Goal: Contribute content: Contribute content

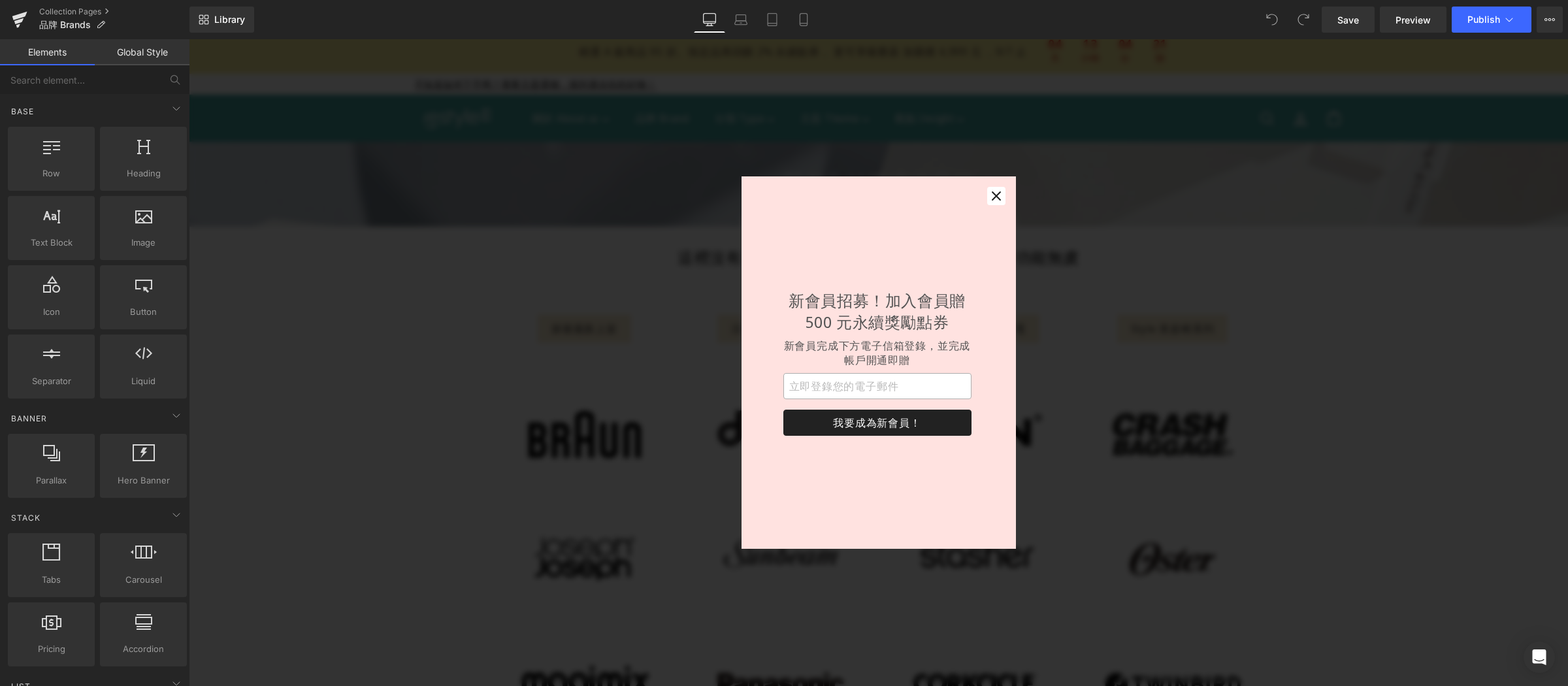
scroll to position [21, 0]
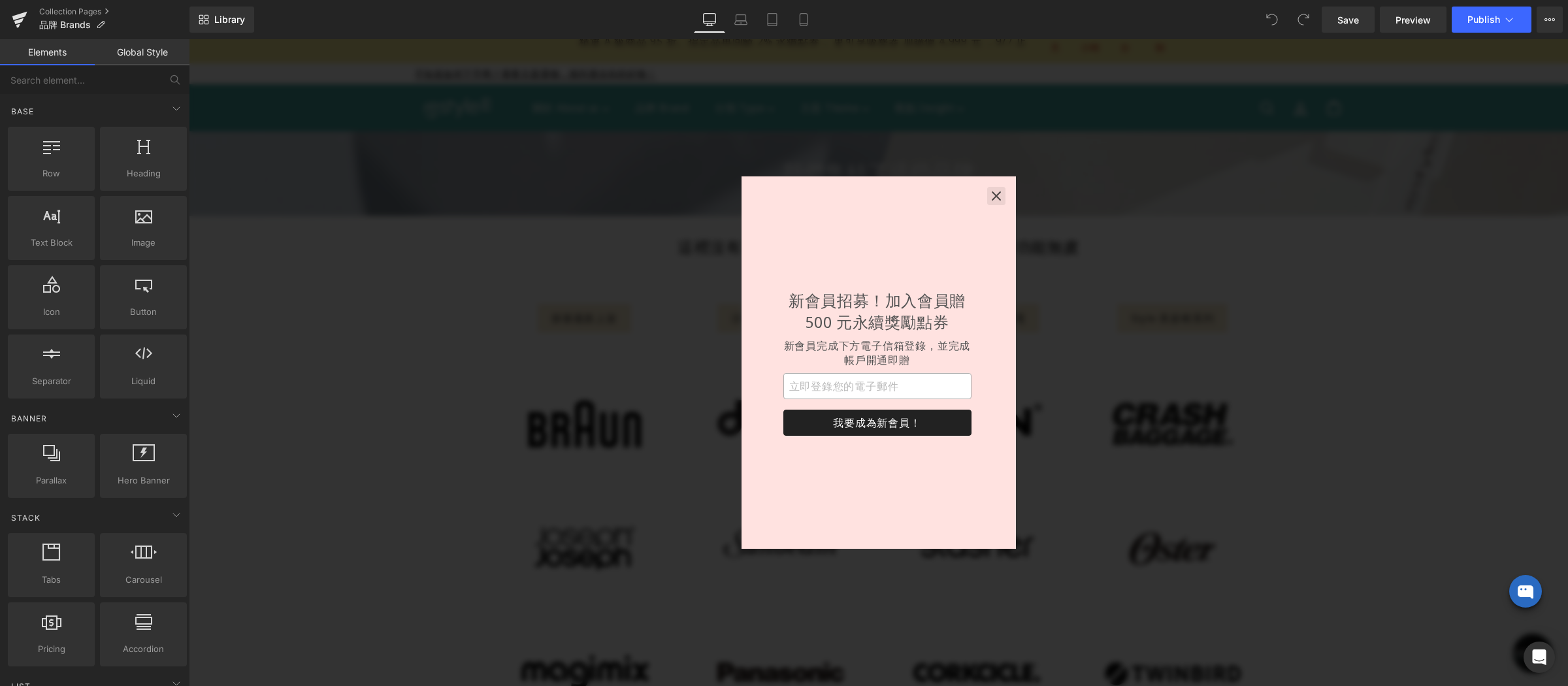
click at [995, 197] on icon "button" at bounding box center [996, 196] width 9 height 9
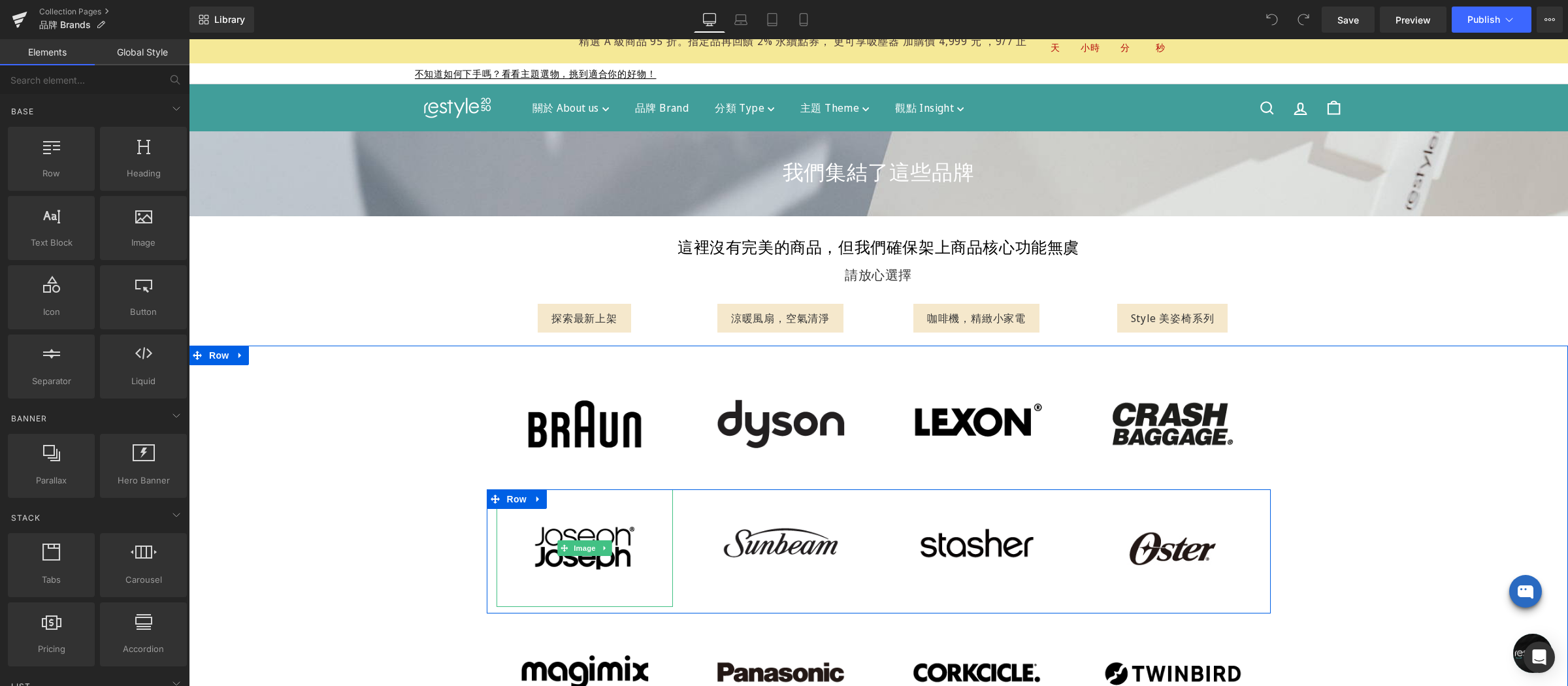
click at [614, 524] on img at bounding box center [585, 548] width 176 height 118
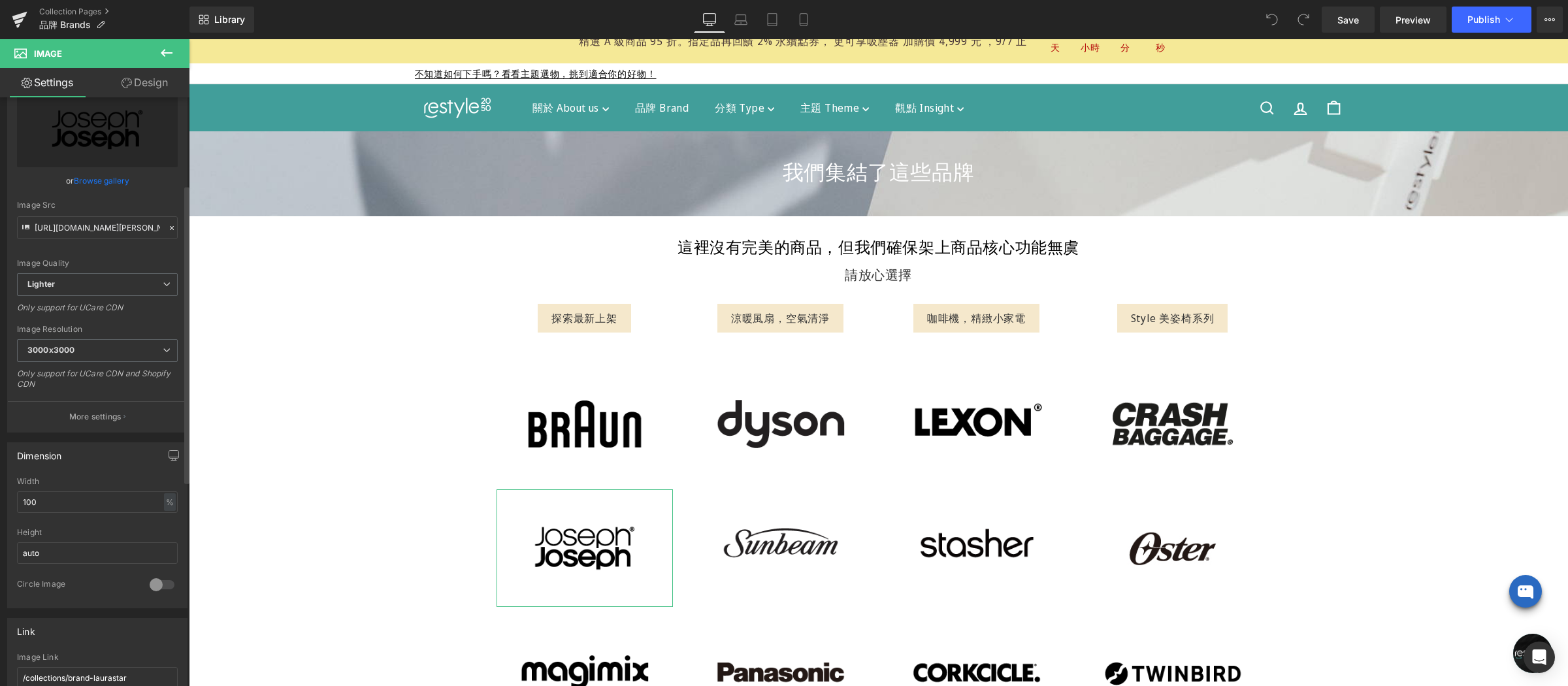
scroll to position [256, 0]
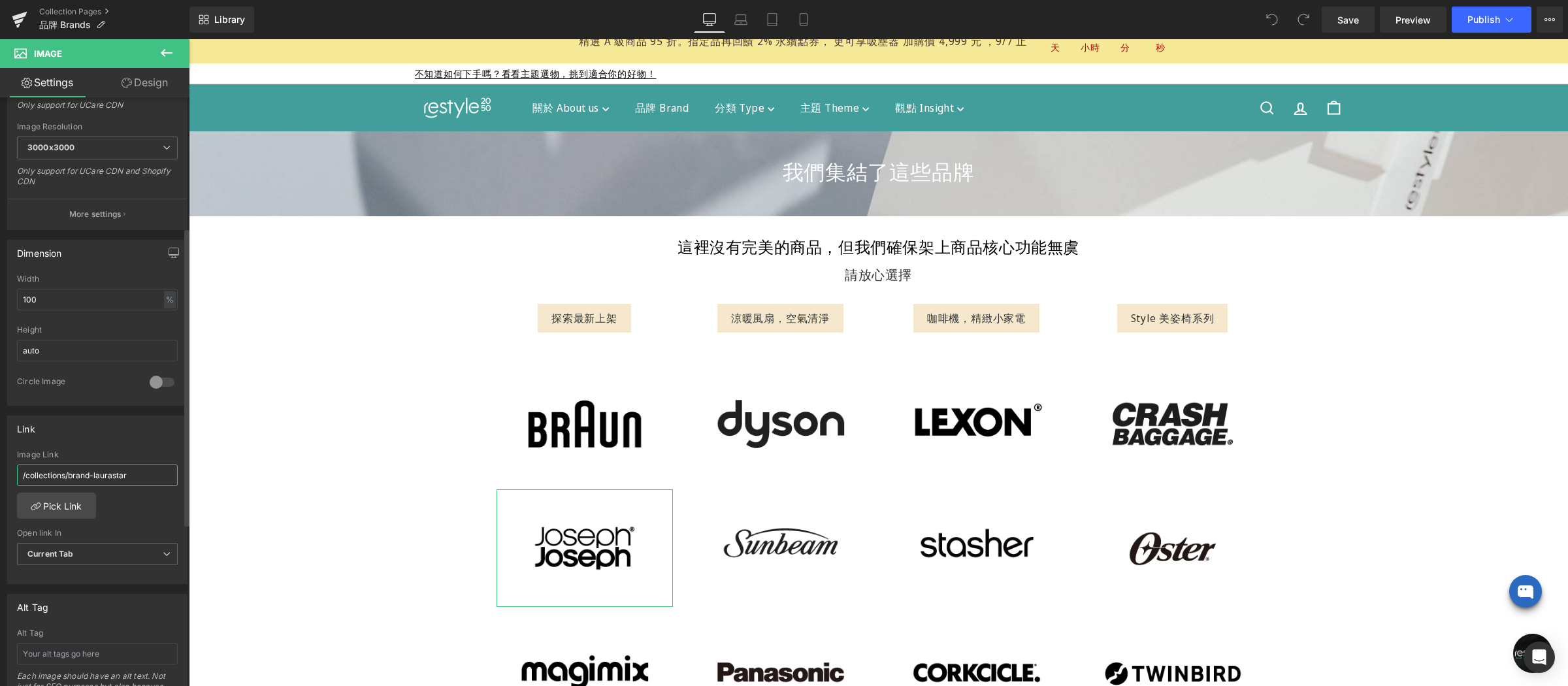
click at [144, 476] on input "/collections/brand-laurastar" at bounding box center [97, 475] width 161 height 22
click at [72, 502] on link "Pick Link" at bounding box center [56, 505] width 79 height 26
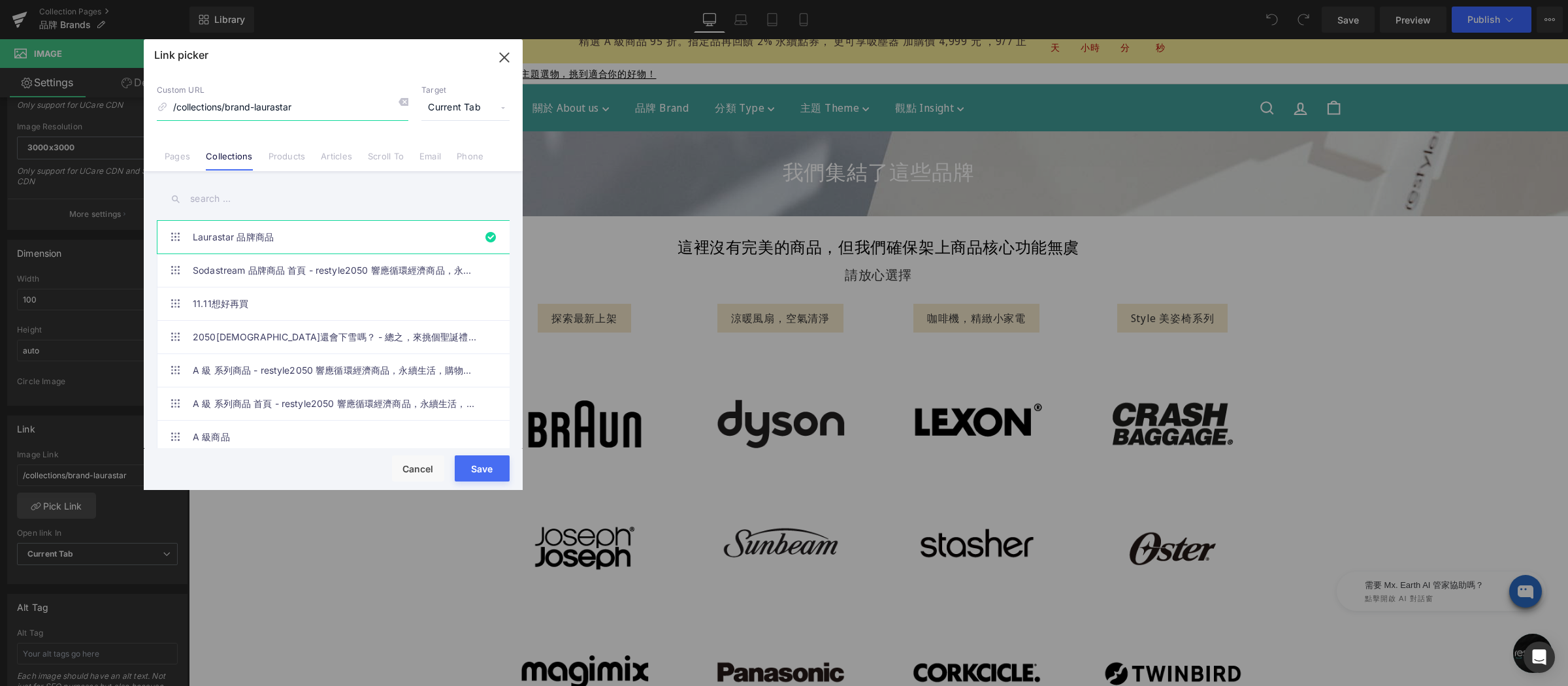
click at [325, 107] on input "/collections/brand-laurastar" at bounding box center [283, 107] width 252 height 24
click at [278, 197] on input "text" at bounding box center [333, 199] width 353 height 29
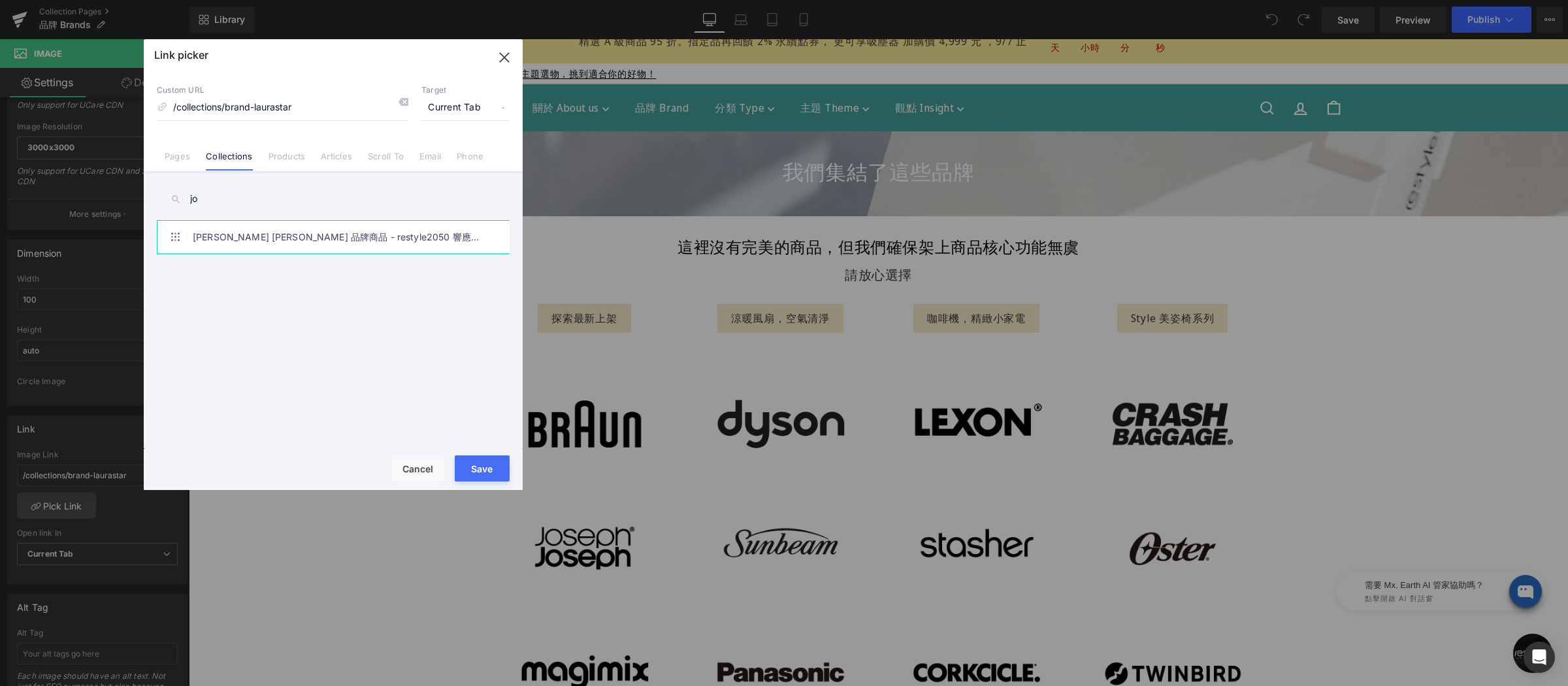
type input "jo"
click at [301, 243] on link "[PERSON_NAME] [PERSON_NAME] 品牌商品 - restyle2050 響應循環經濟商品，永續生活，購物新選擇" at bounding box center [337, 236] width 287 height 32
type input "/collections/brand-[PERSON_NAME]"
click at [481, 464] on button "Save" at bounding box center [482, 467] width 55 height 26
type input "/collections/brand-[PERSON_NAME]"
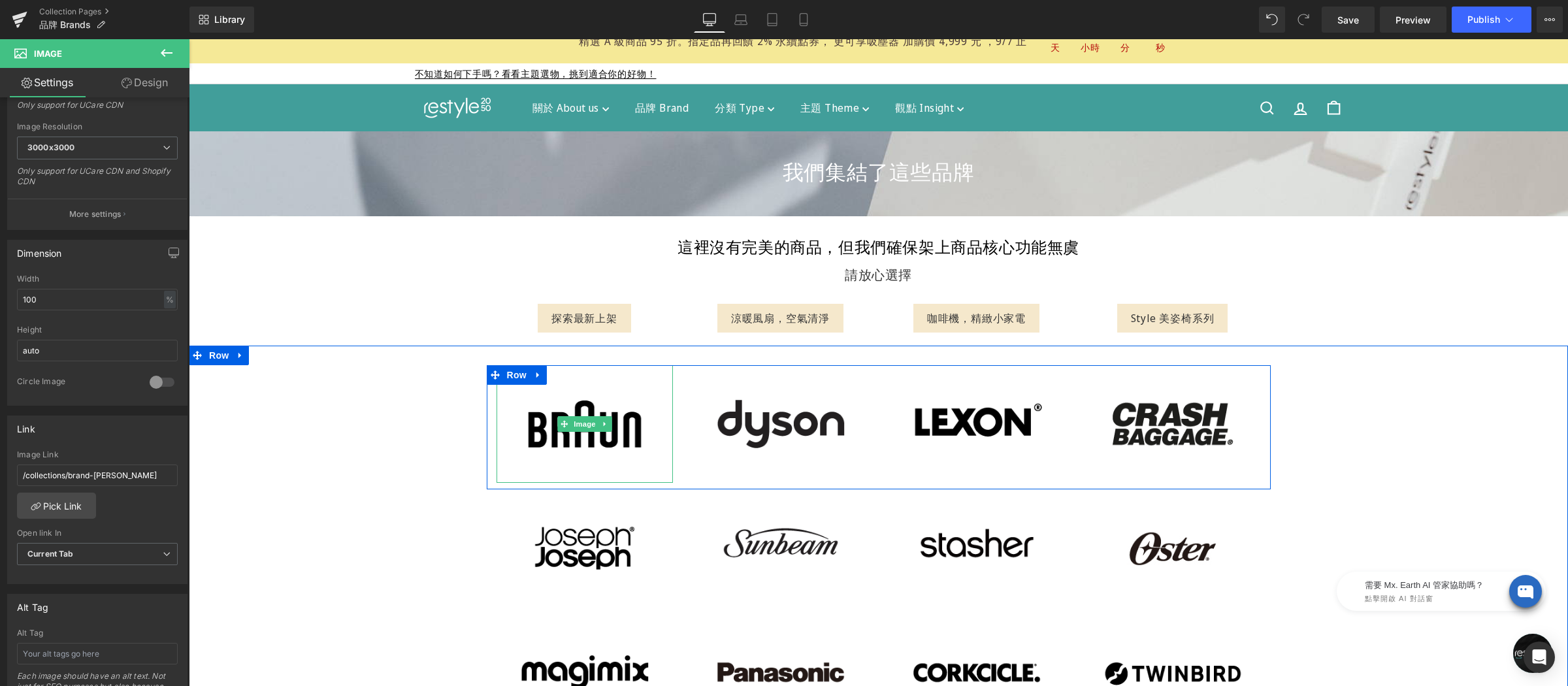
click at [574, 415] on img at bounding box center [585, 424] width 176 height 118
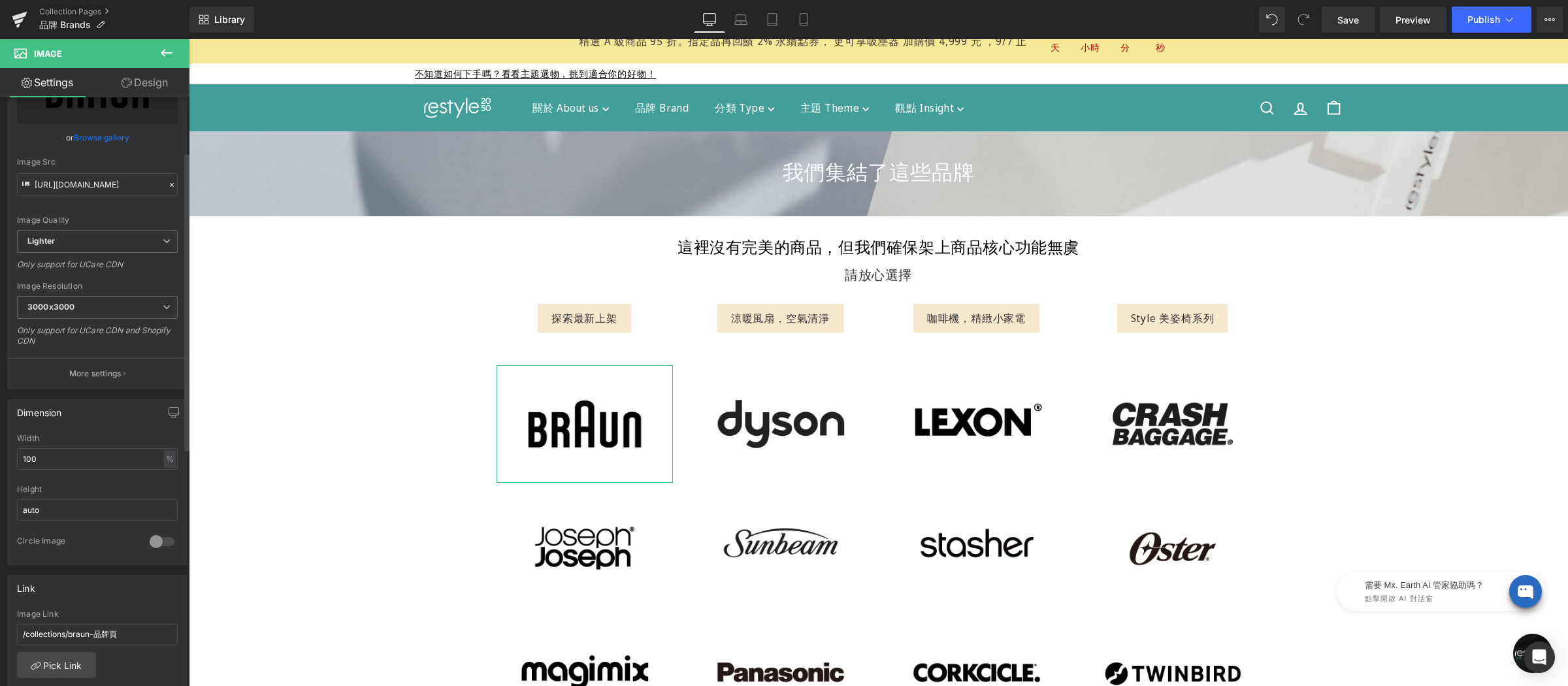
scroll to position [201, 0]
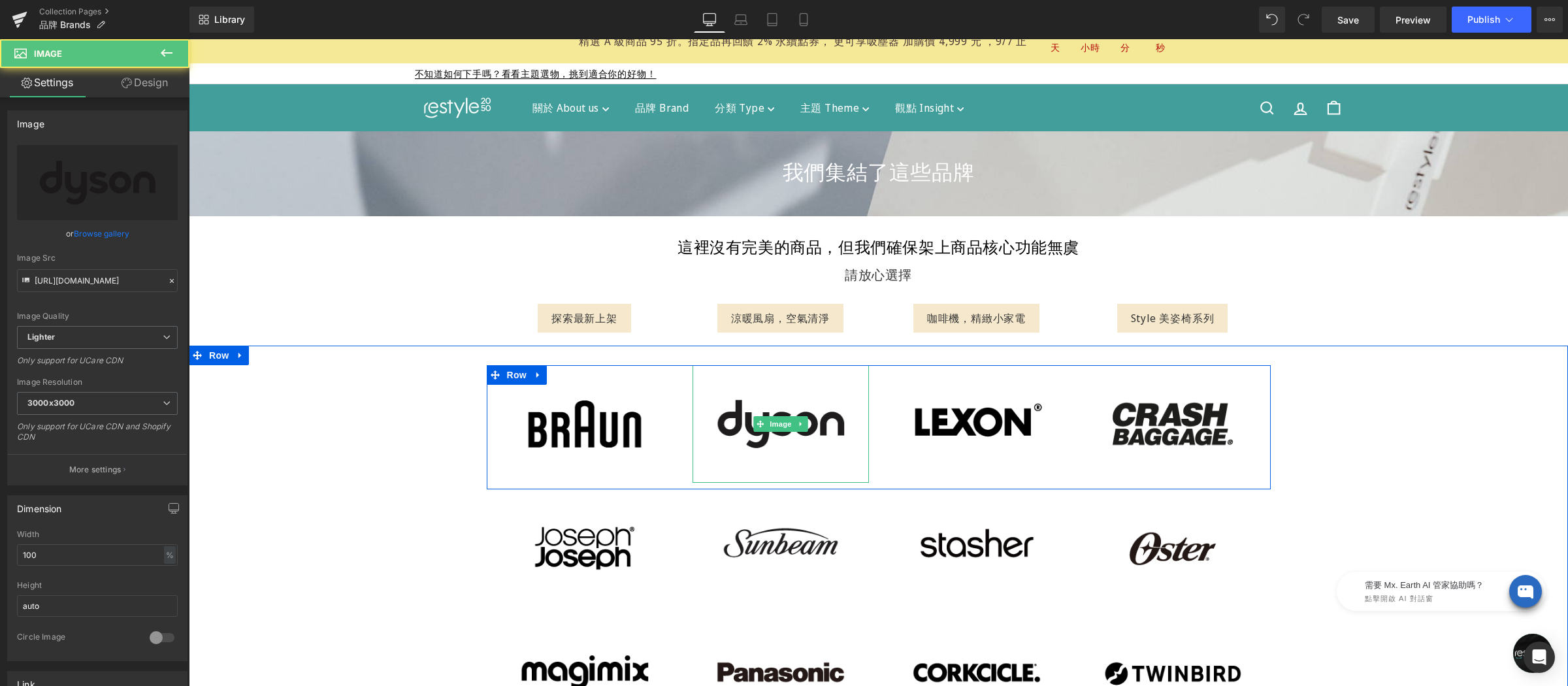
click at [761, 409] on img at bounding box center [780, 424] width 176 height 118
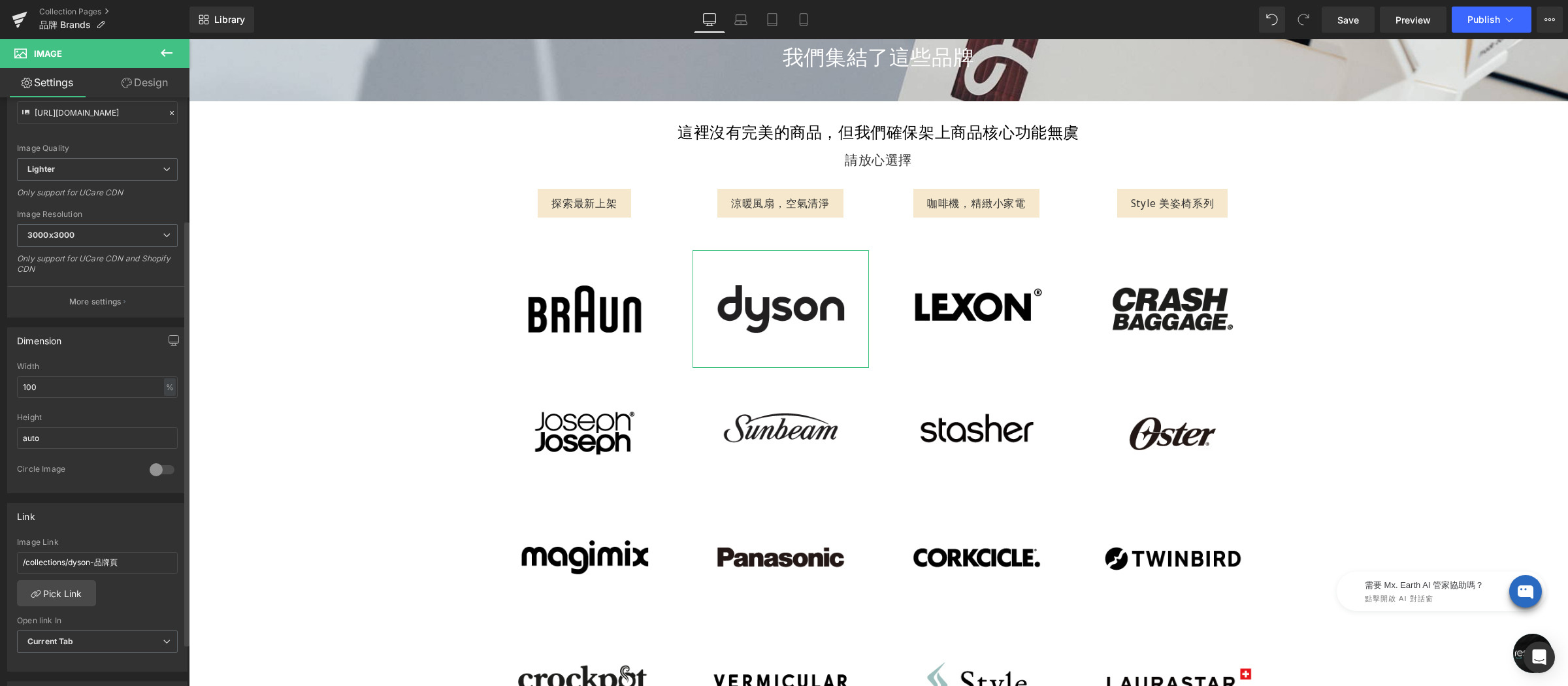
scroll to position [178, 0]
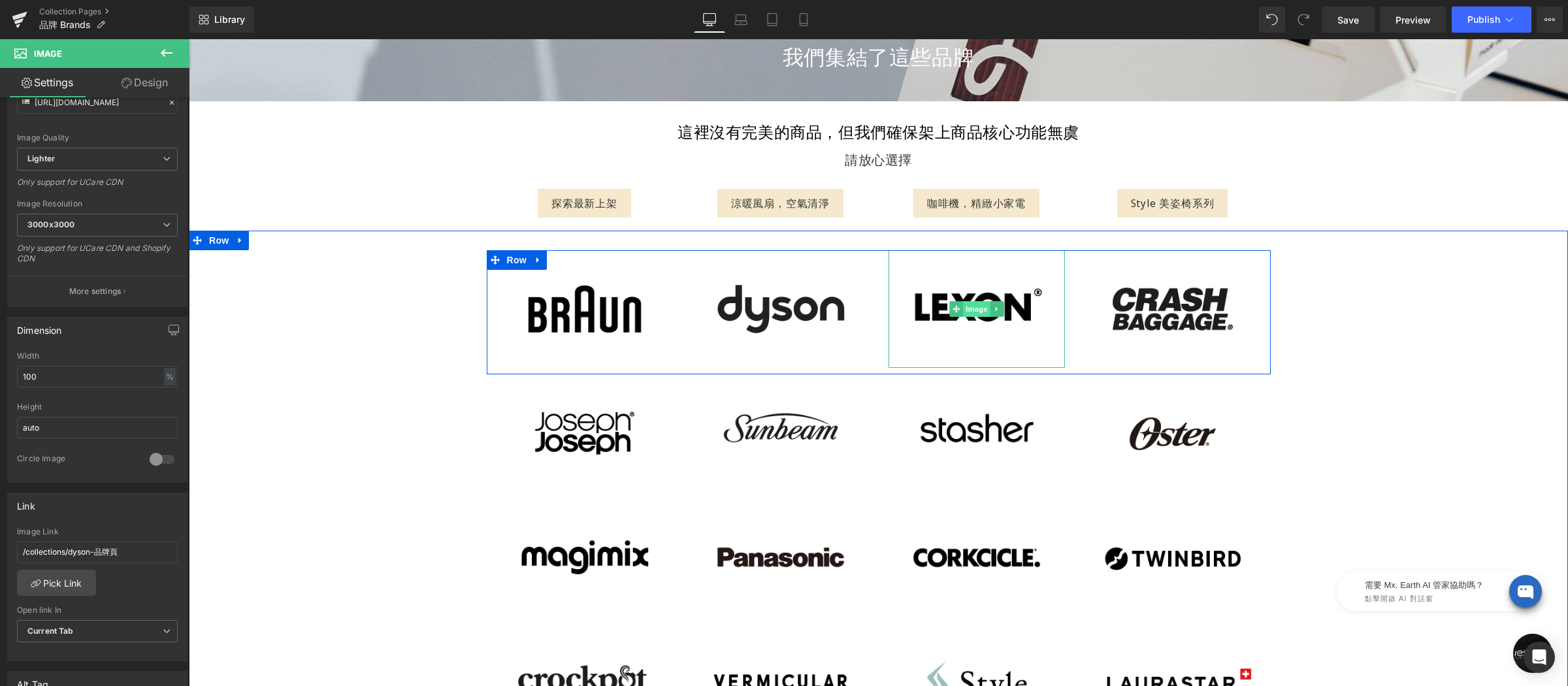
click at [958, 315] on div "Image" at bounding box center [976, 309] width 176 height 118
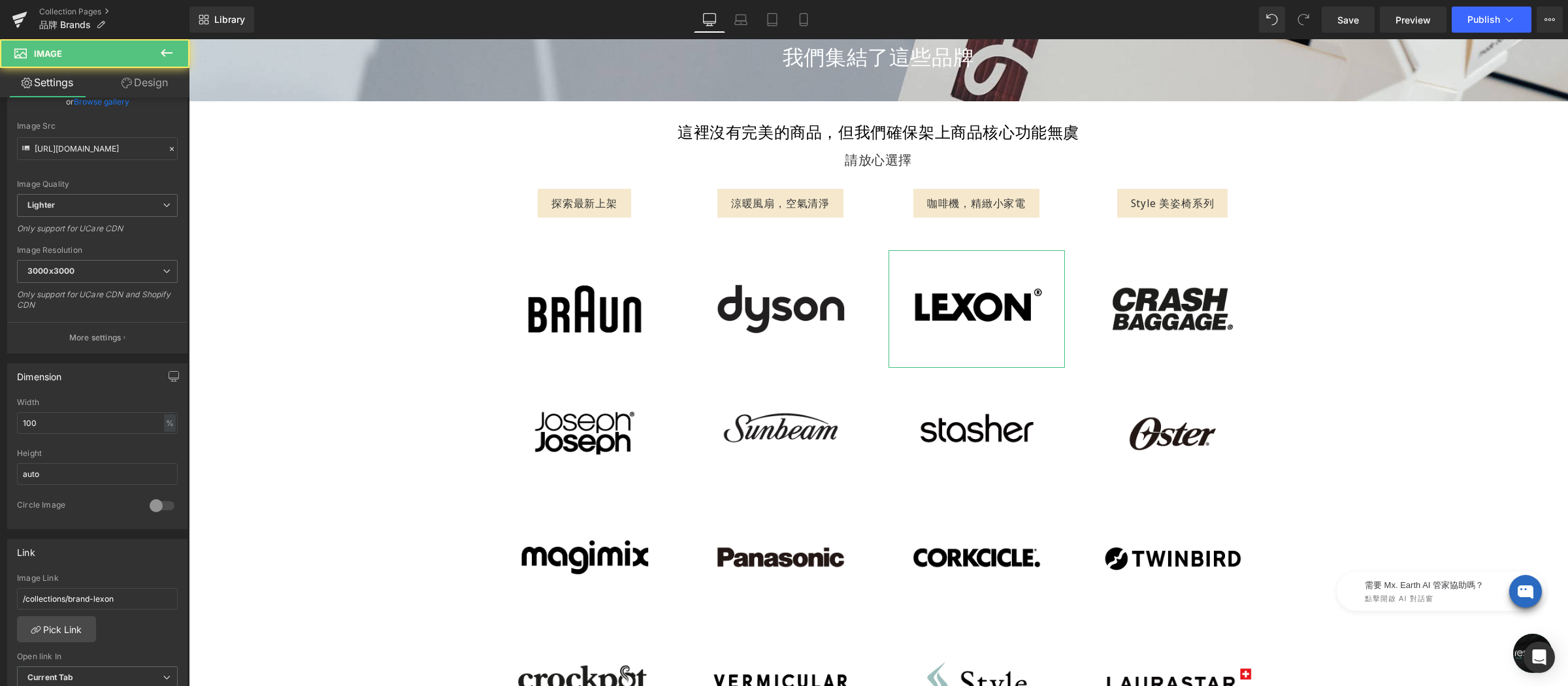
scroll to position [157, 0]
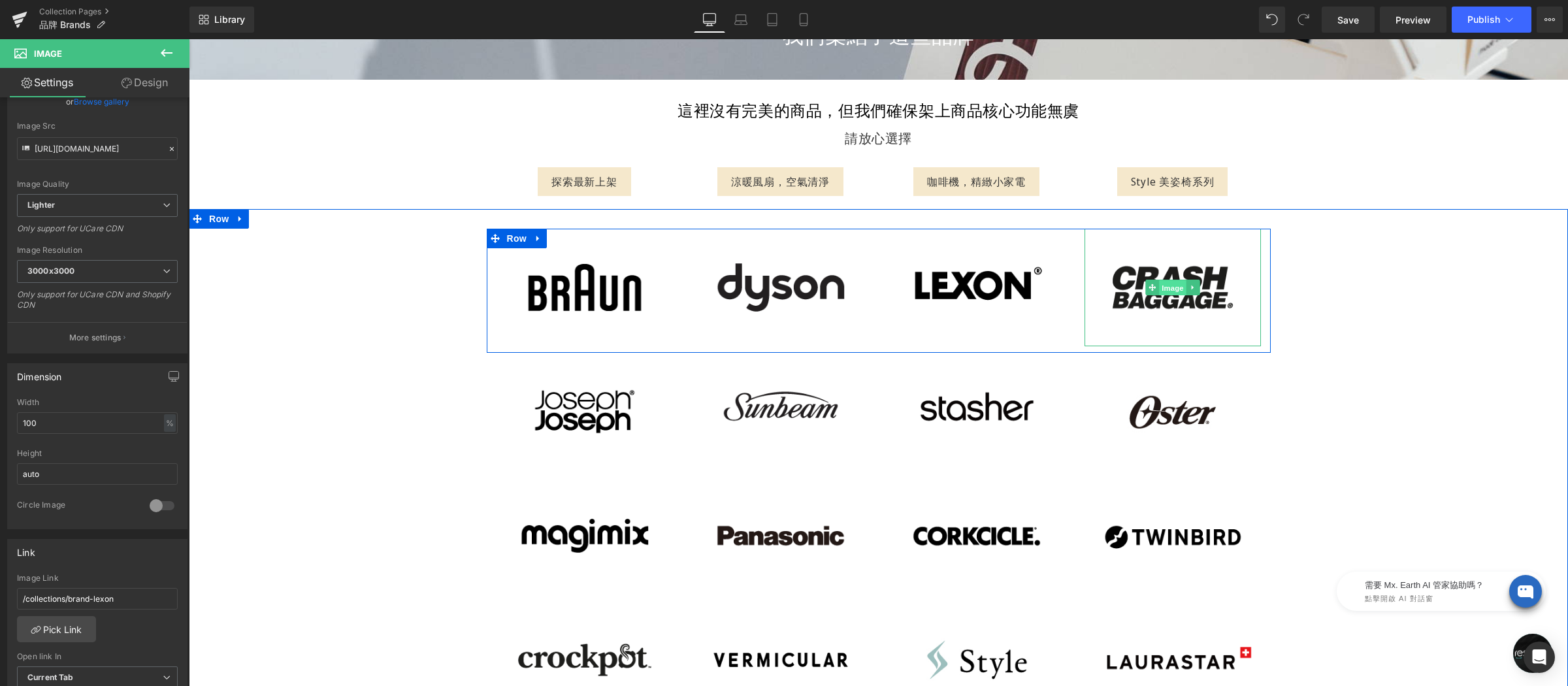
click at [1173, 286] on div "Image" at bounding box center [1173, 287] width 176 height 118
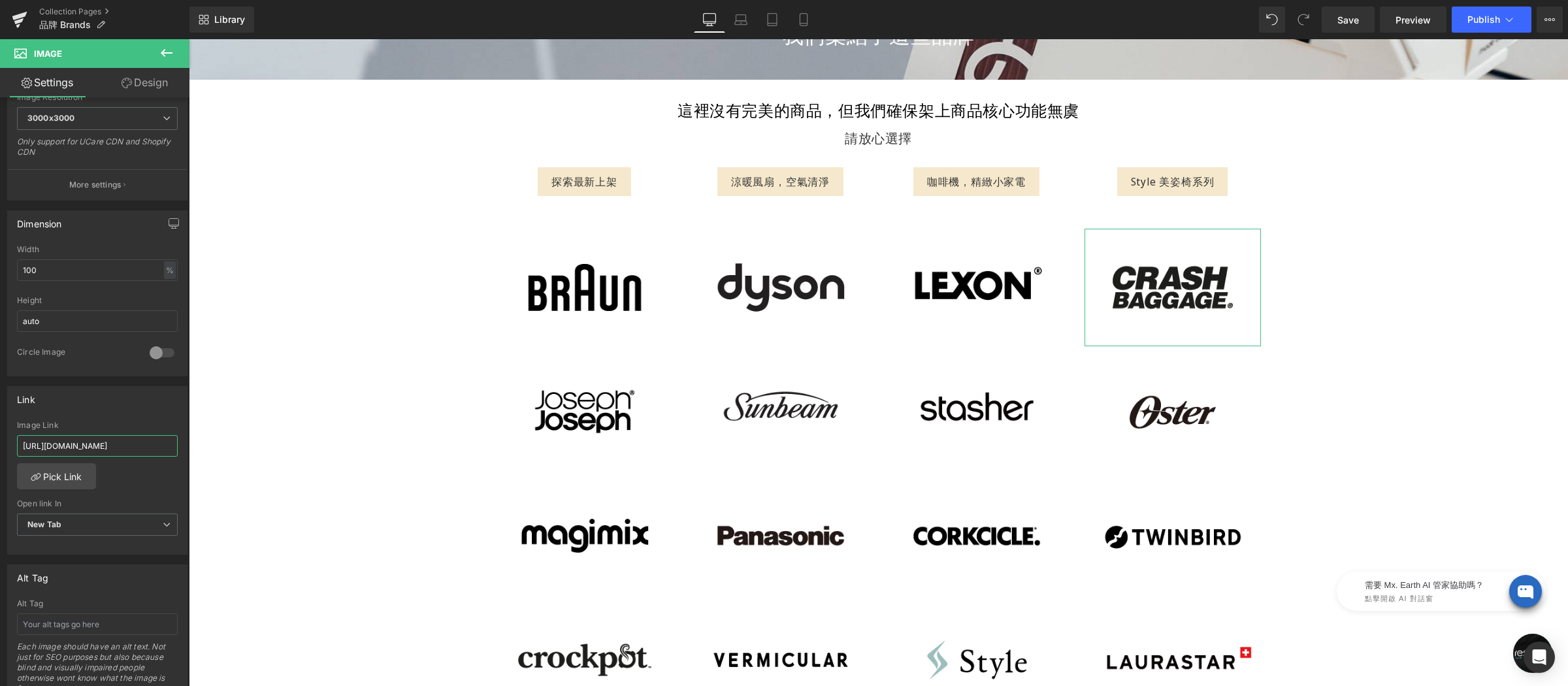
scroll to position [0, 95]
drag, startPoint x: 305, startPoint y: 482, endPoint x: 217, endPoint y: 443, distance: 96.3
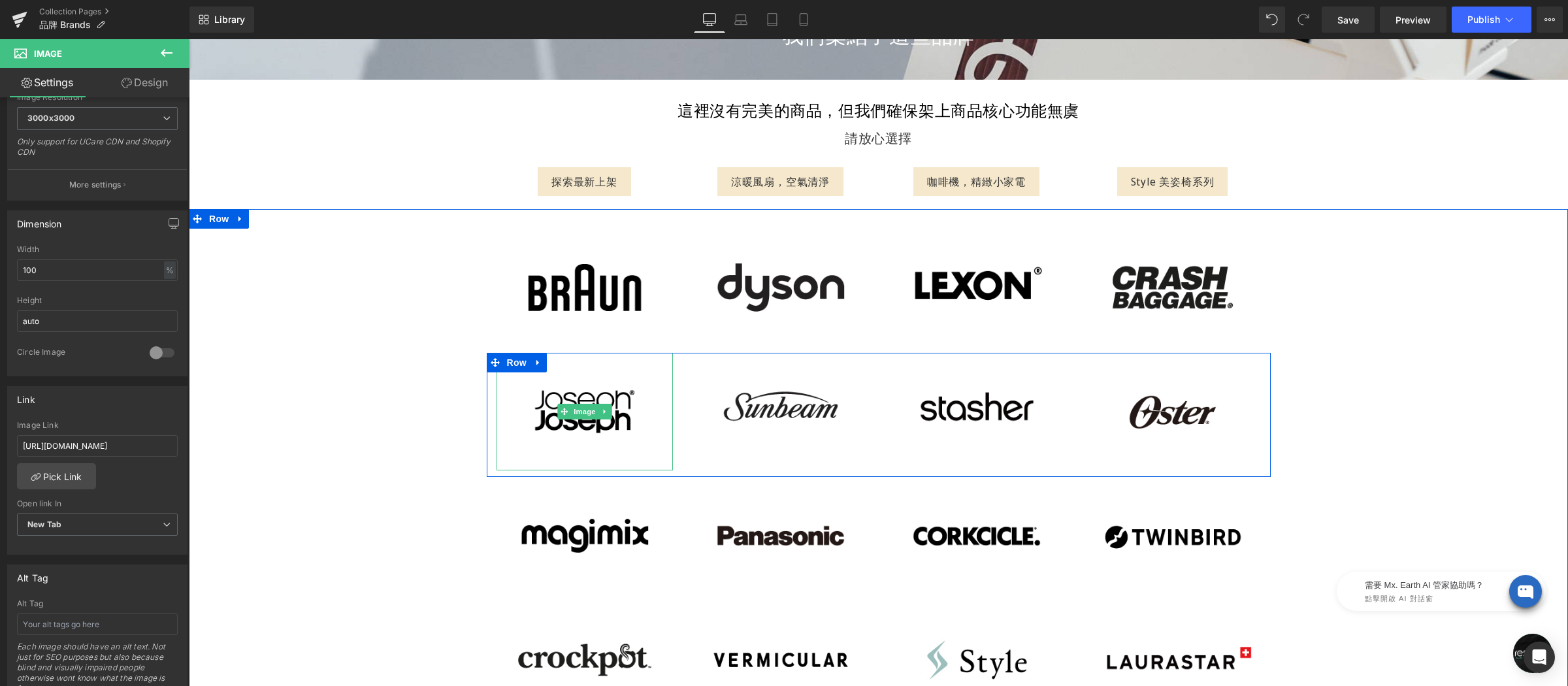
click at [565, 377] on img at bounding box center [585, 412] width 176 height 118
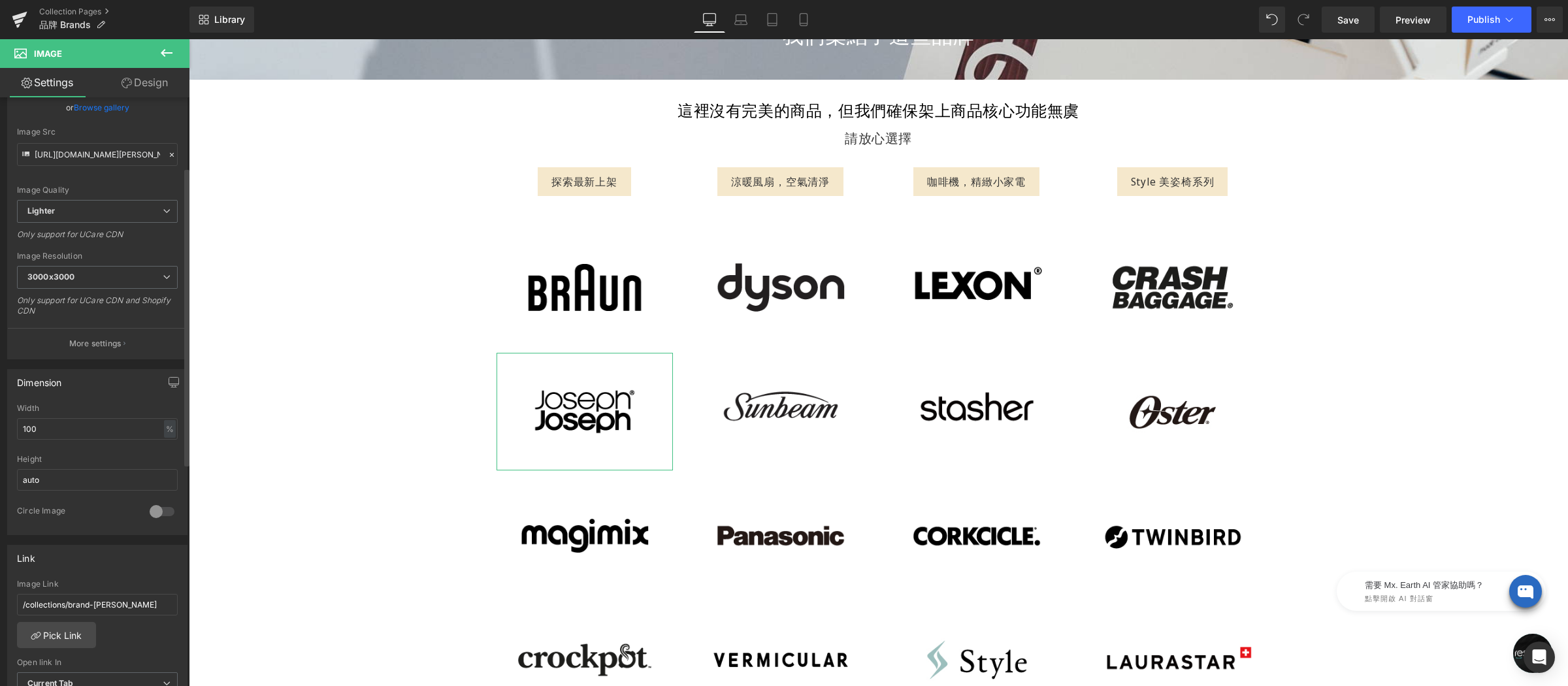
scroll to position [137, 0]
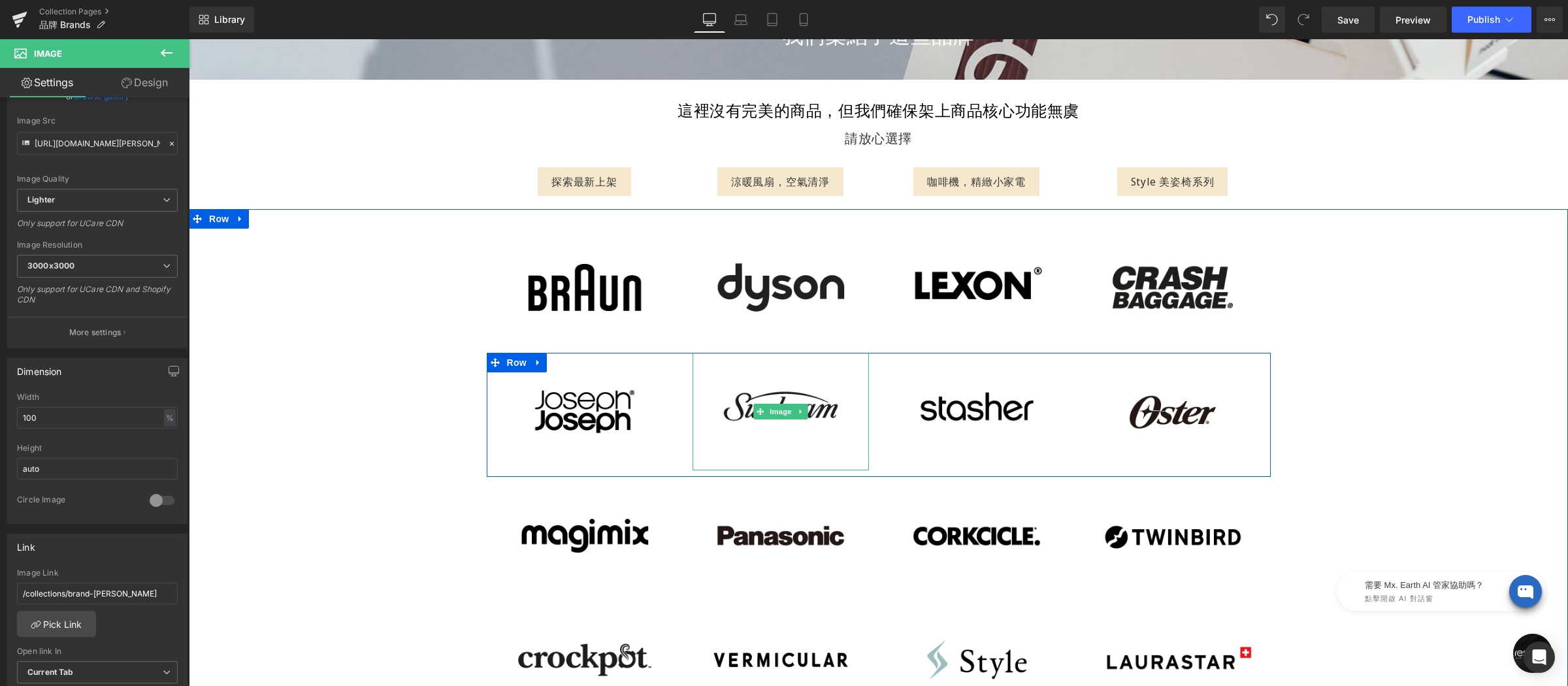
click at [784, 431] on img at bounding box center [780, 412] width 176 height 118
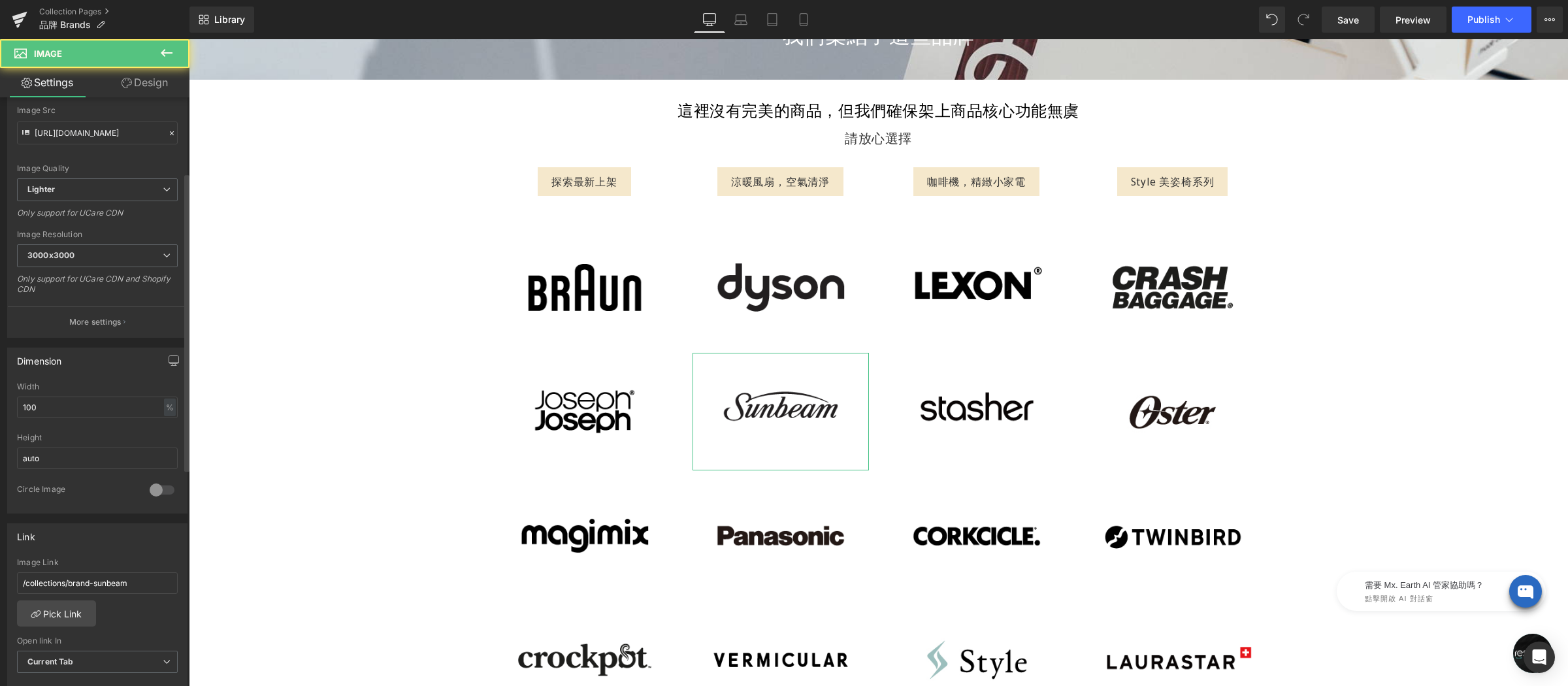
scroll to position [232, 0]
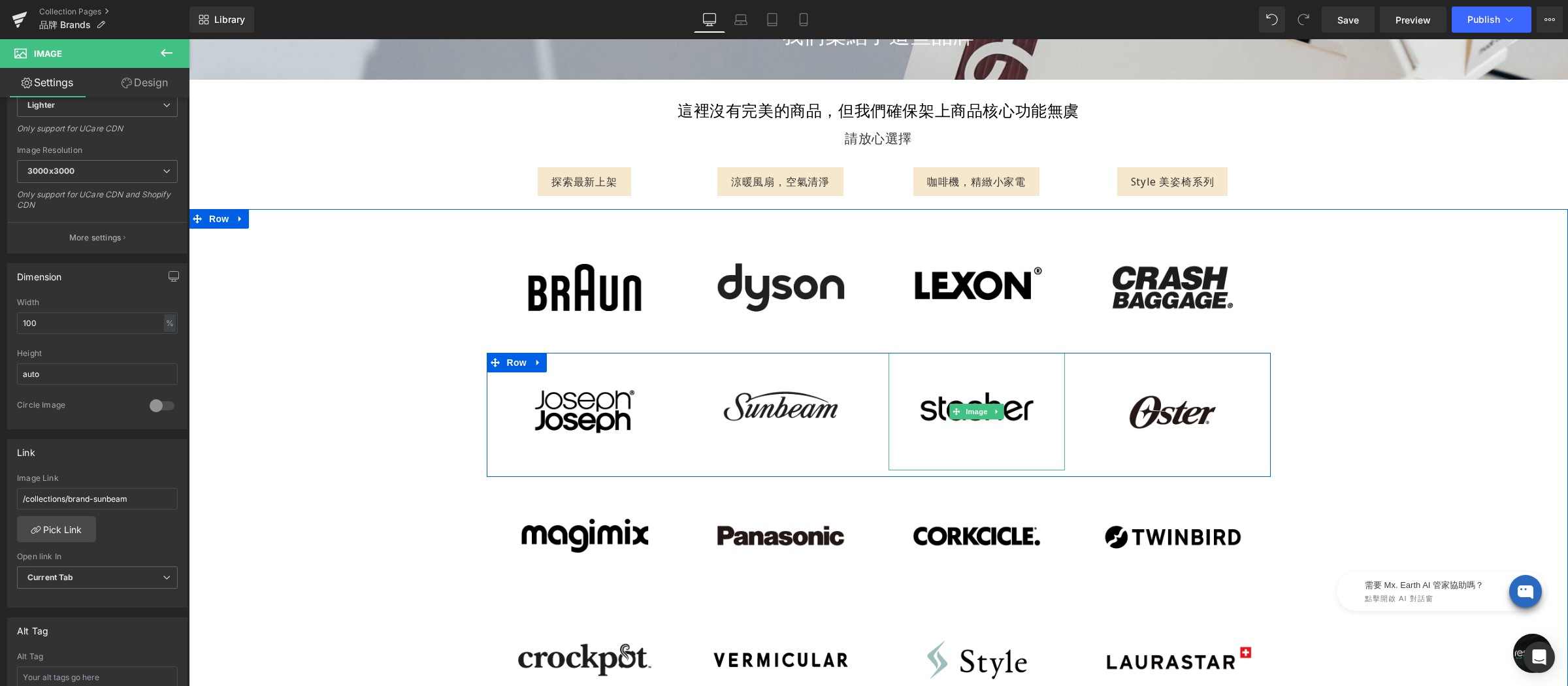
click at [931, 422] on img at bounding box center [976, 412] width 176 height 118
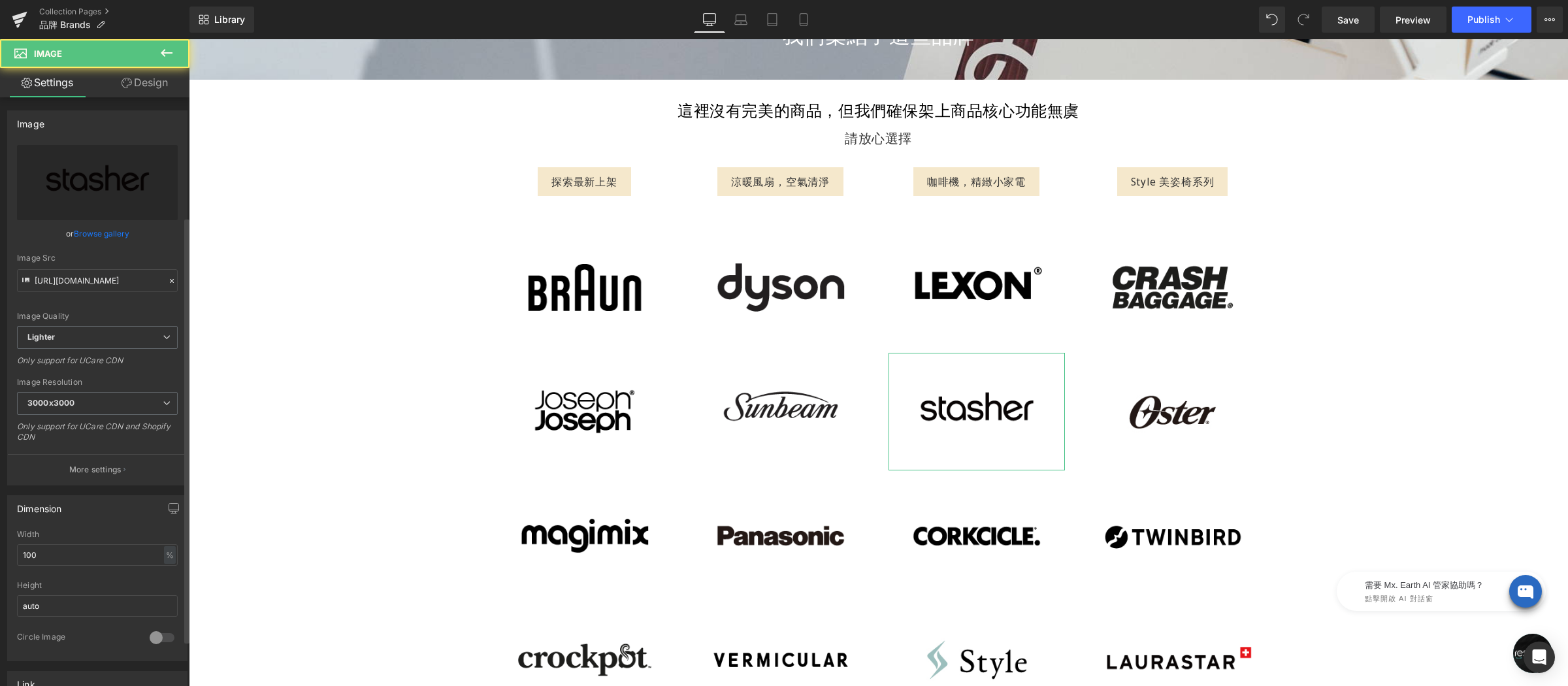
scroll to position [331, 0]
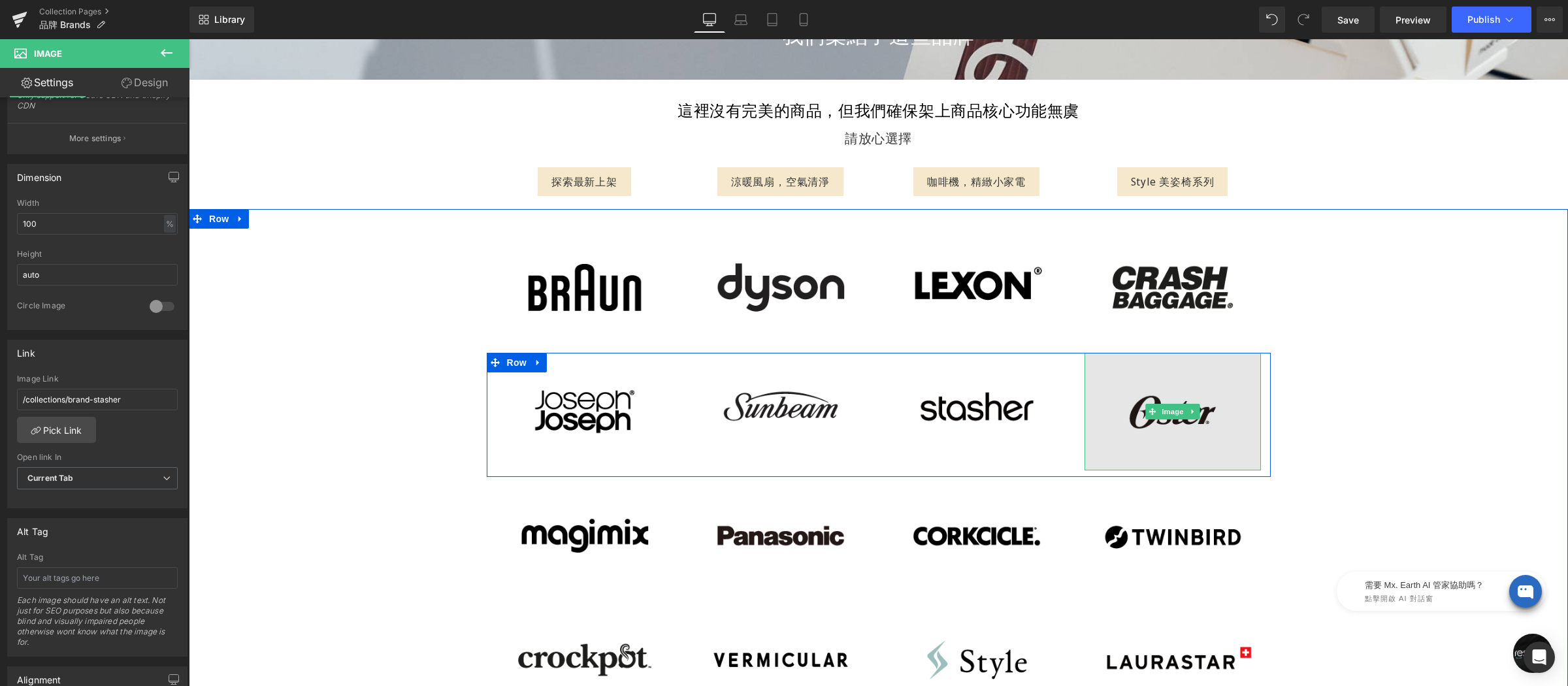
click at [1112, 416] on img at bounding box center [1173, 412] width 176 height 118
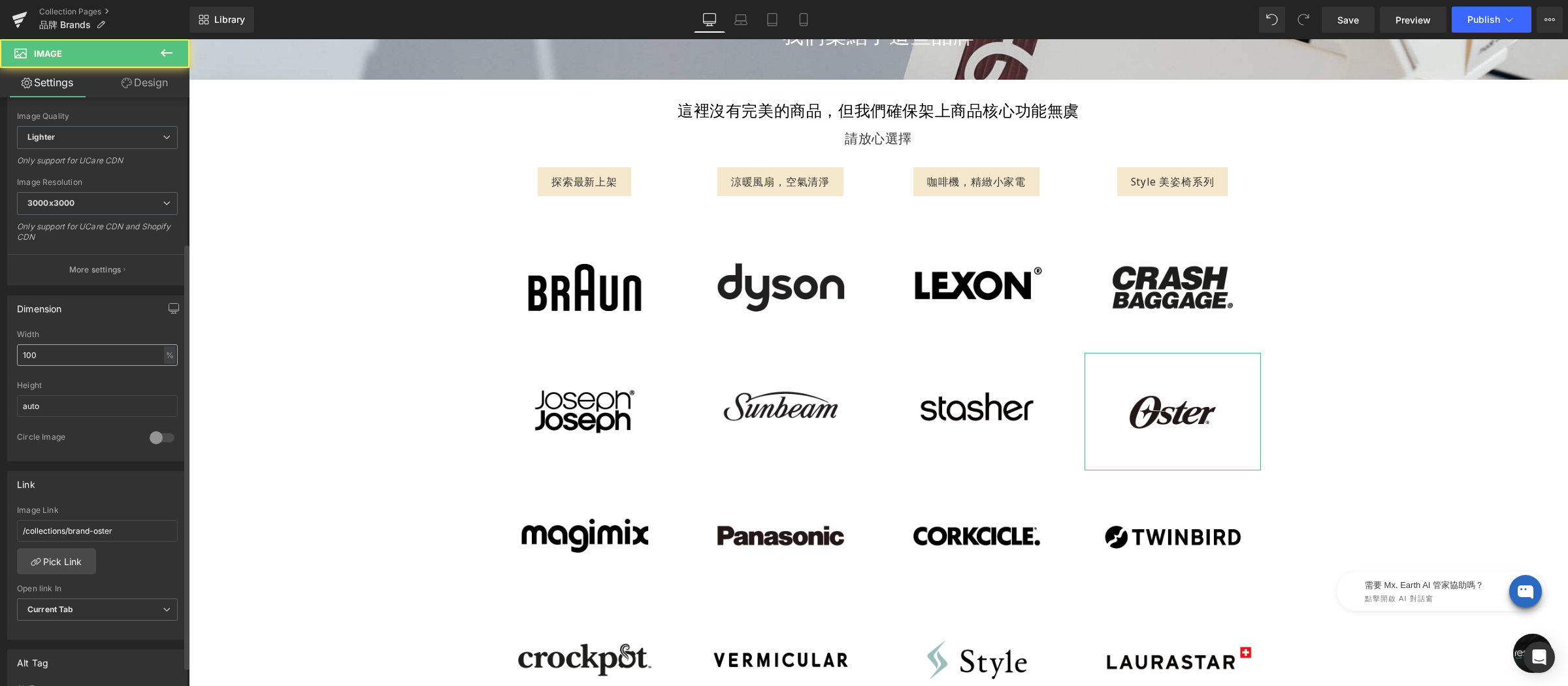
scroll to position [284, 0]
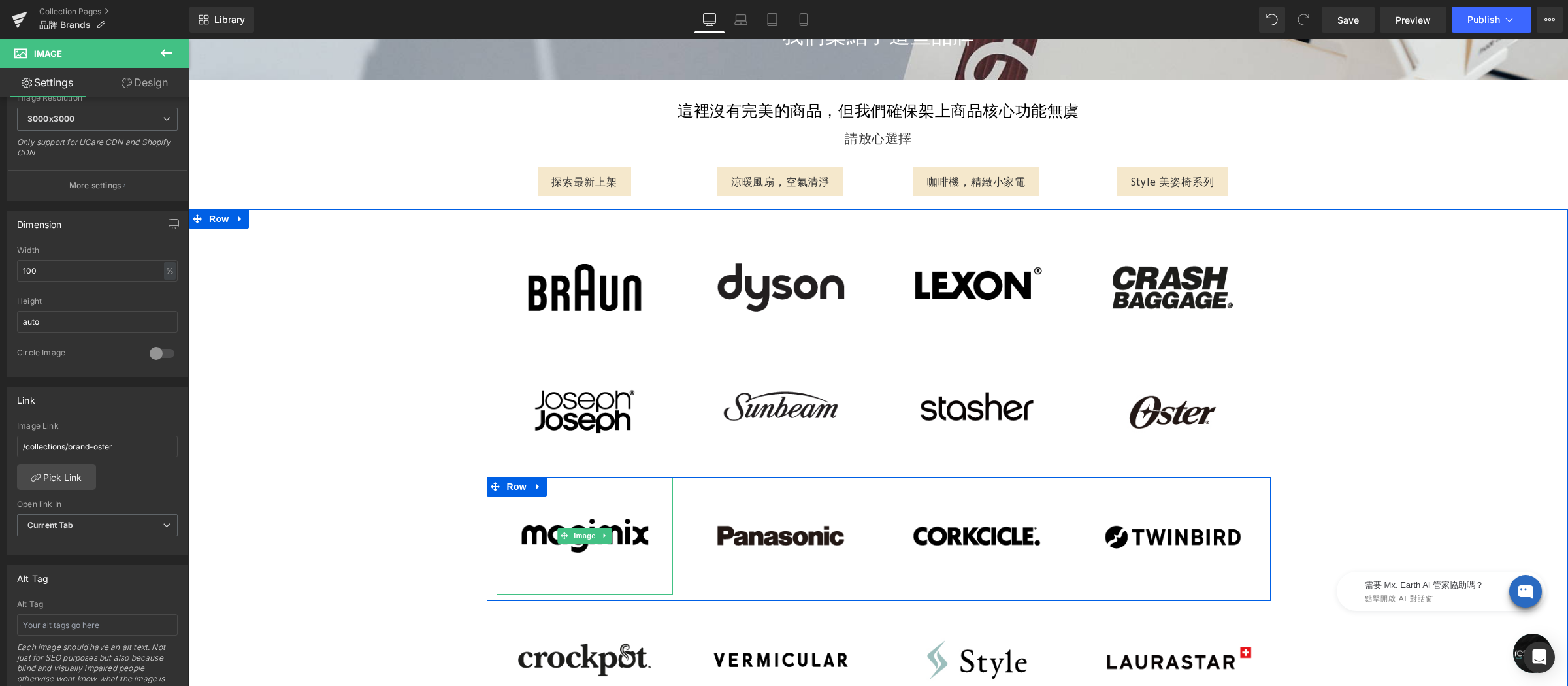
click at [625, 526] on img at bounding box center [585, 536] width 176 height 118
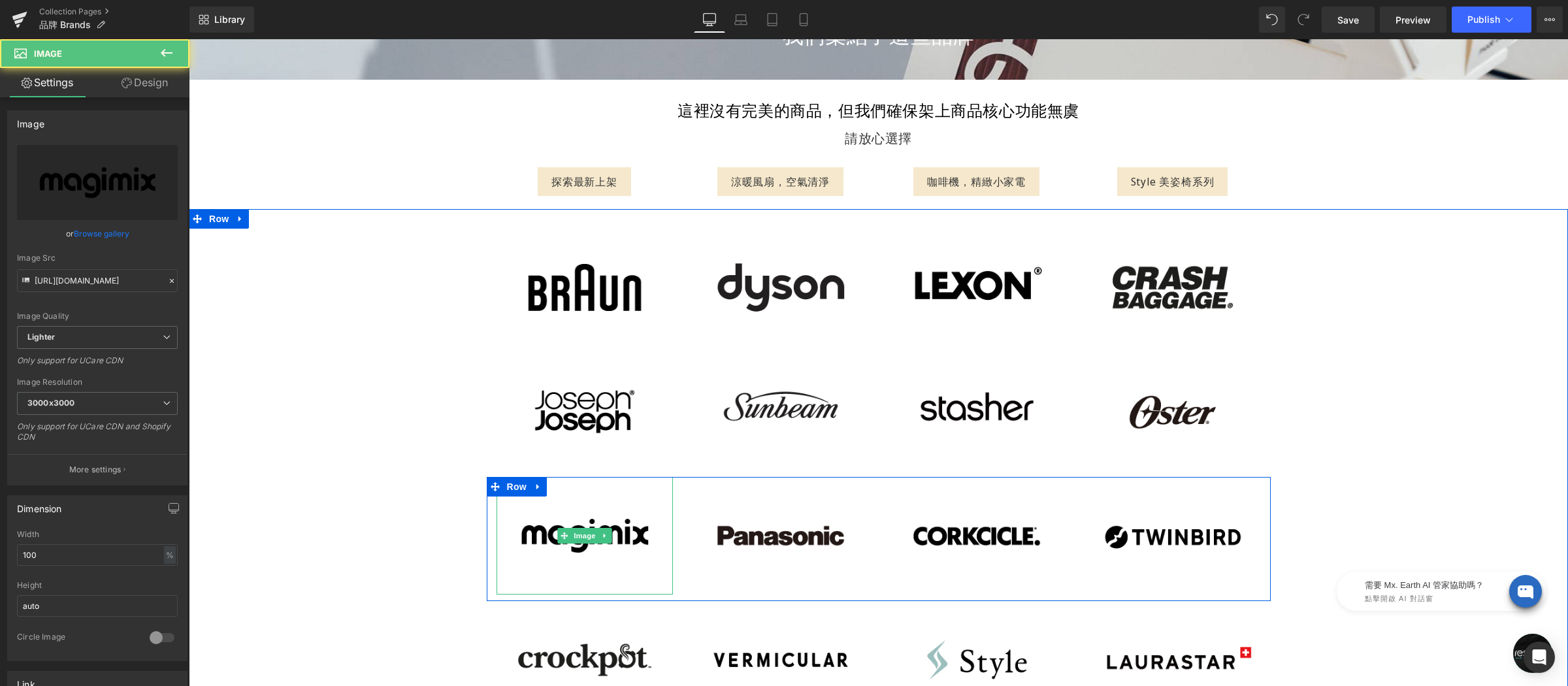
click at [533, 502] on img at bounding box center [585, 536] width 176 height 118
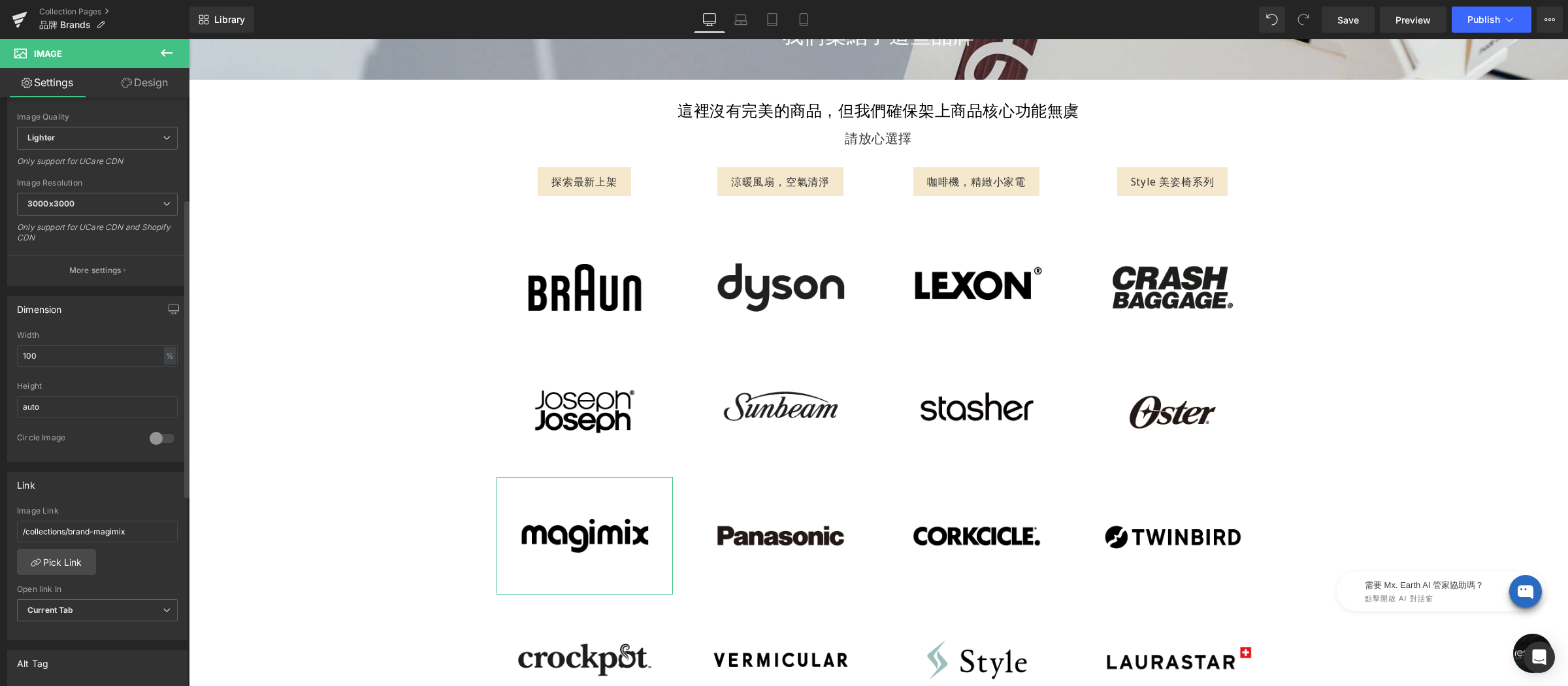
scroll to position [210, 0]
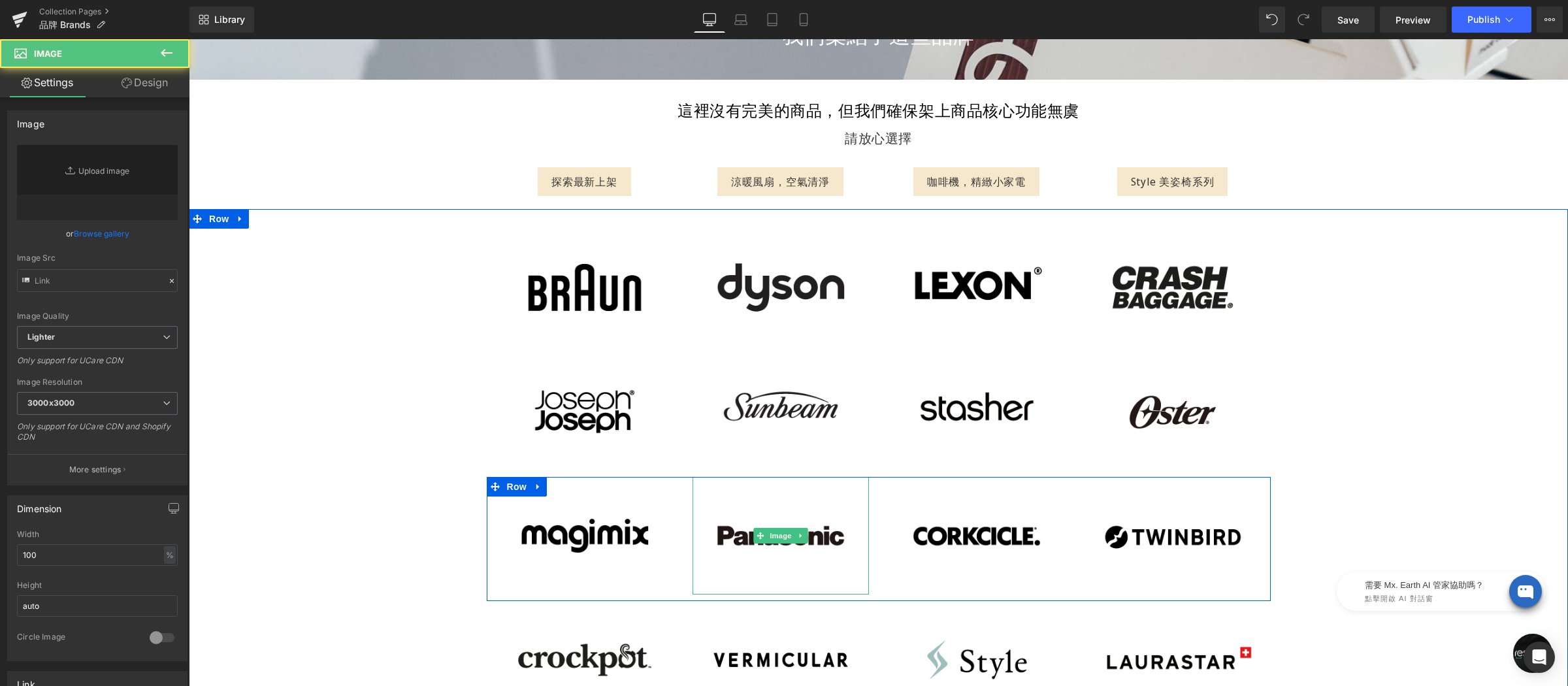
click at [759, 507] on img at bounding box center [780, 536] width 176 height 118
type input "[URL][DOMAIN_NAME]"
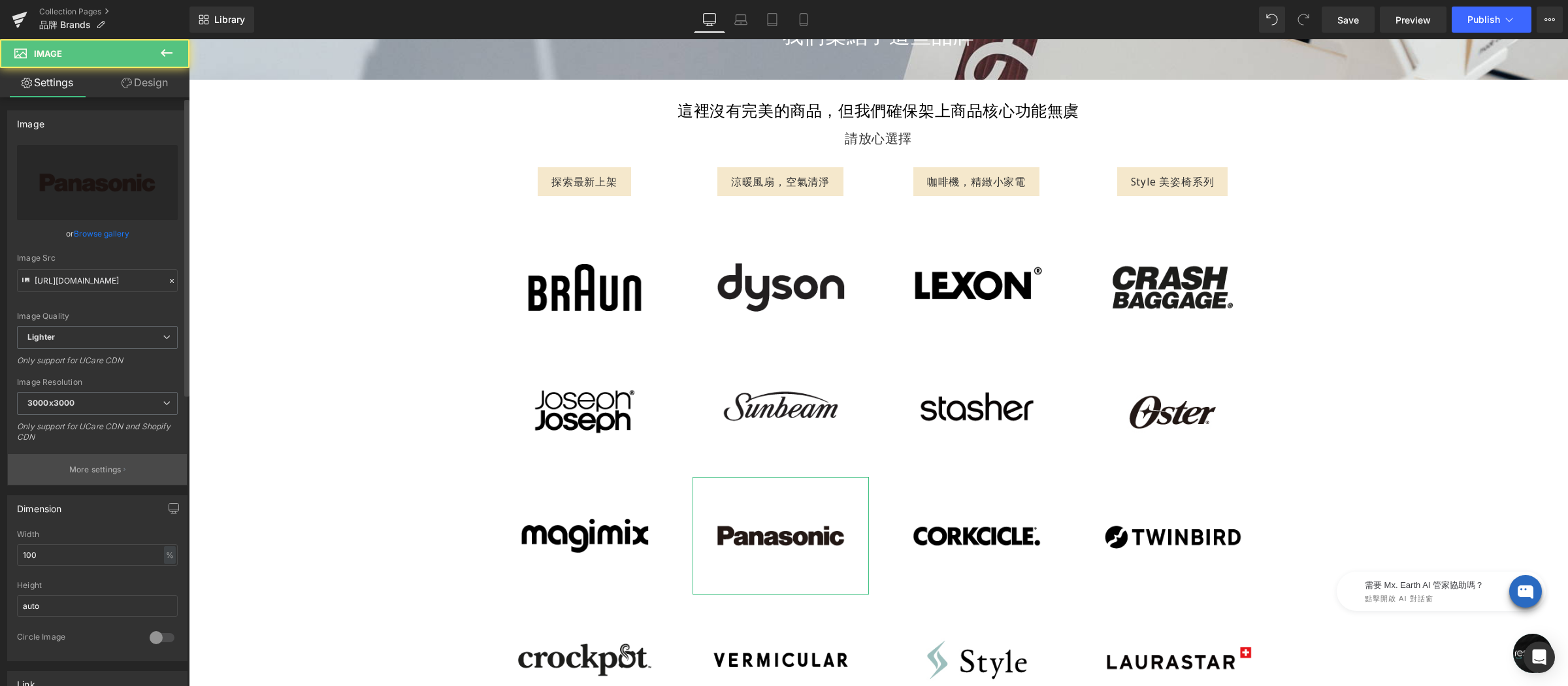
scroll to position [188, 0]
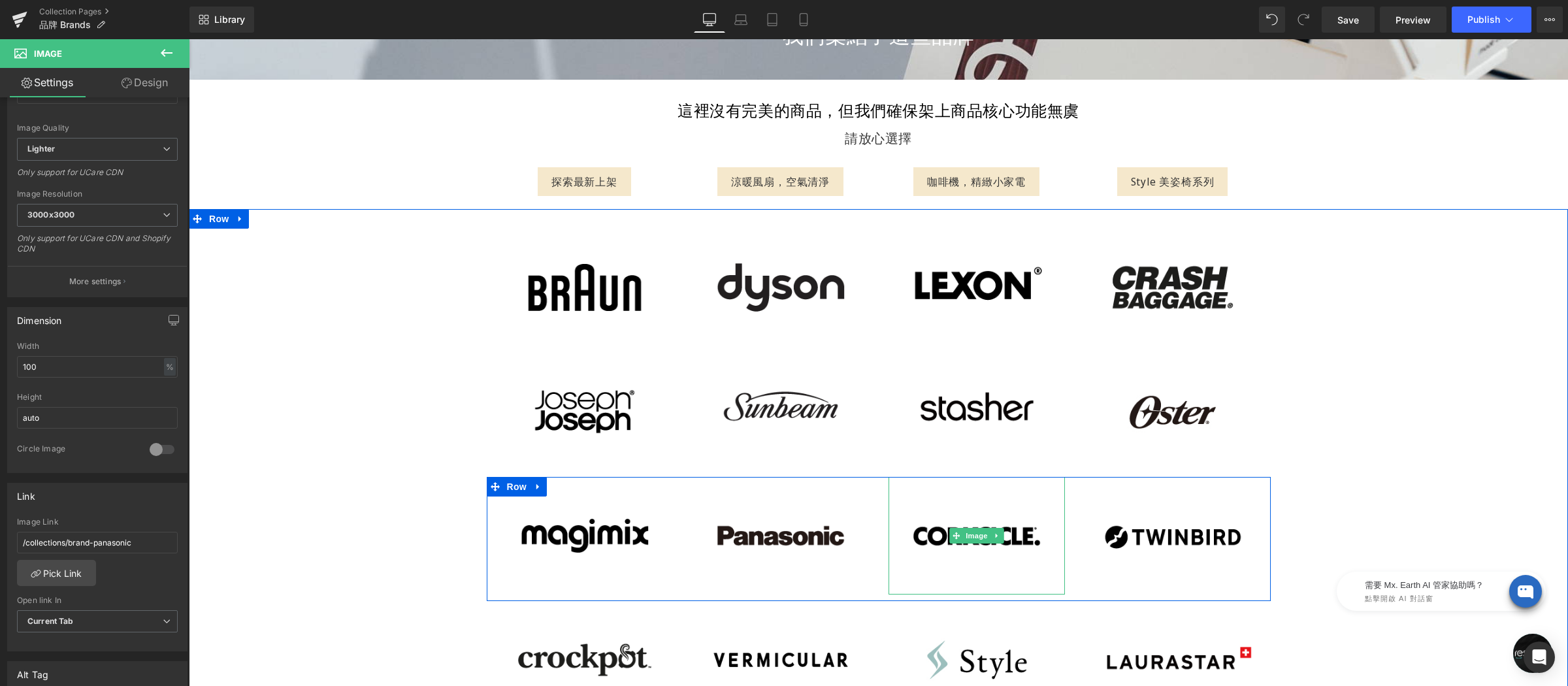
click at [957, 512] on img at bounding box center [976, 536] width 176 height 118
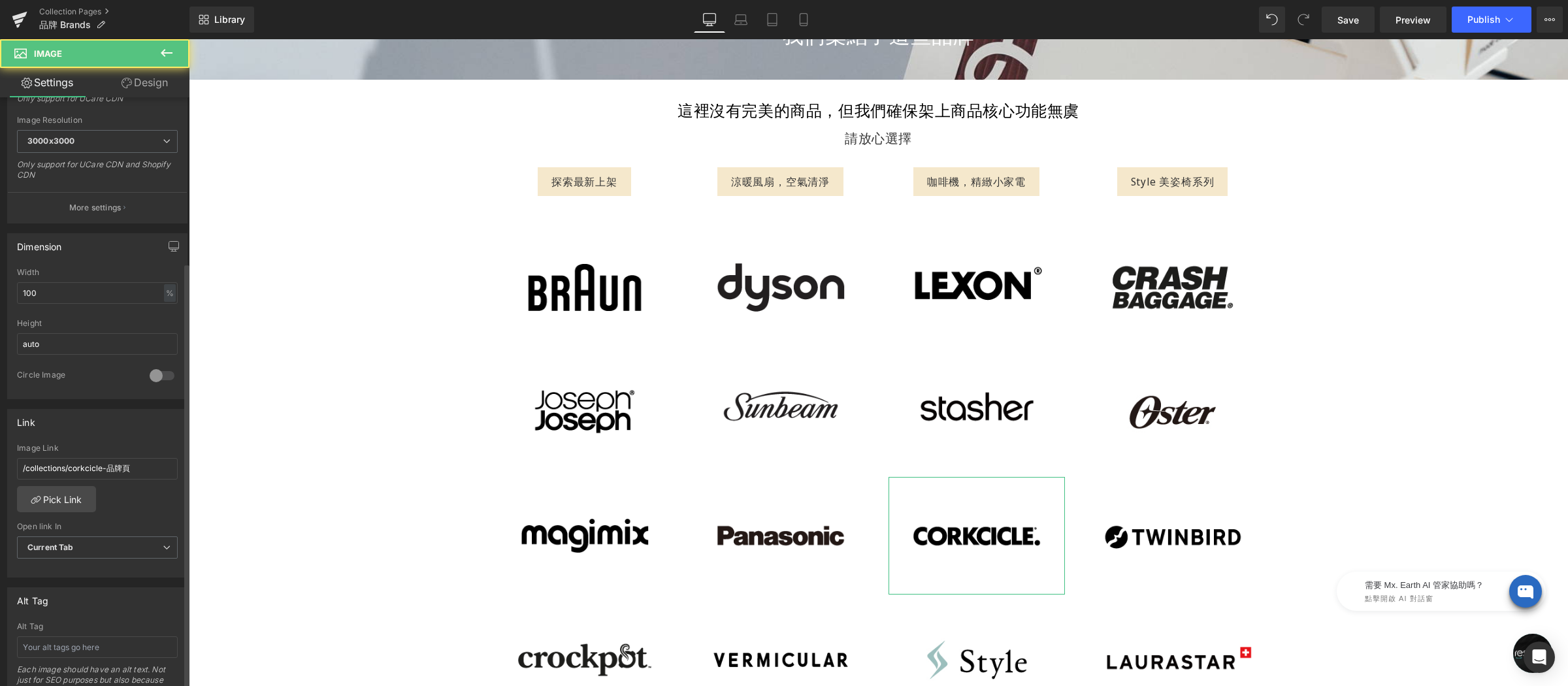
scroll to position [346, 0]
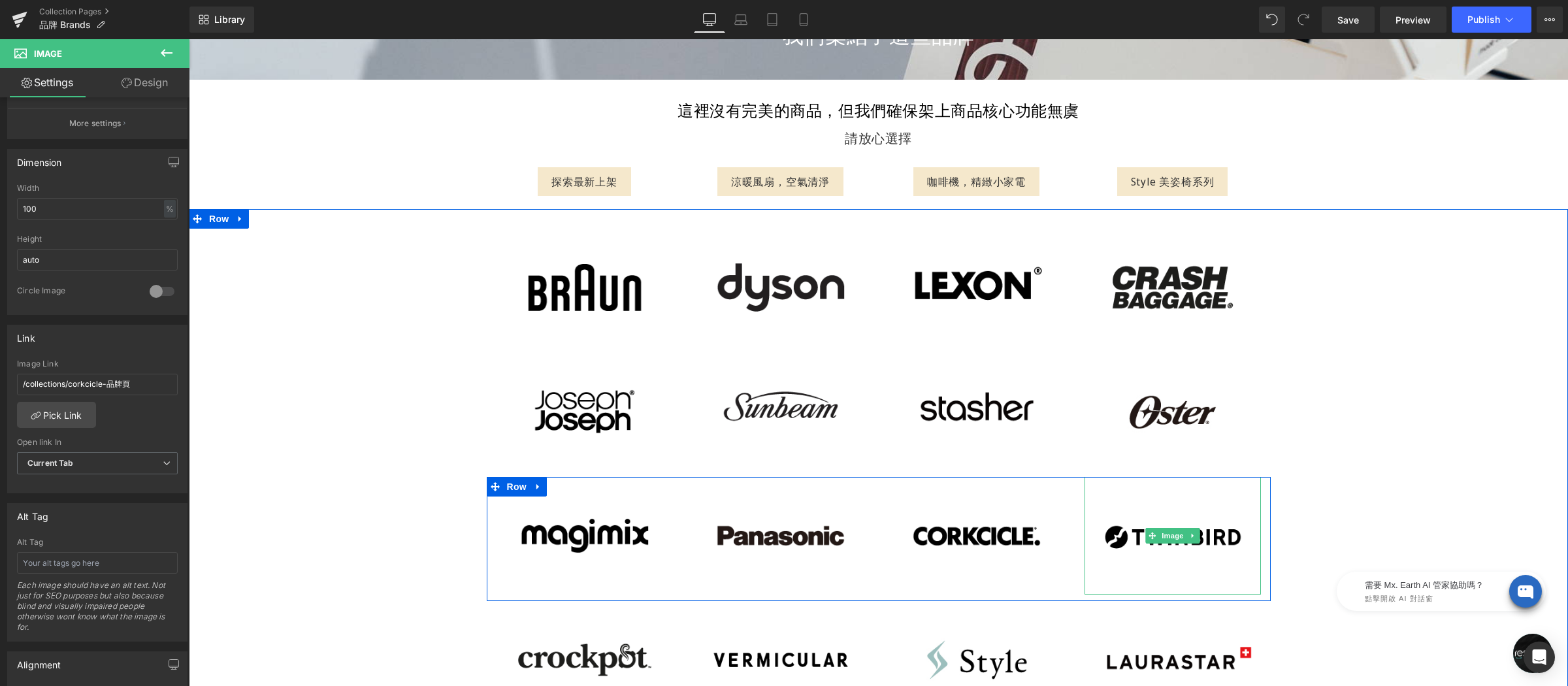
click at [1115, 502] on img at bounding box center [1173, 536] width 176 height 118
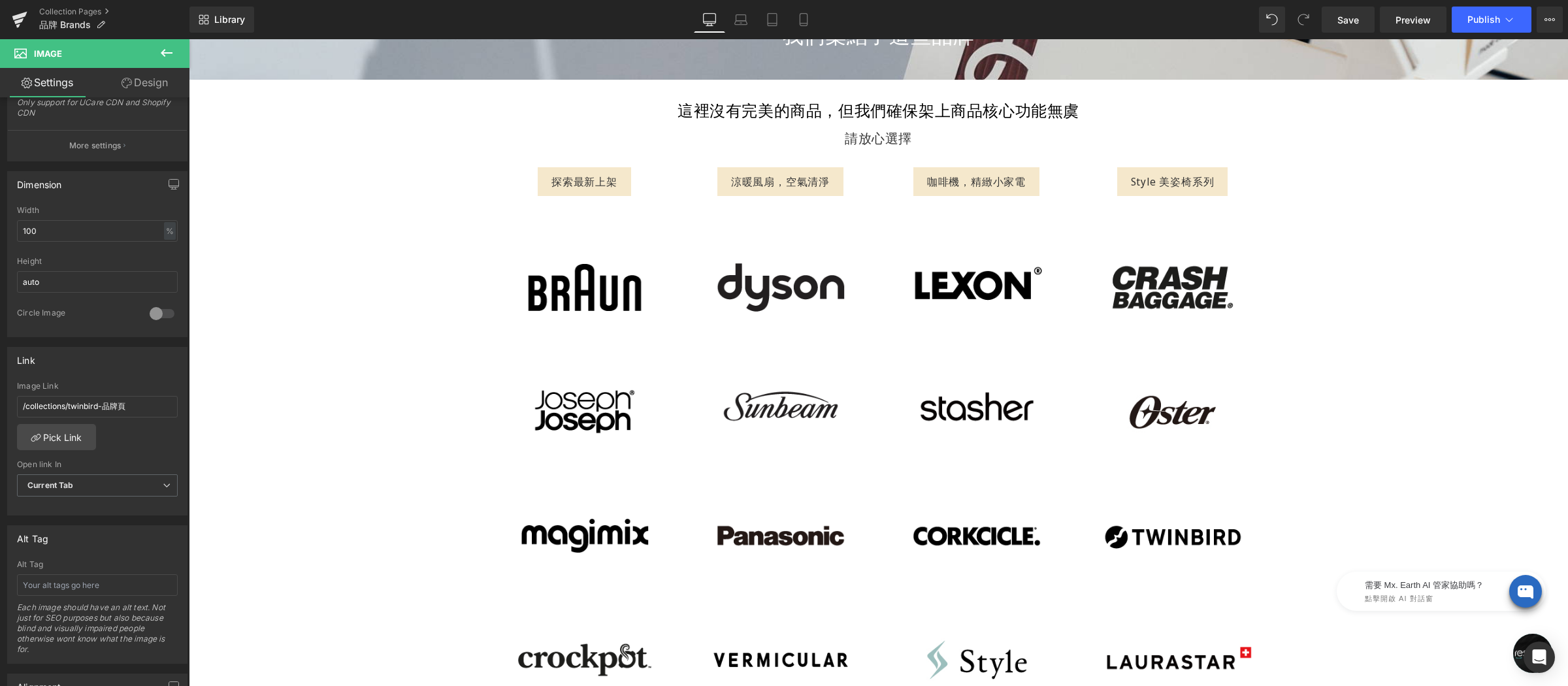
scroll to position [358, 0]
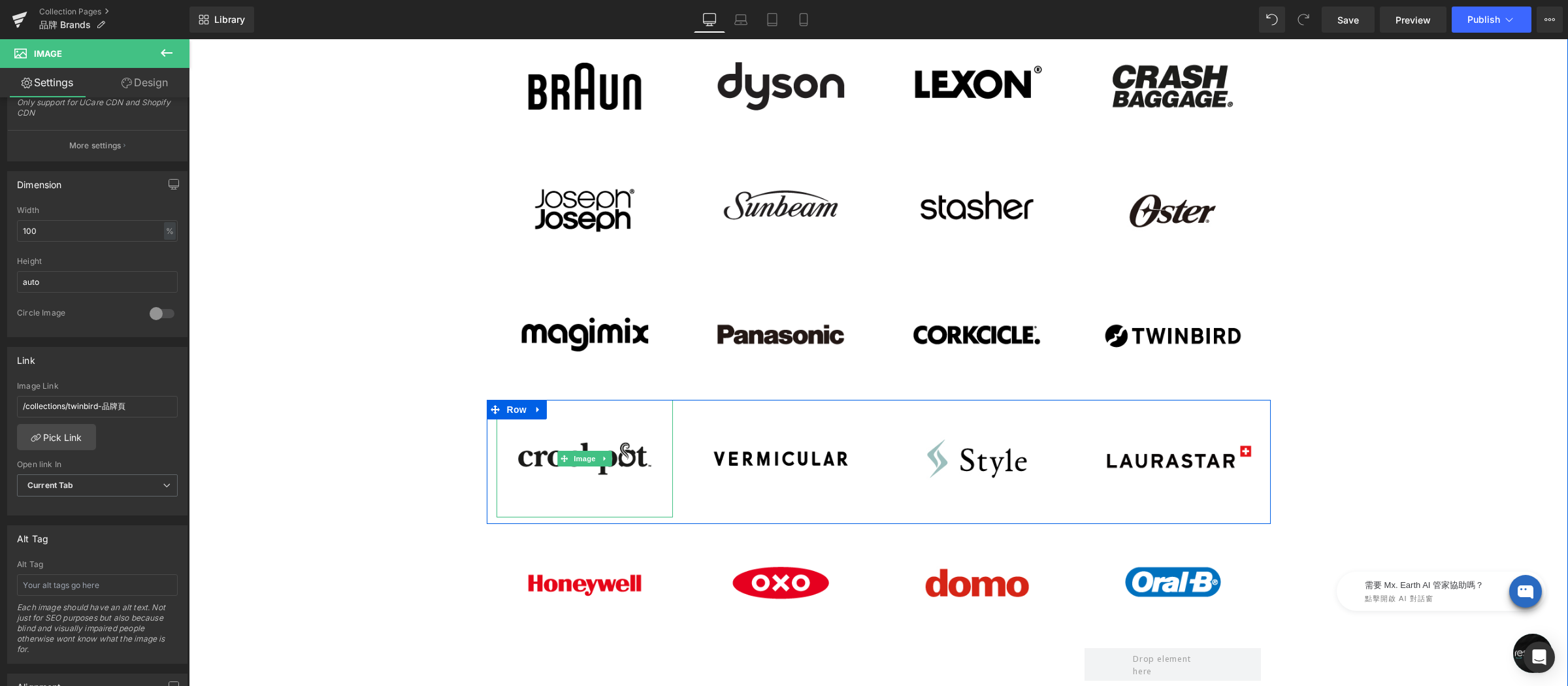
click at [539, 442] on img at bounding box center [585, 459] width 176 height 118
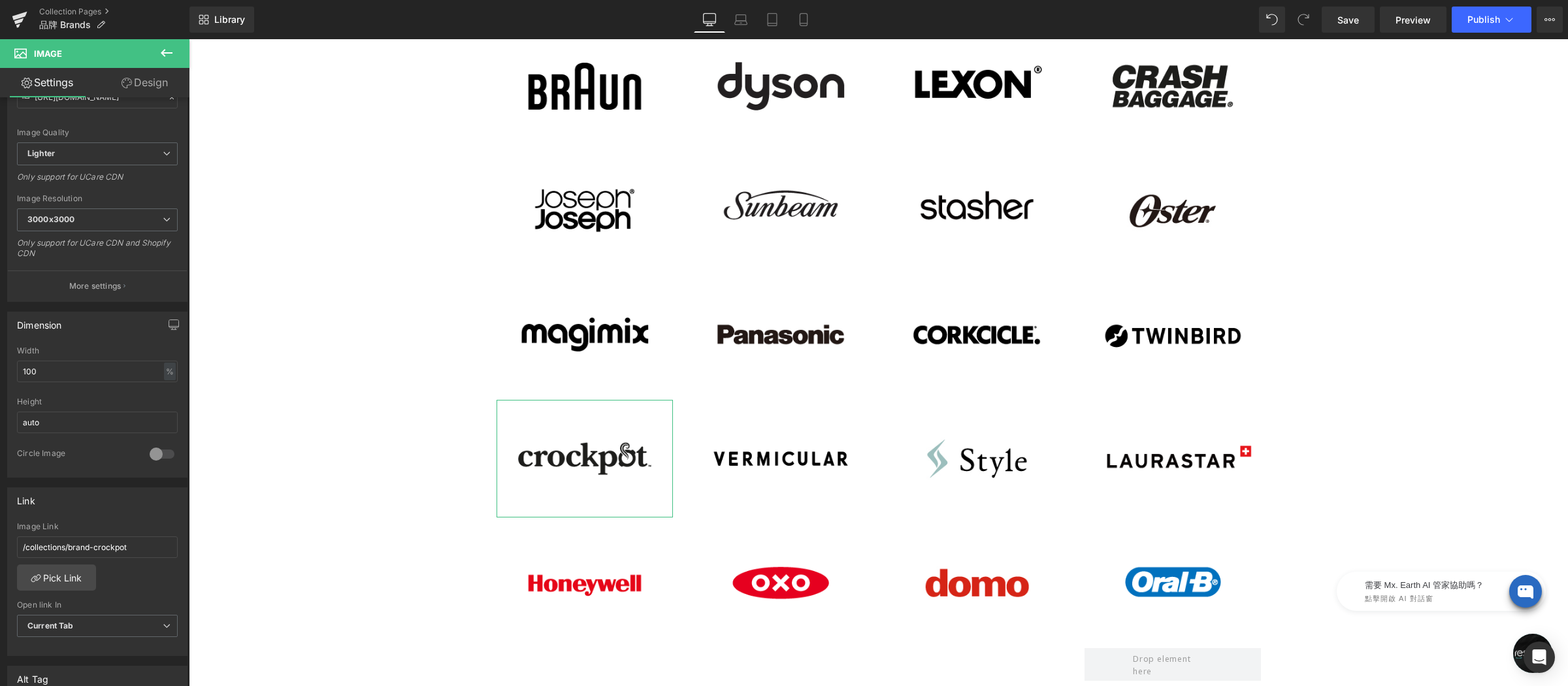
scroll to position [193, 0]
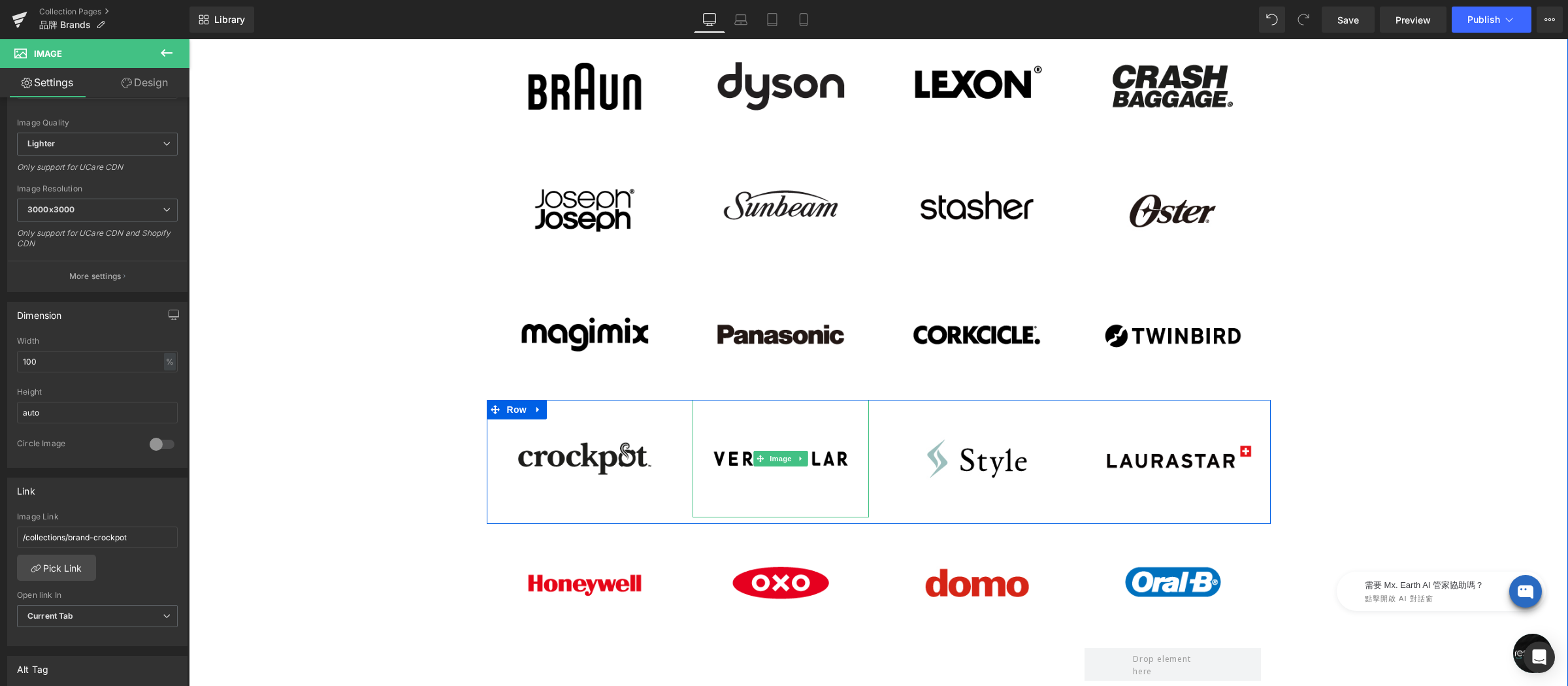
click at [726, 441] on img at bounding box center [780, 459] width 176 height 118
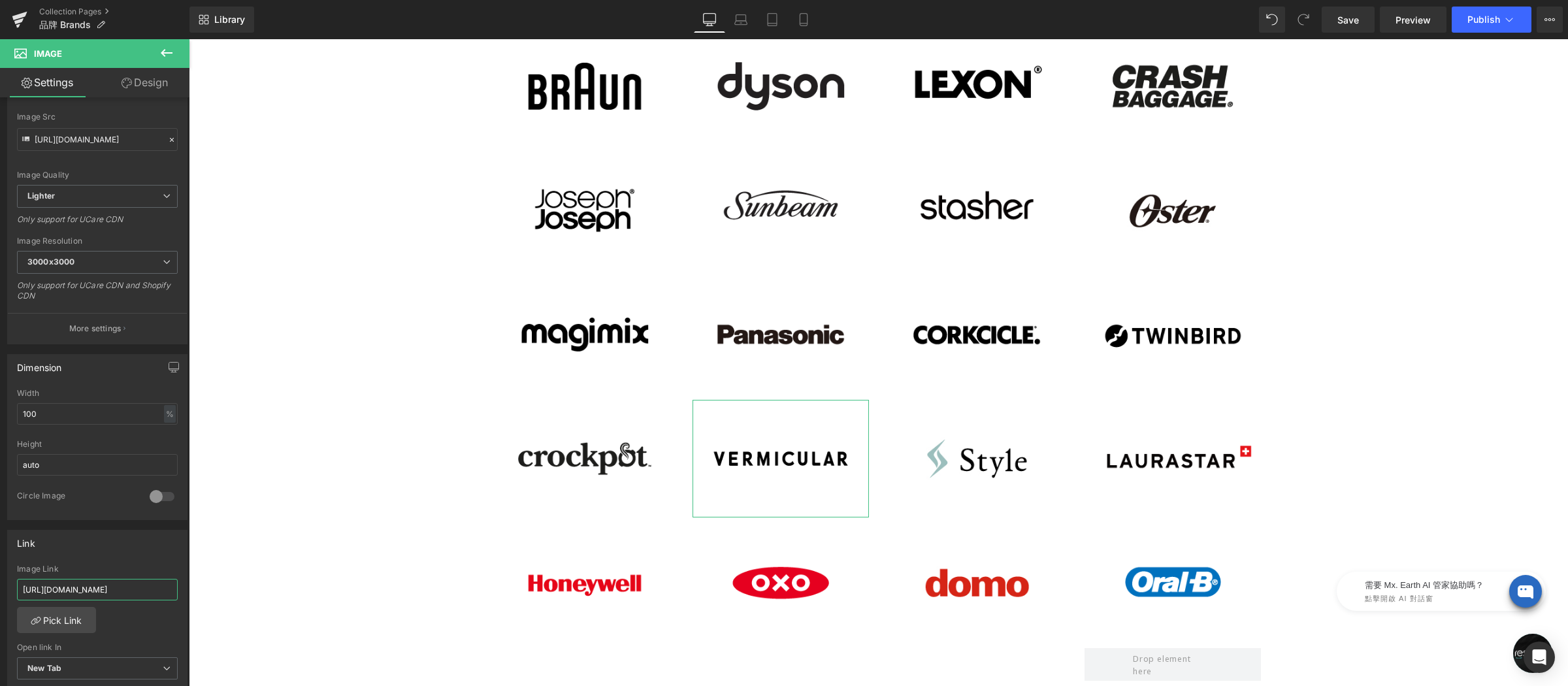
scroll to position [0, 76]
drag, startPoint x: 297, startPoint y: 628, endPoint x: 244, endPoint y: 592, distance: 64.1
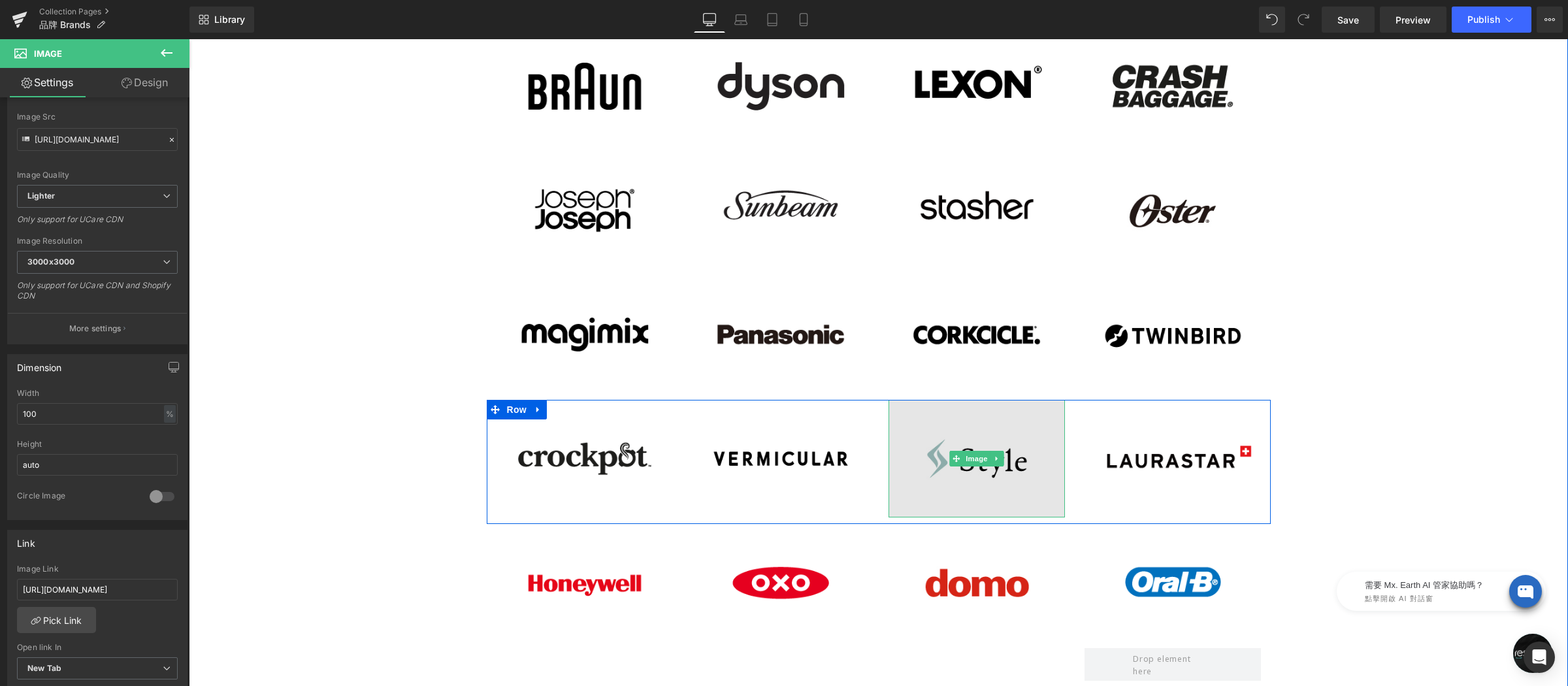
click at [945, 440] on img at bounding box center [976, 459] width 176 height 118
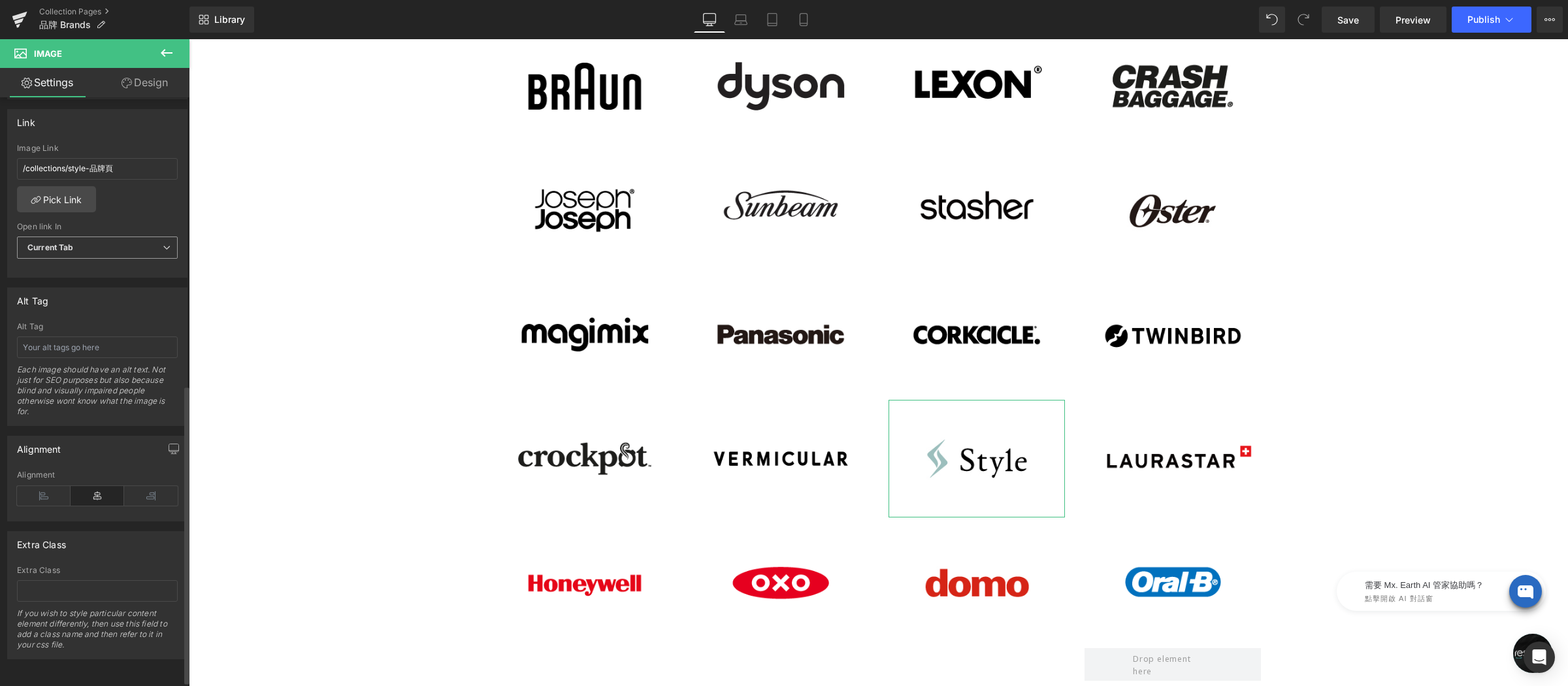
scroll to position [307, 0]
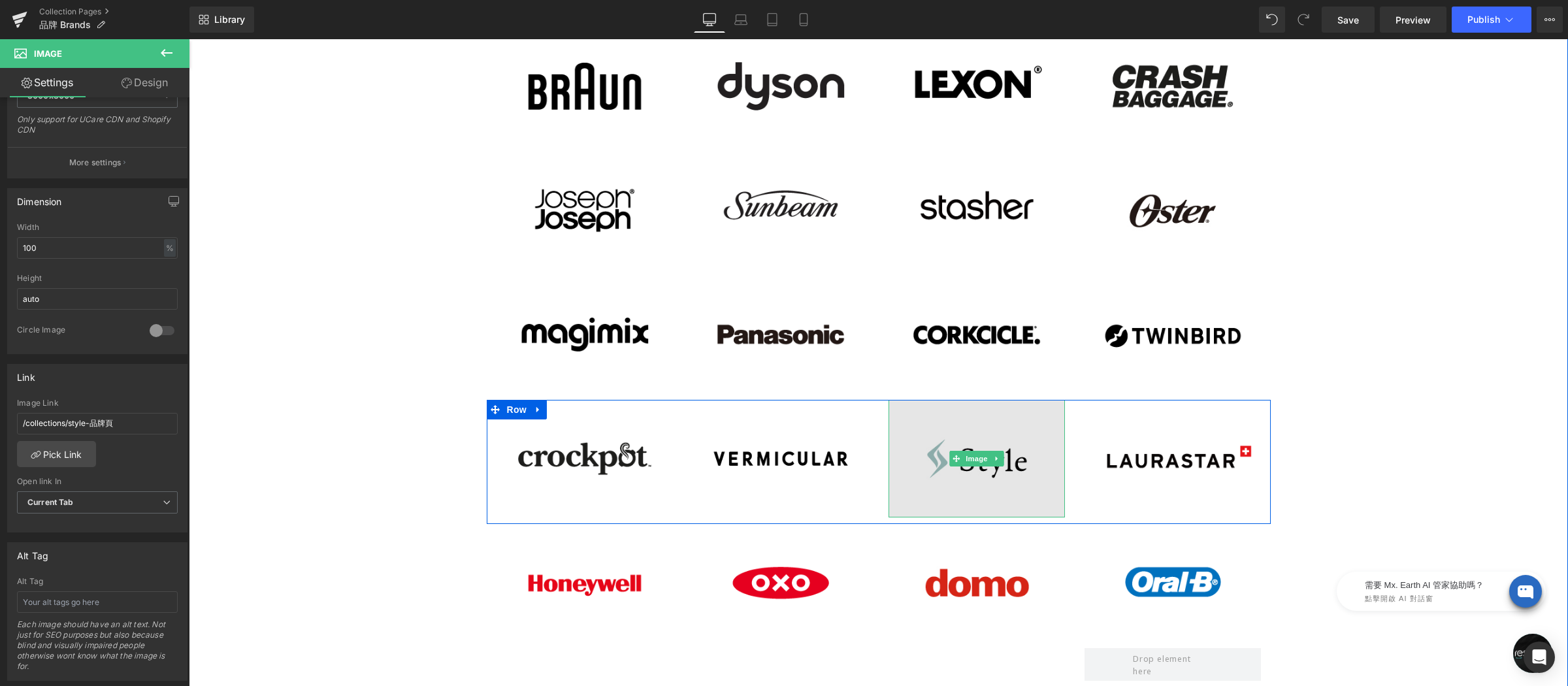
click at [936, 418] on img at bounding box center [976, 459] width 176 height 118
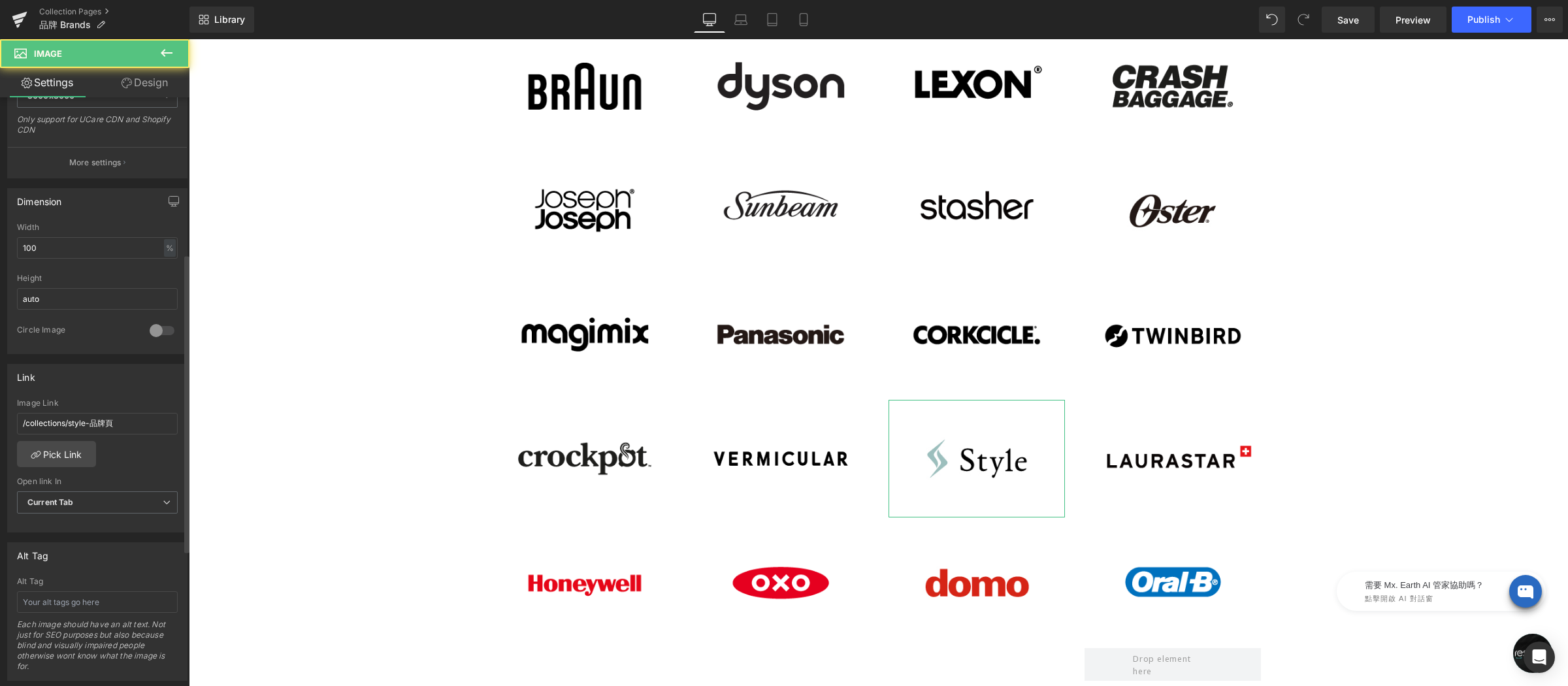
scroll to position [207, 0]
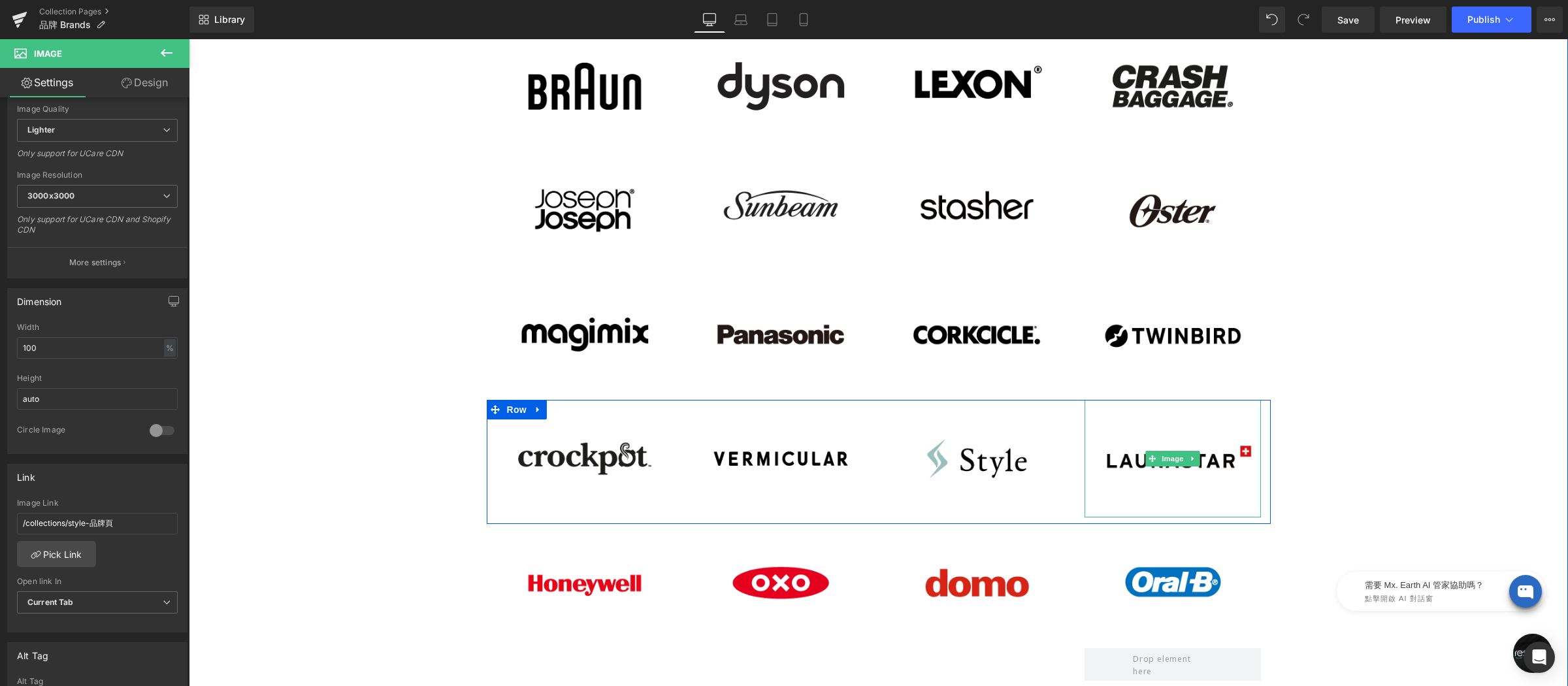
click at [1127, 416] on img at bounding box center [1173, 459] width 176 height 118
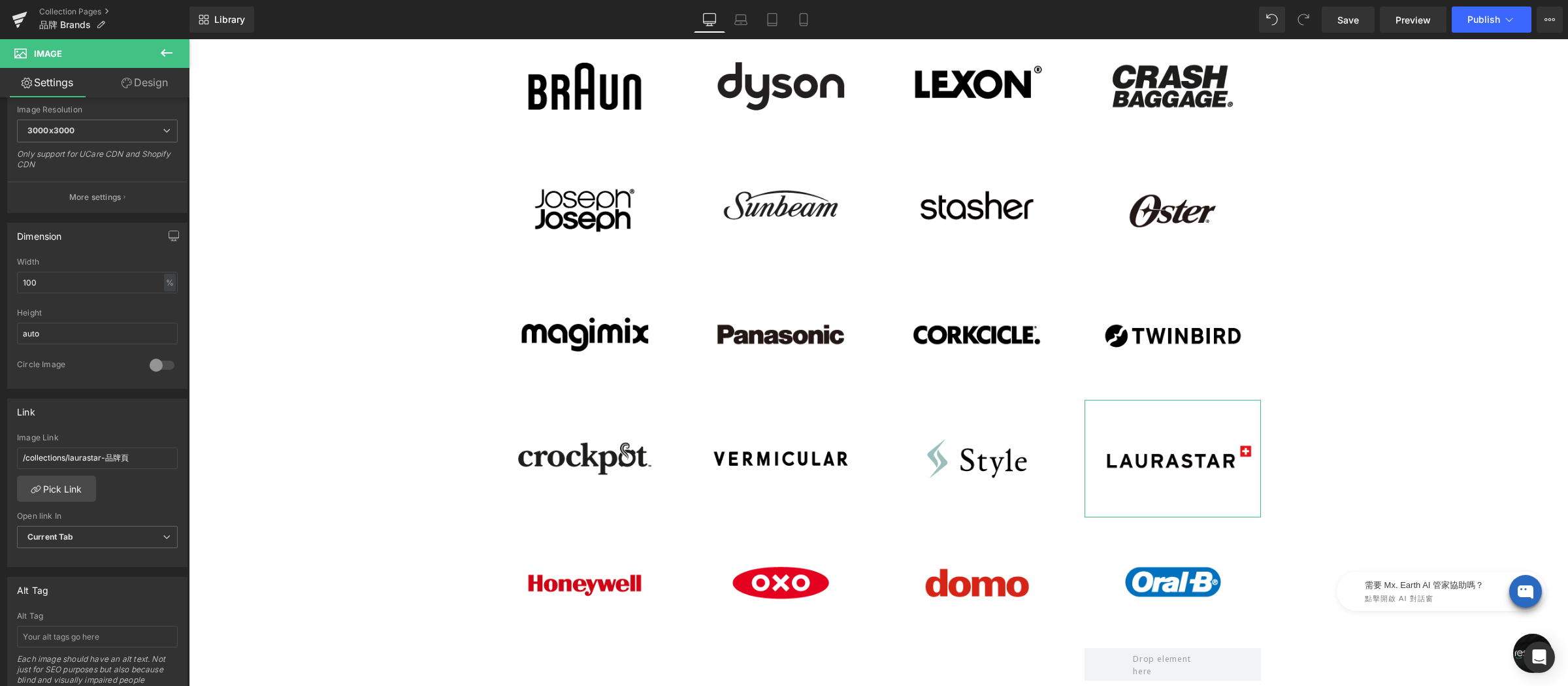
scroll to position [0, 0]
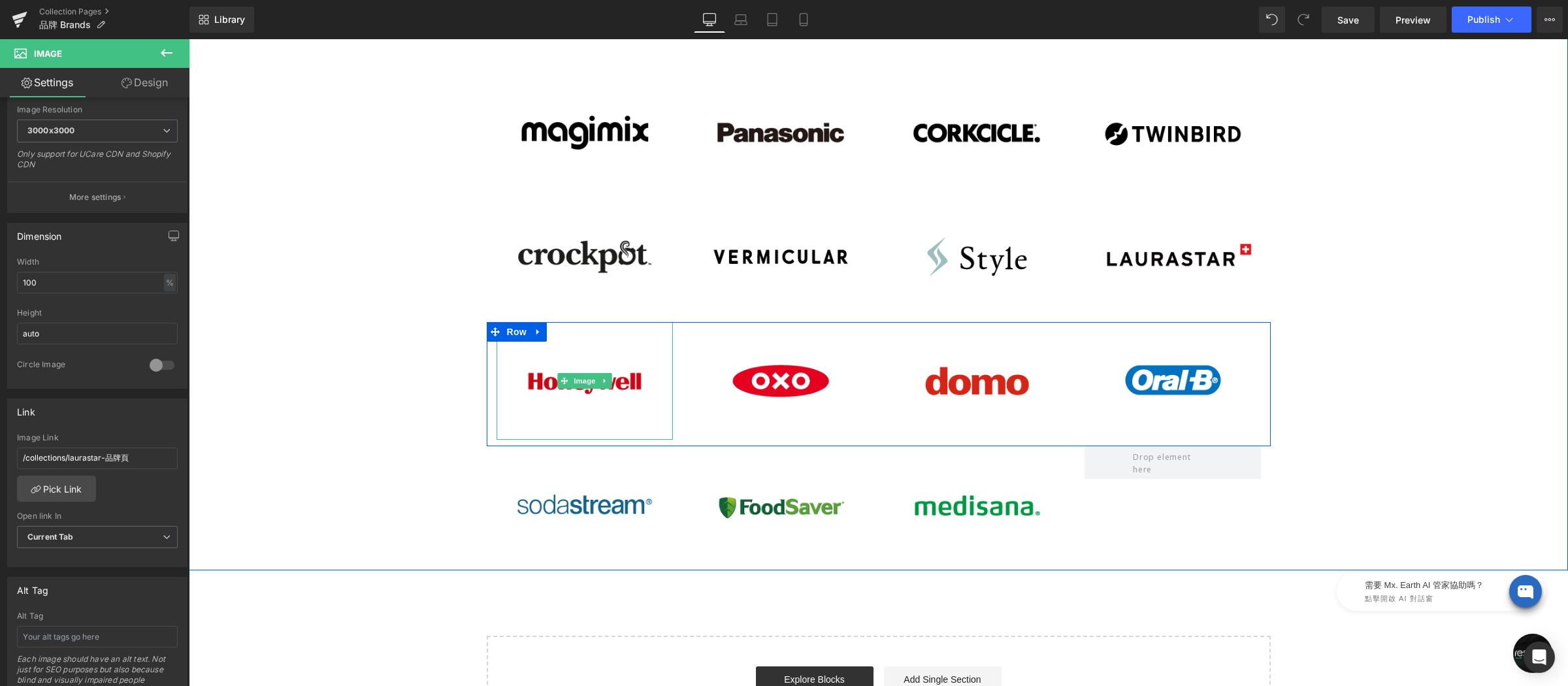
click at [562, 364] on img at bounding box center [585, 381] width 176 height 118
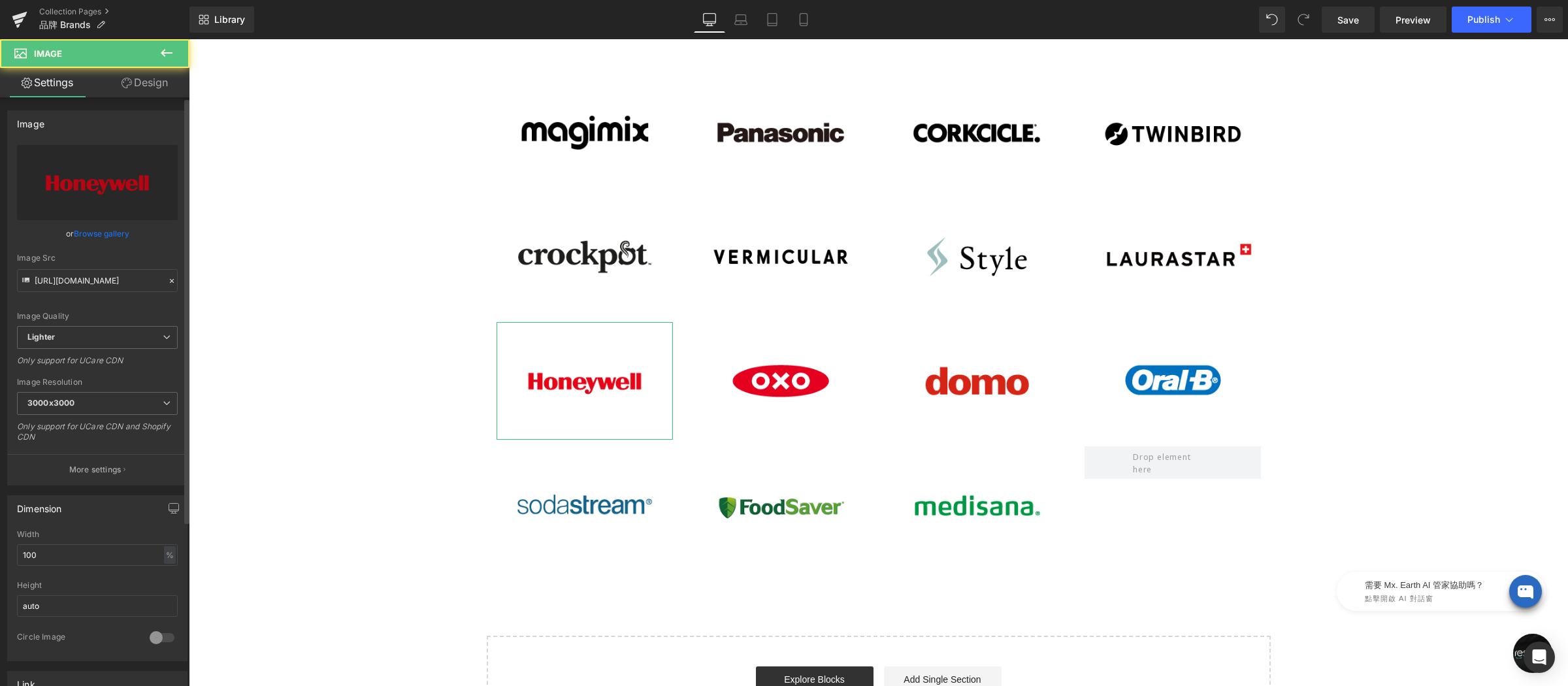
scroll to position [344, 0]
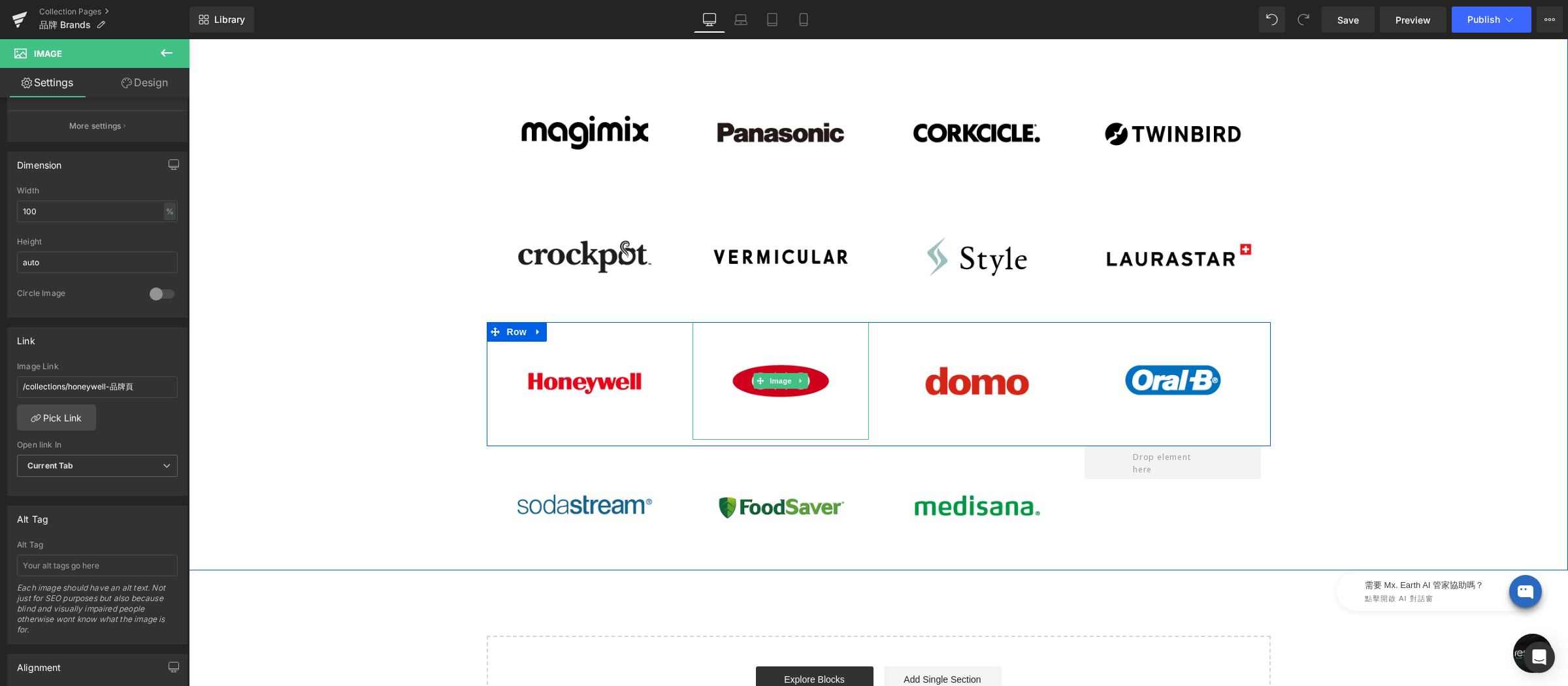
click at [782, 344] on img at bounding box center [780, 381] width 176 height 118
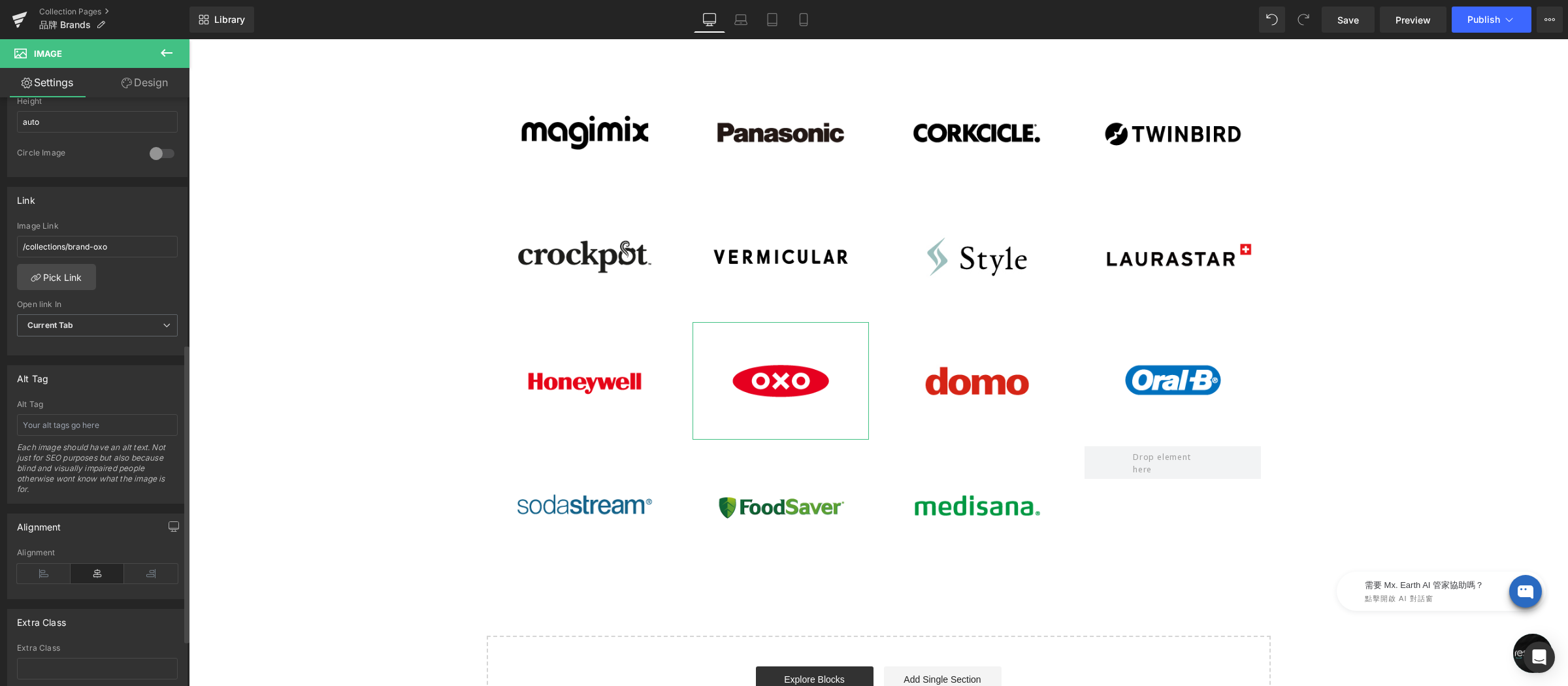
scroll to position [432, 0]
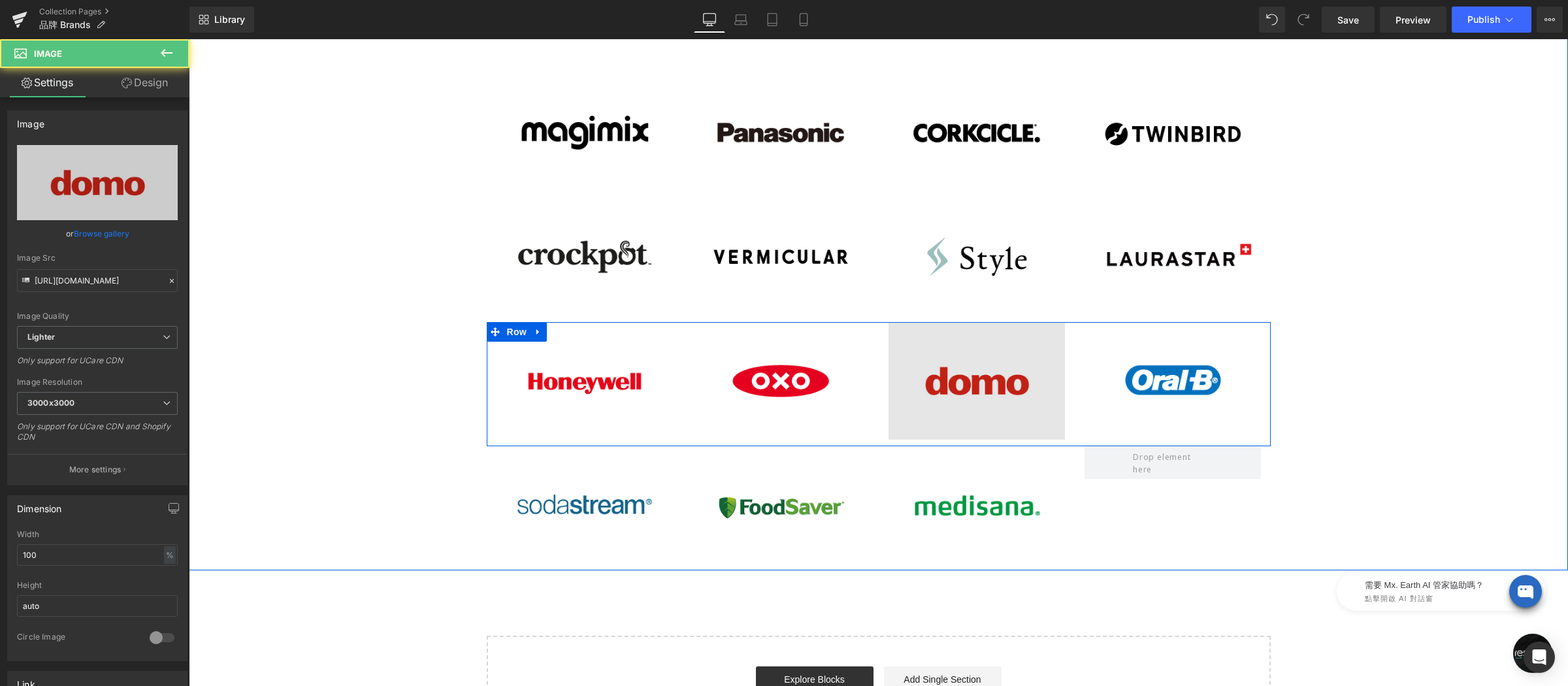
click at [946, 338] on img at bounding box center [976, 381] width 176 height 118
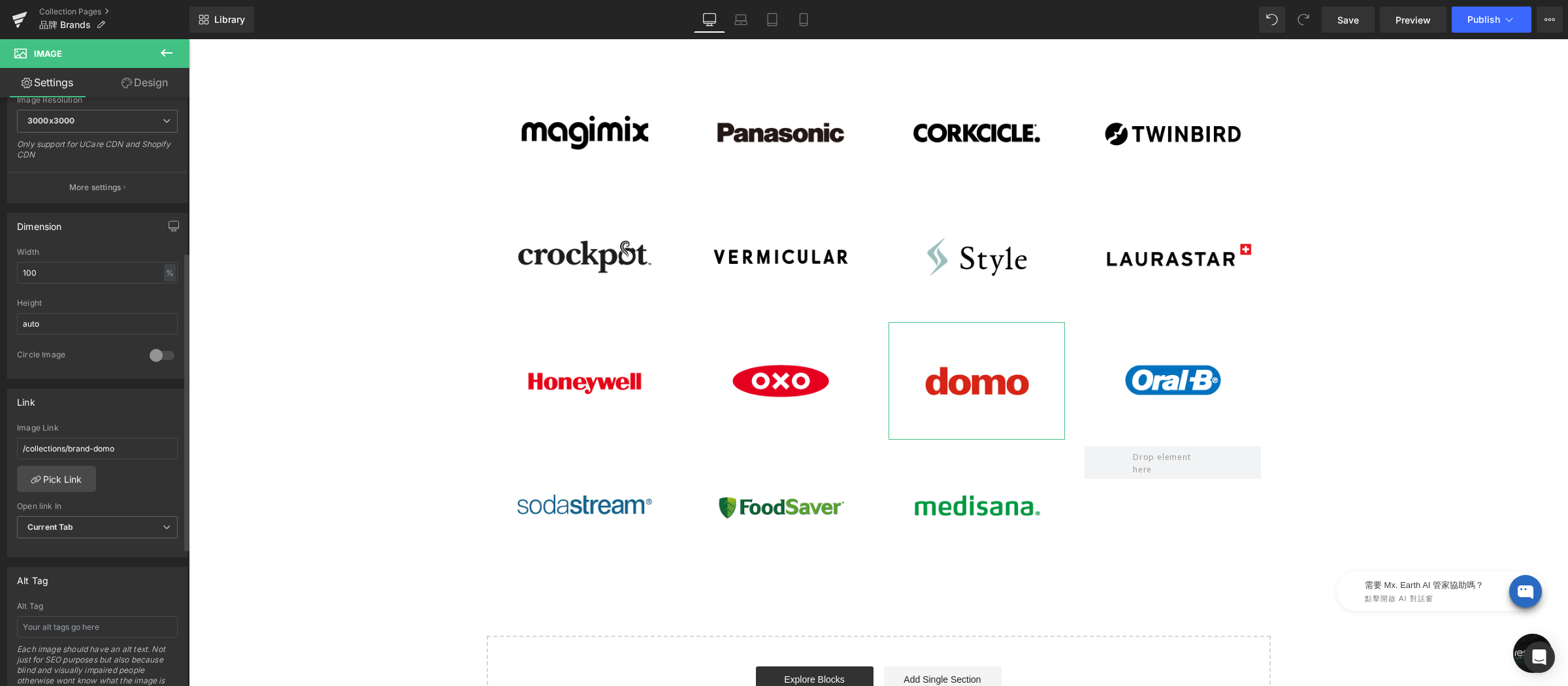
scroll to position [304, 0]
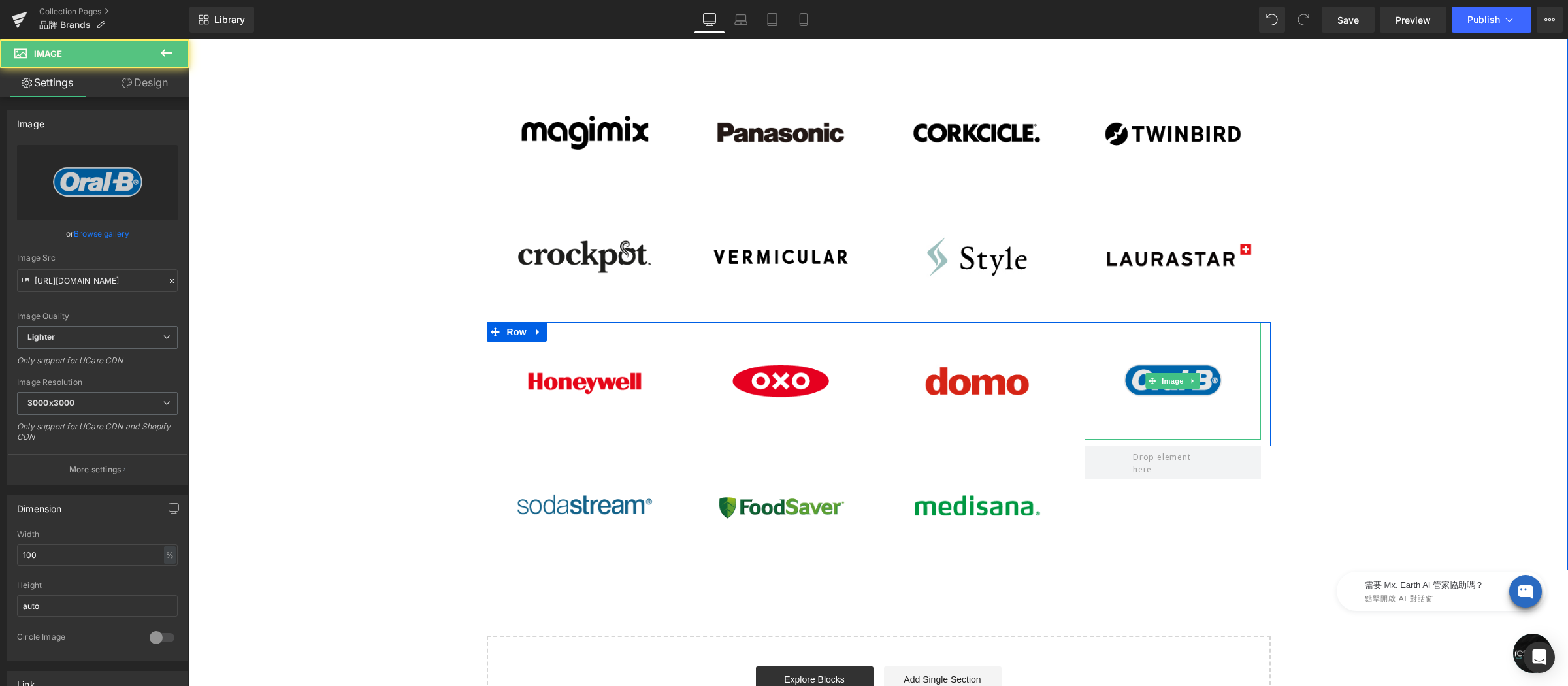
click at [1176, 344] on img at bounding box center [1173, 381] width 176 height 118
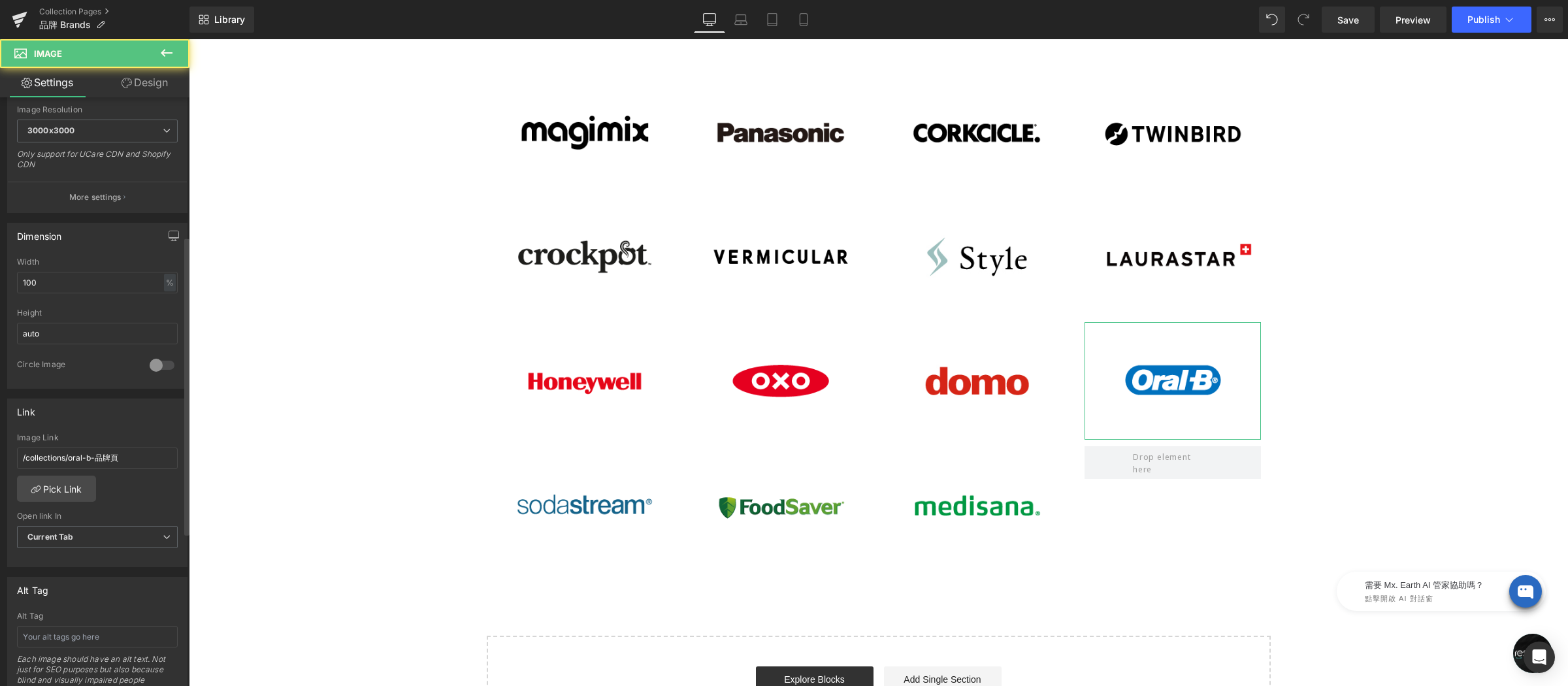
scroll to position [377, 0]
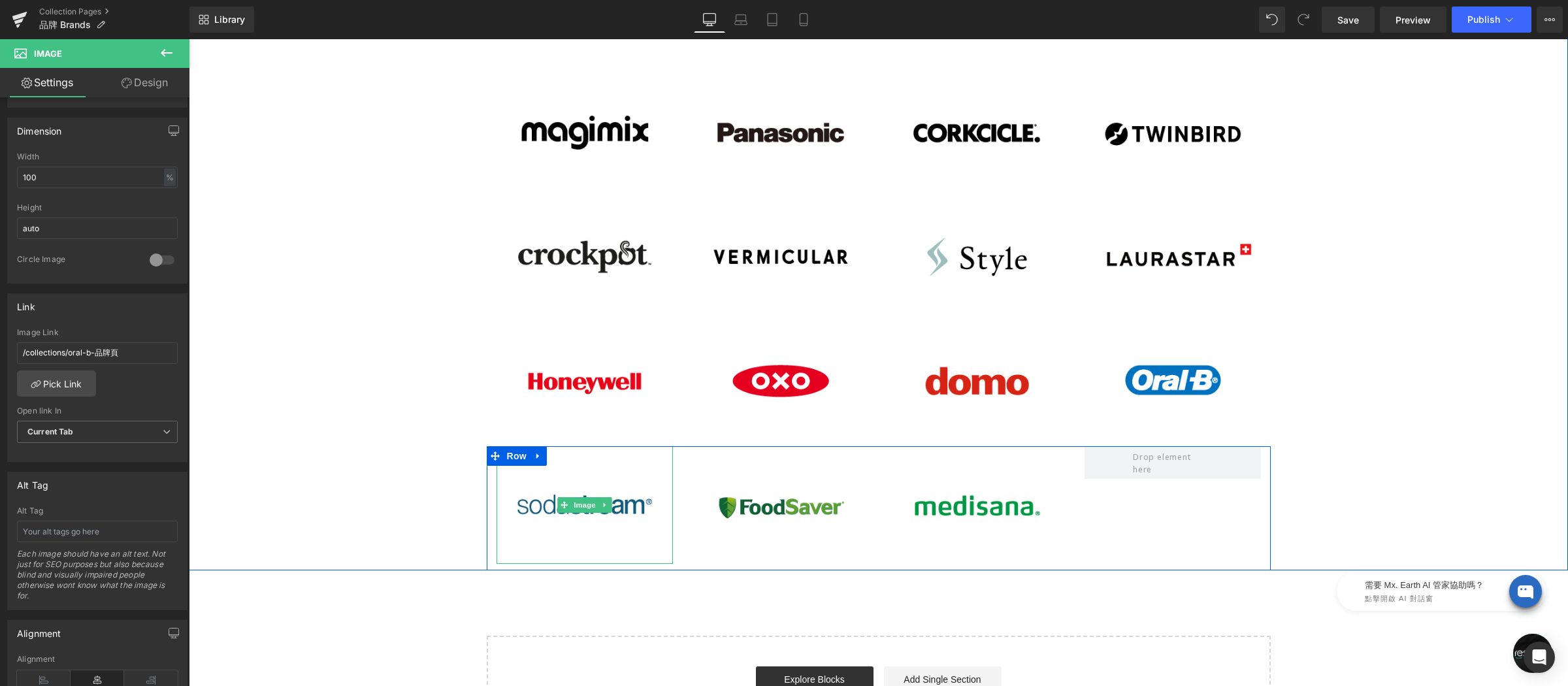
click at [565, 452] on img at bounding box center [585, 505] width 176 height 118
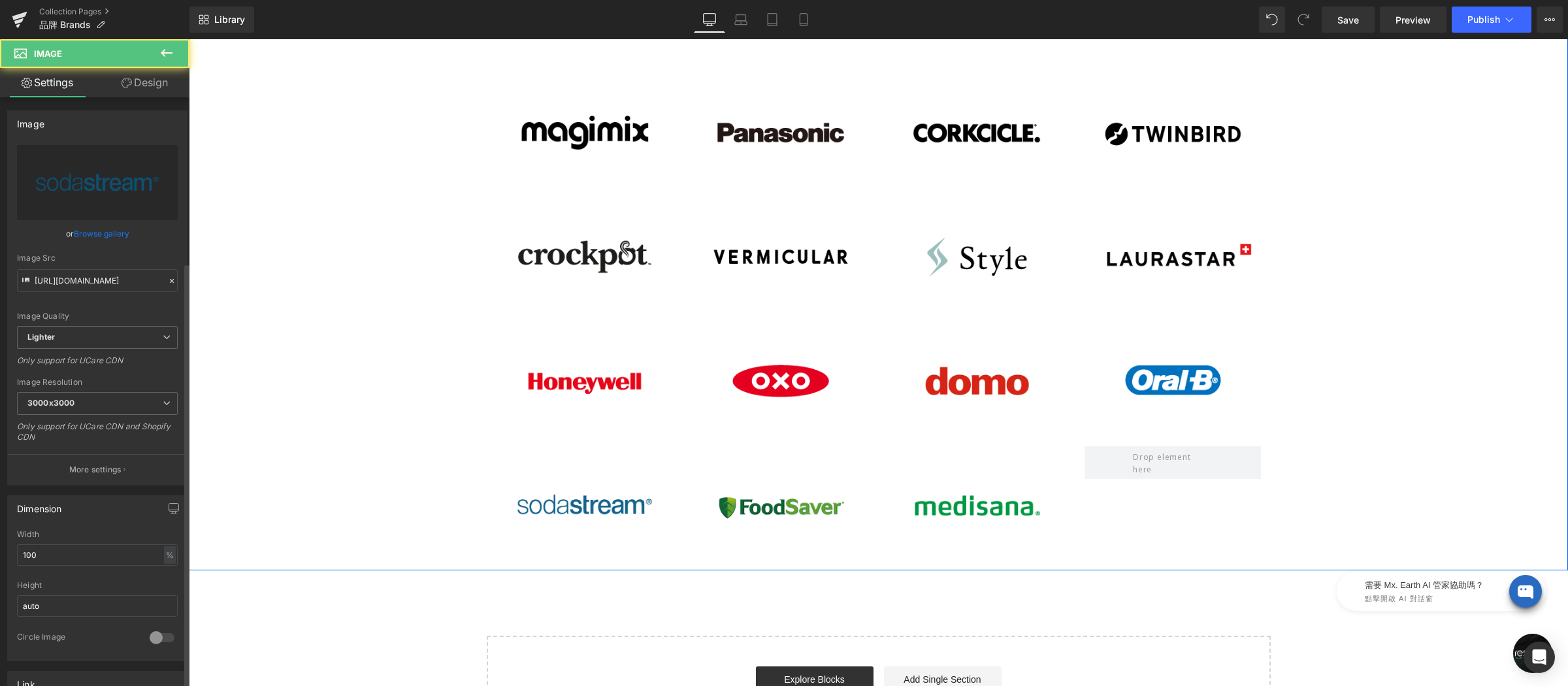
scroll to position [343, 0]
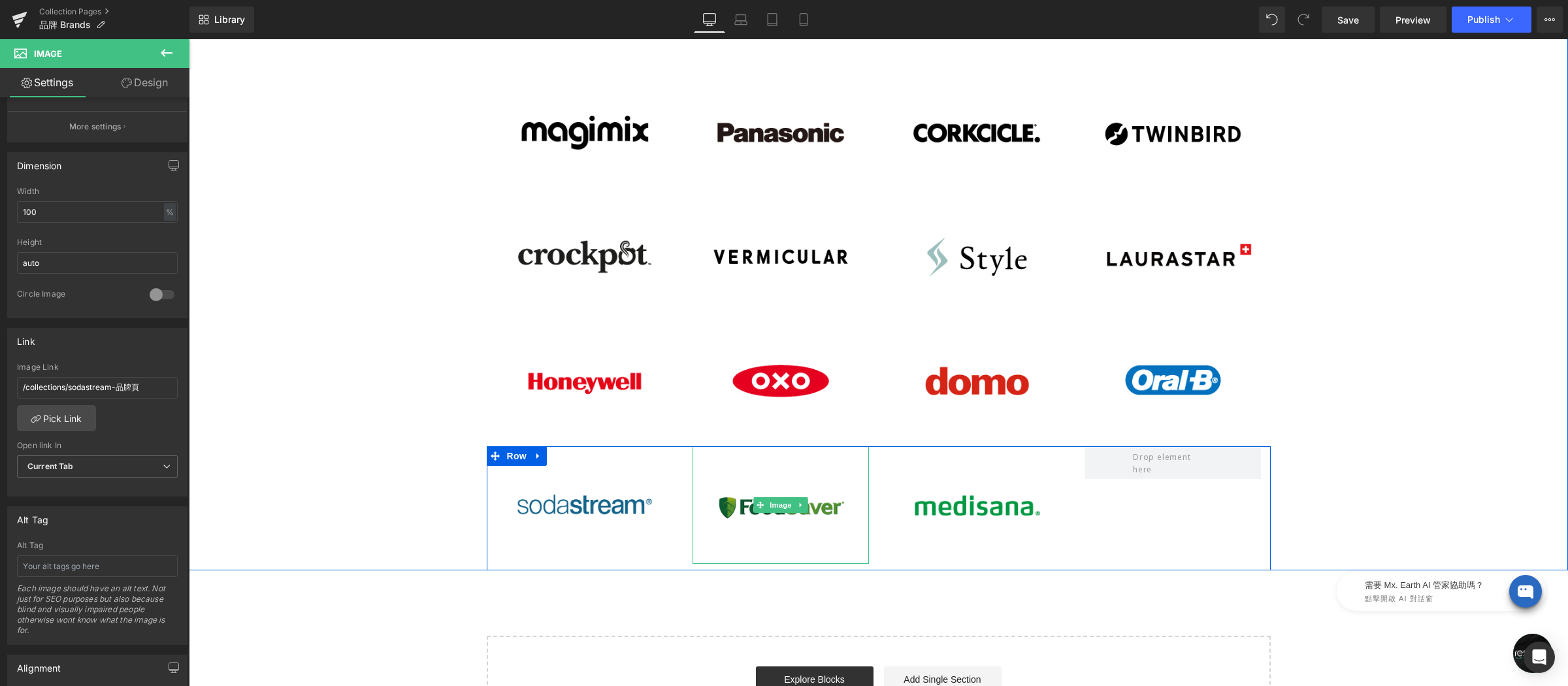
click at [734, 452] on img at bounding box center [780, 505] width 176 height 118
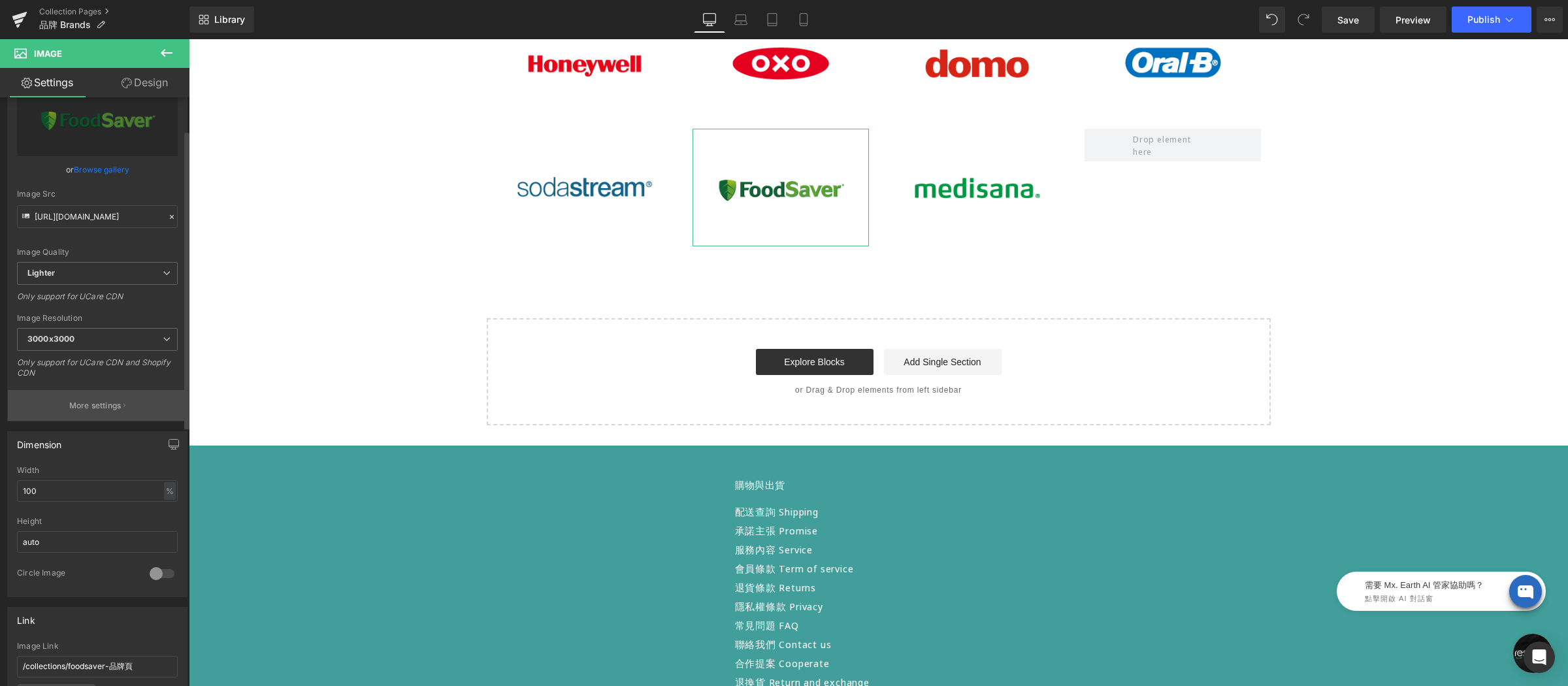
scroll to position [253, 0]
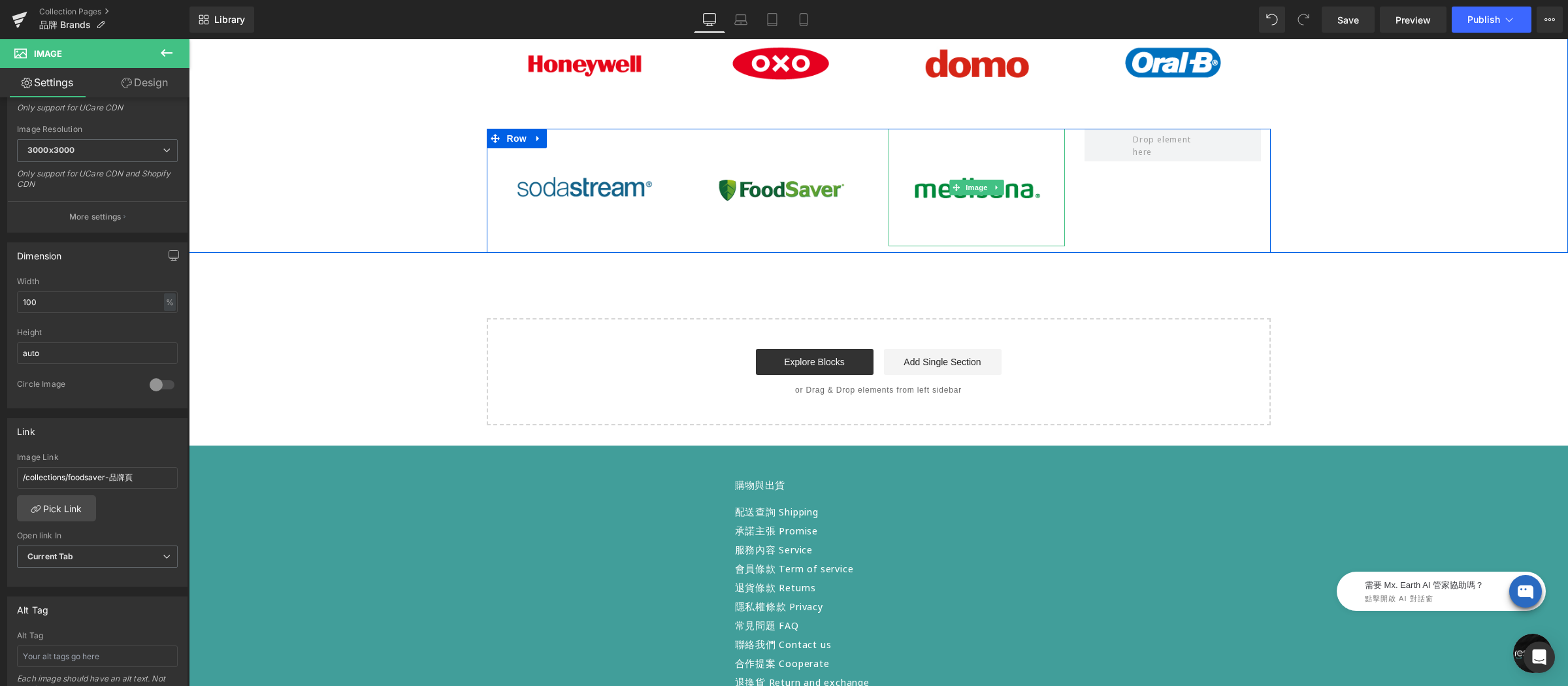
click at [940, 151] on img at bounding box center [976, 187] width 176 height 118
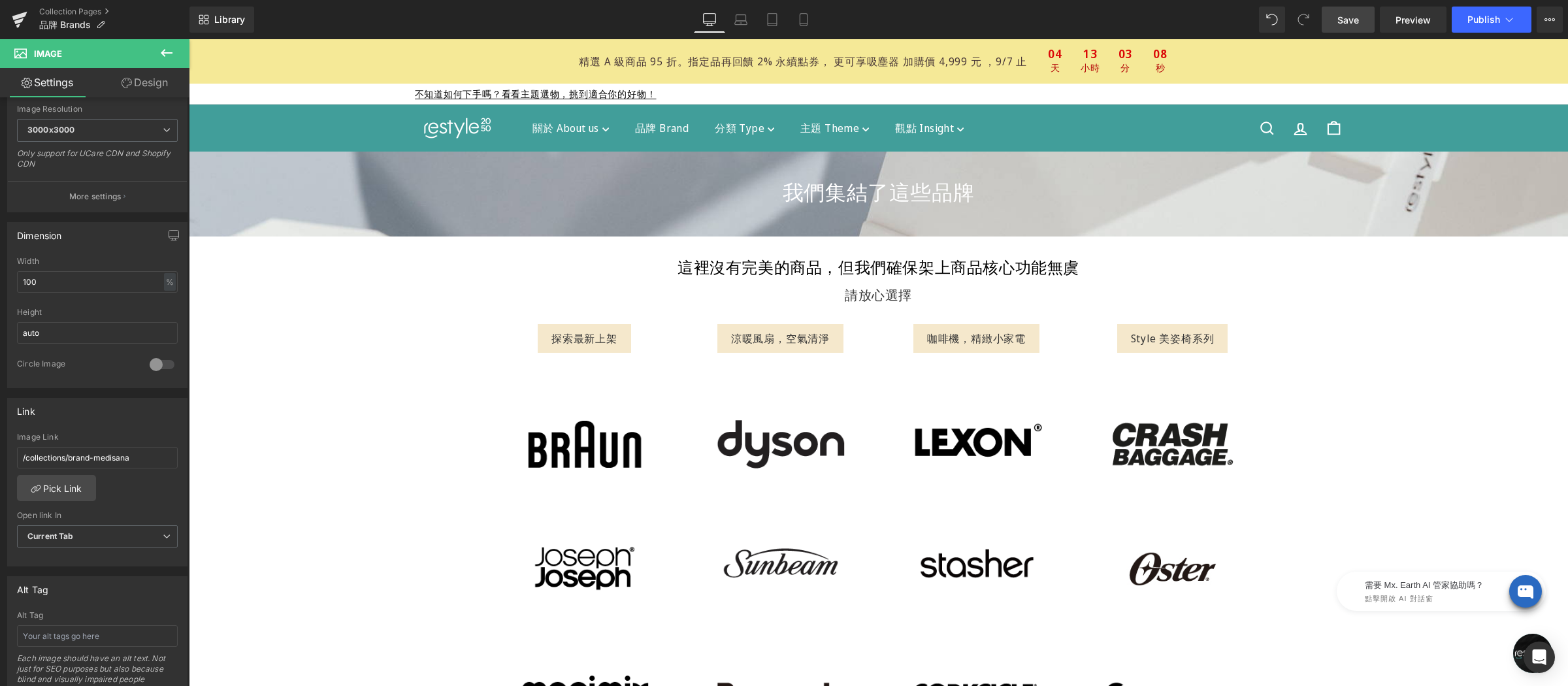
click at [1345, 19] on span "Save" at bounding box center [1348, 20] width 22 height 14
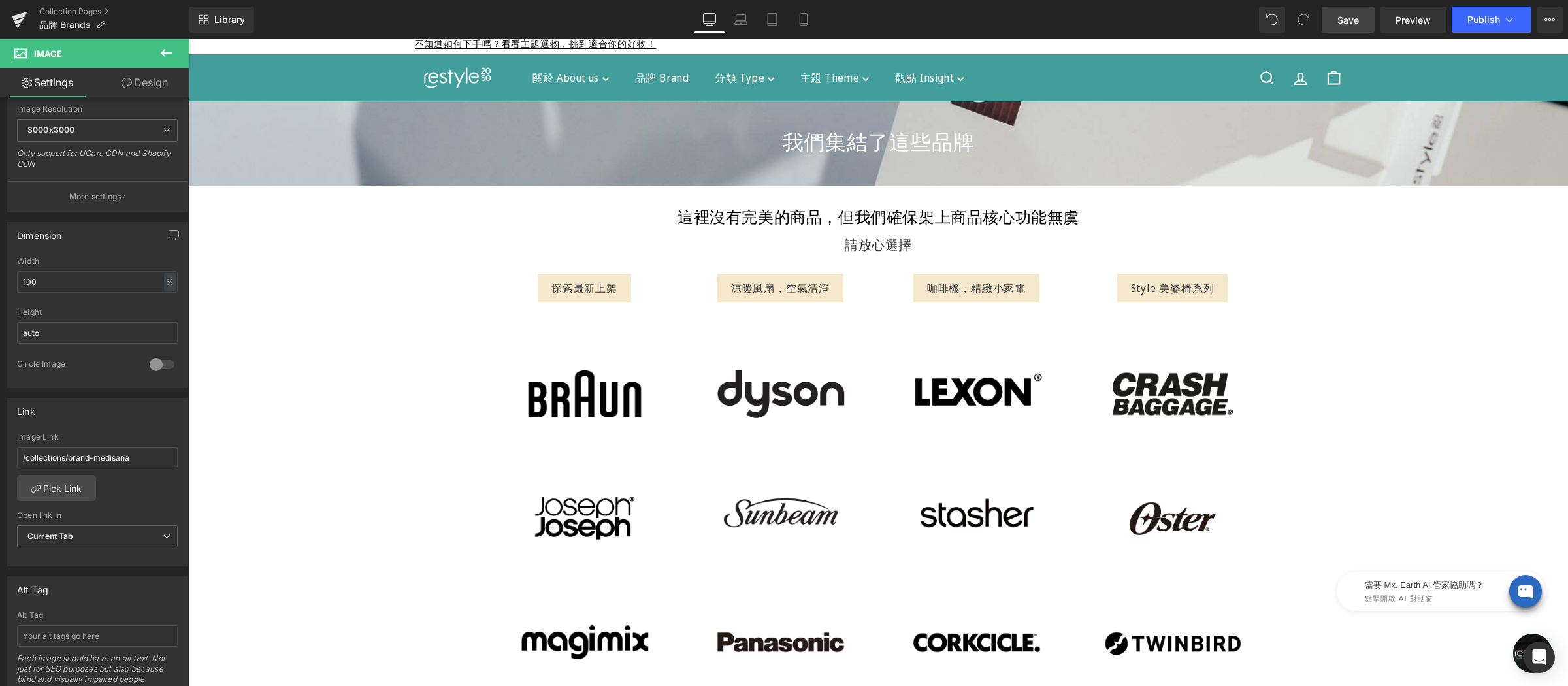
scroll to position [61, 0]
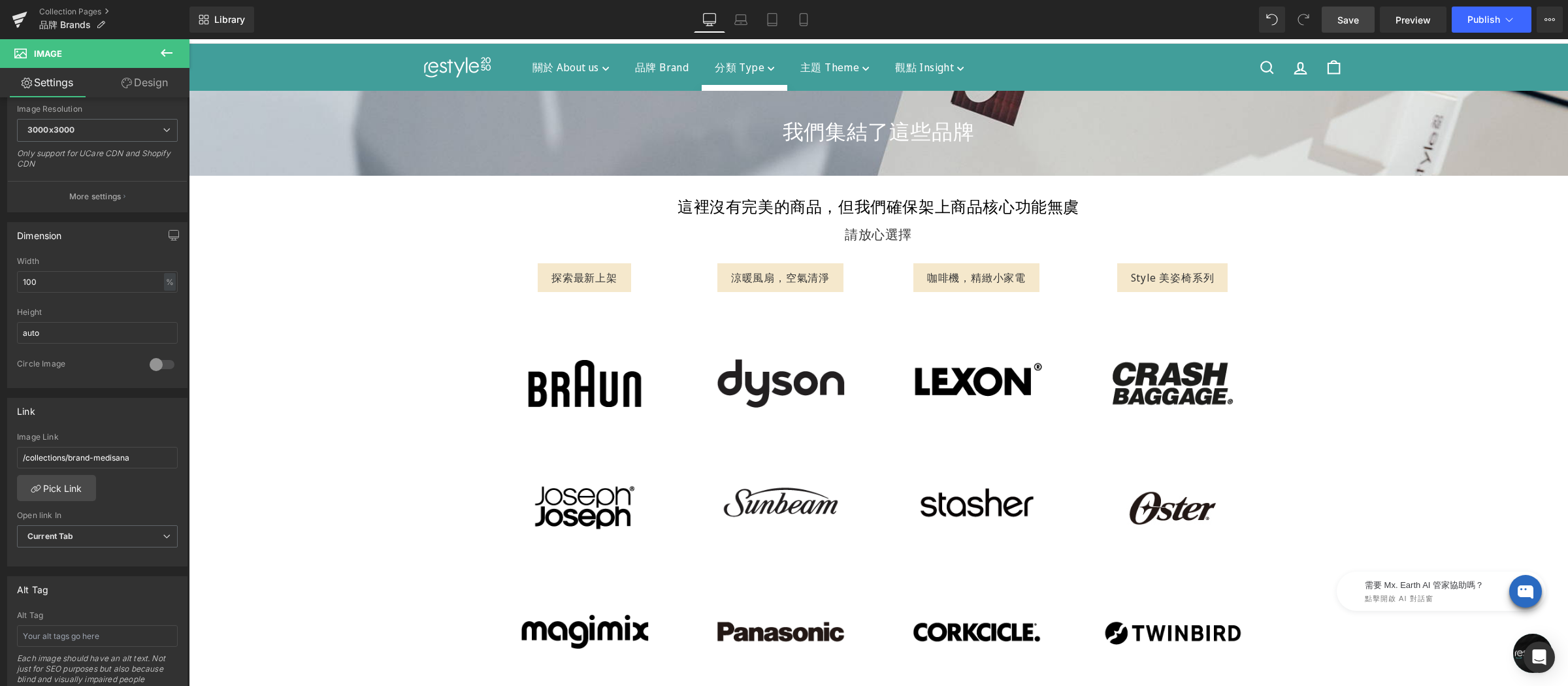
click at [827, 104] on div at bounding box center [878, 368] width 1379 height 646
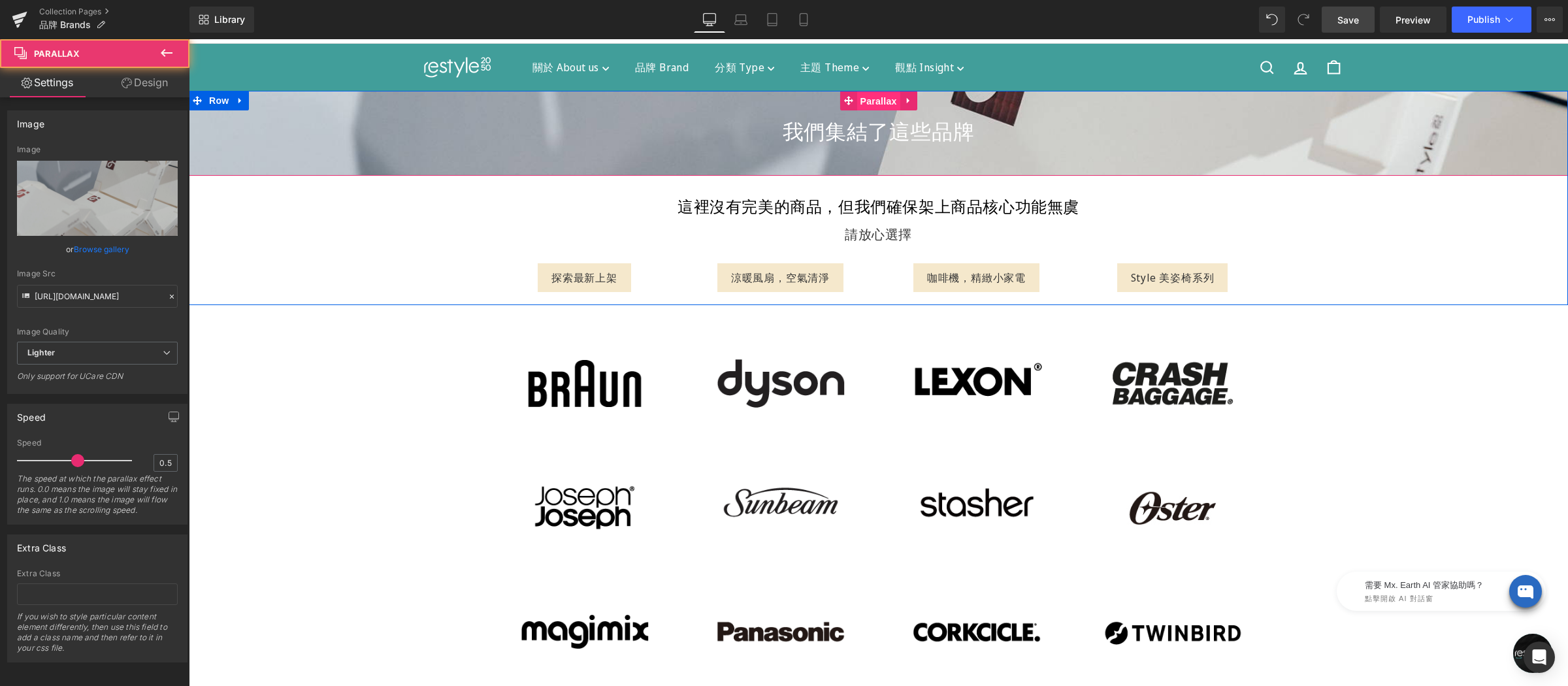
click at [865, 99] on div "我們集結了這些品牌 Heading Parallax" at bounding box center [878, 133] width 1379 height 85
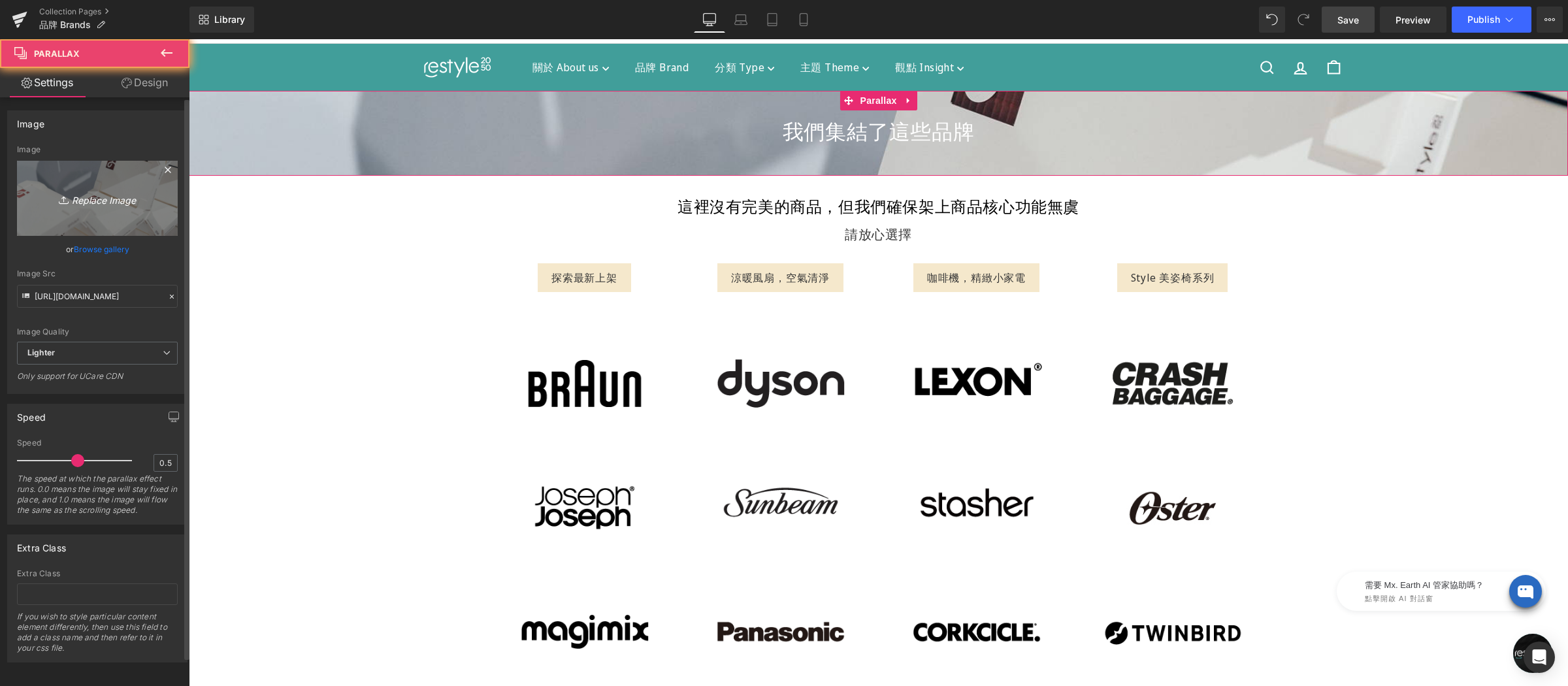
click at [108, 191] on icon "Replace Image" at bounding box center [97, 198] width 105 height 17
type input "C:\fakepath\Brandpage-tpbn-1440.jpg"
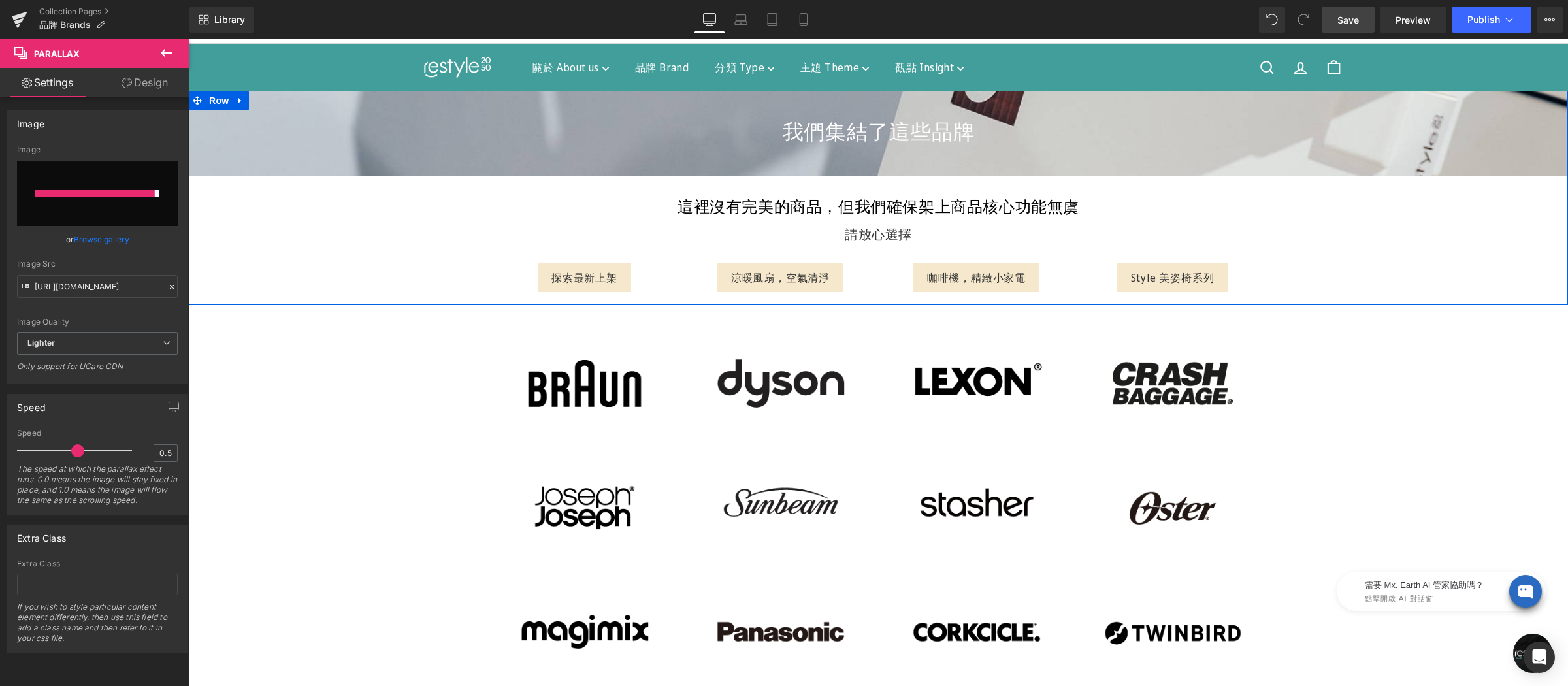
type input "[URL][DOMAIN_NAME]"
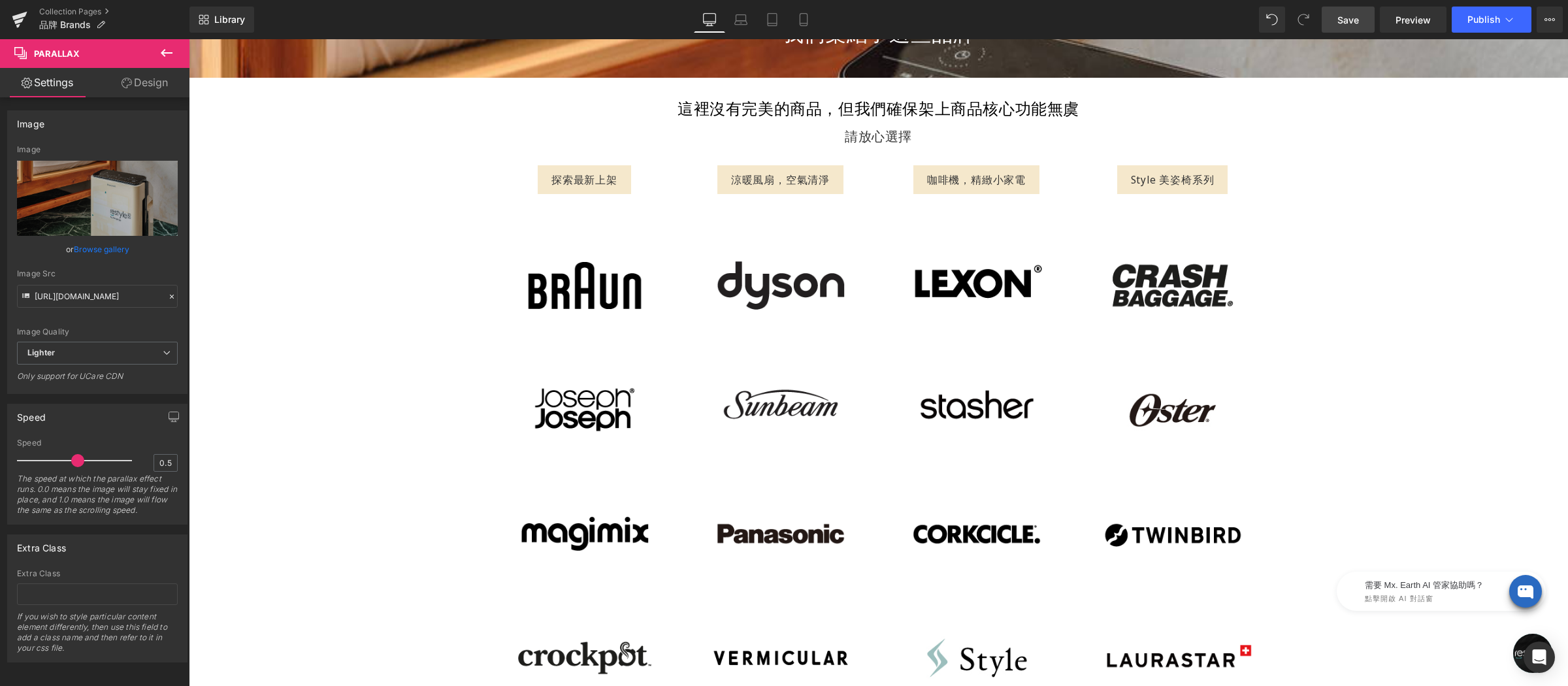
scroll to position [0, 0]
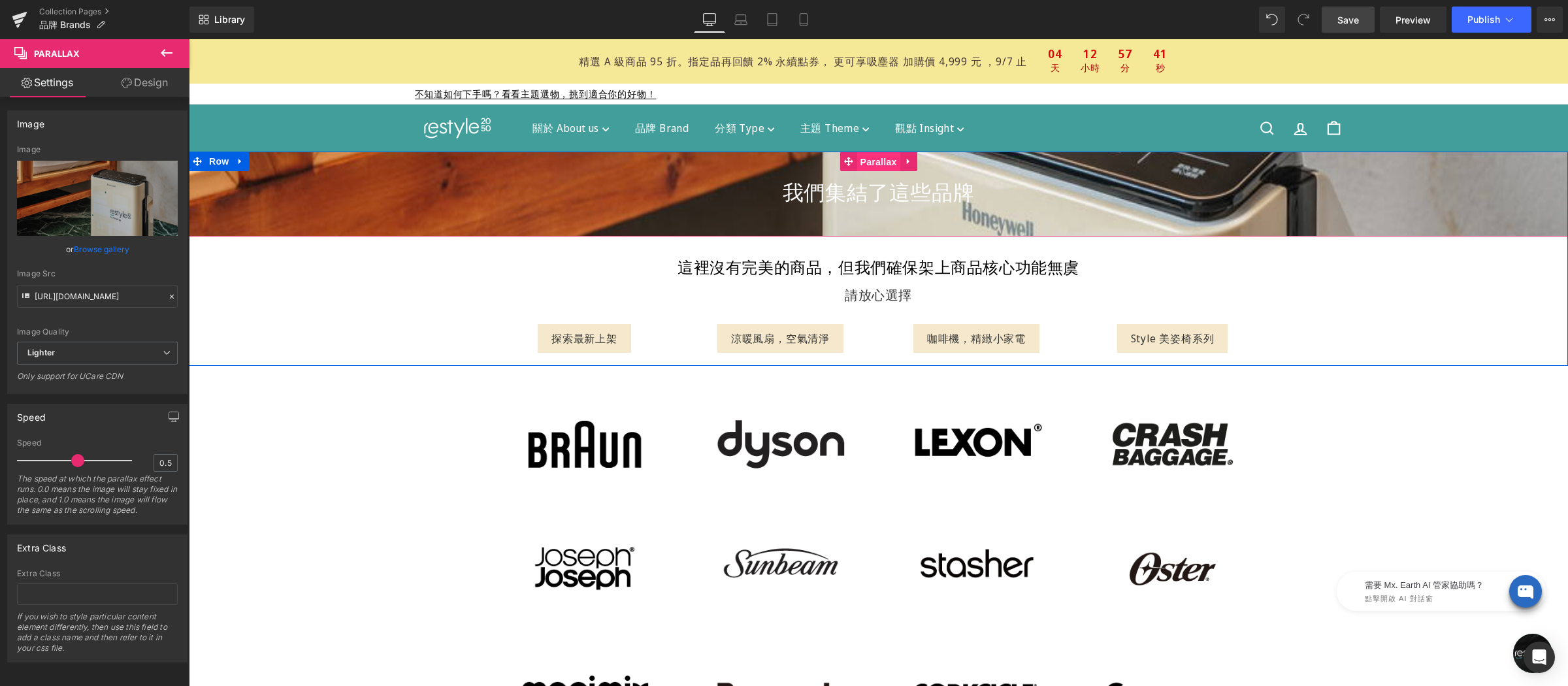
click at [866, 161] on div "我們集結了這些品牌 Heading Parallax" at bounding box center [878, 194] width 1379 height 85
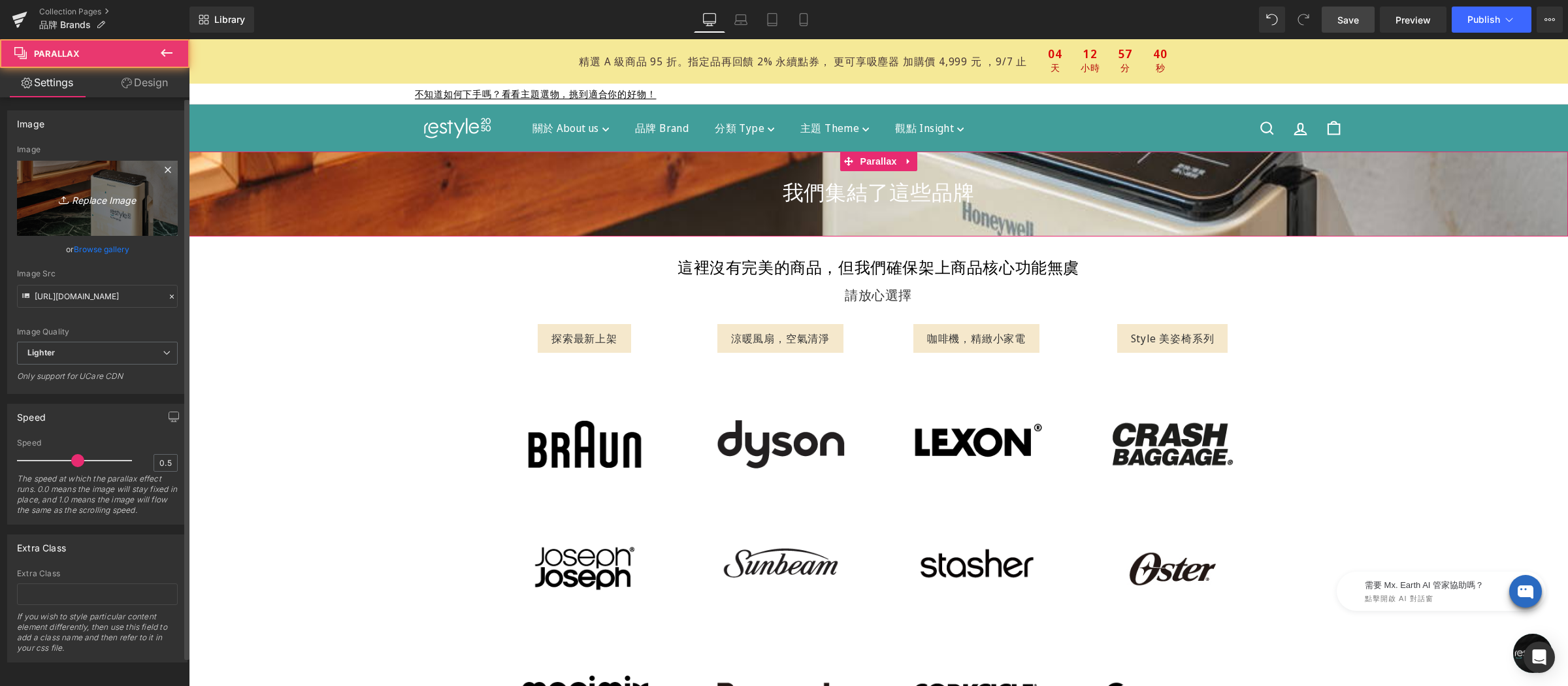
click at [66, 196] on icon at bounding box center [66, 200] width 13 height 13
type input "C:\fakepath\Brandpage-tpbn-3000-HW.jpg"
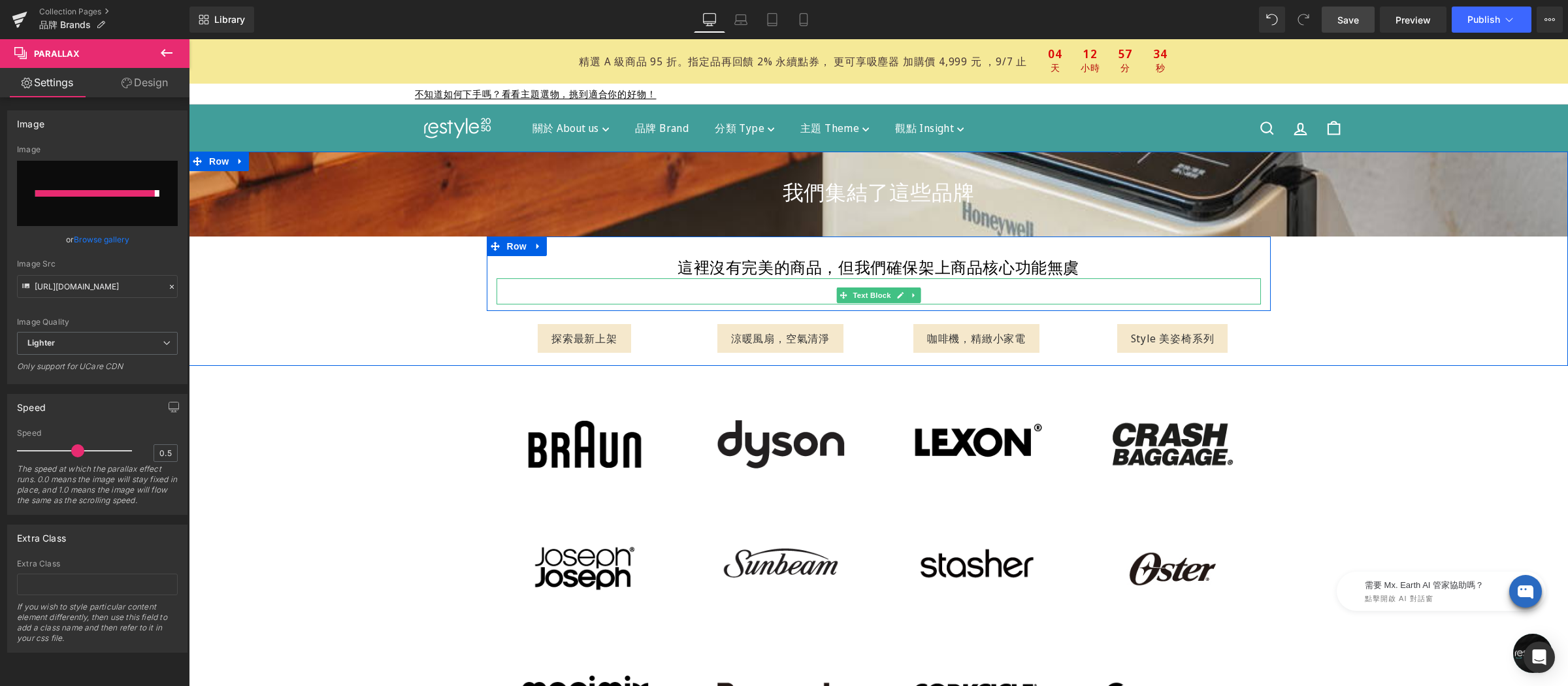
type input "[URL][DOMAIN_NAME]"
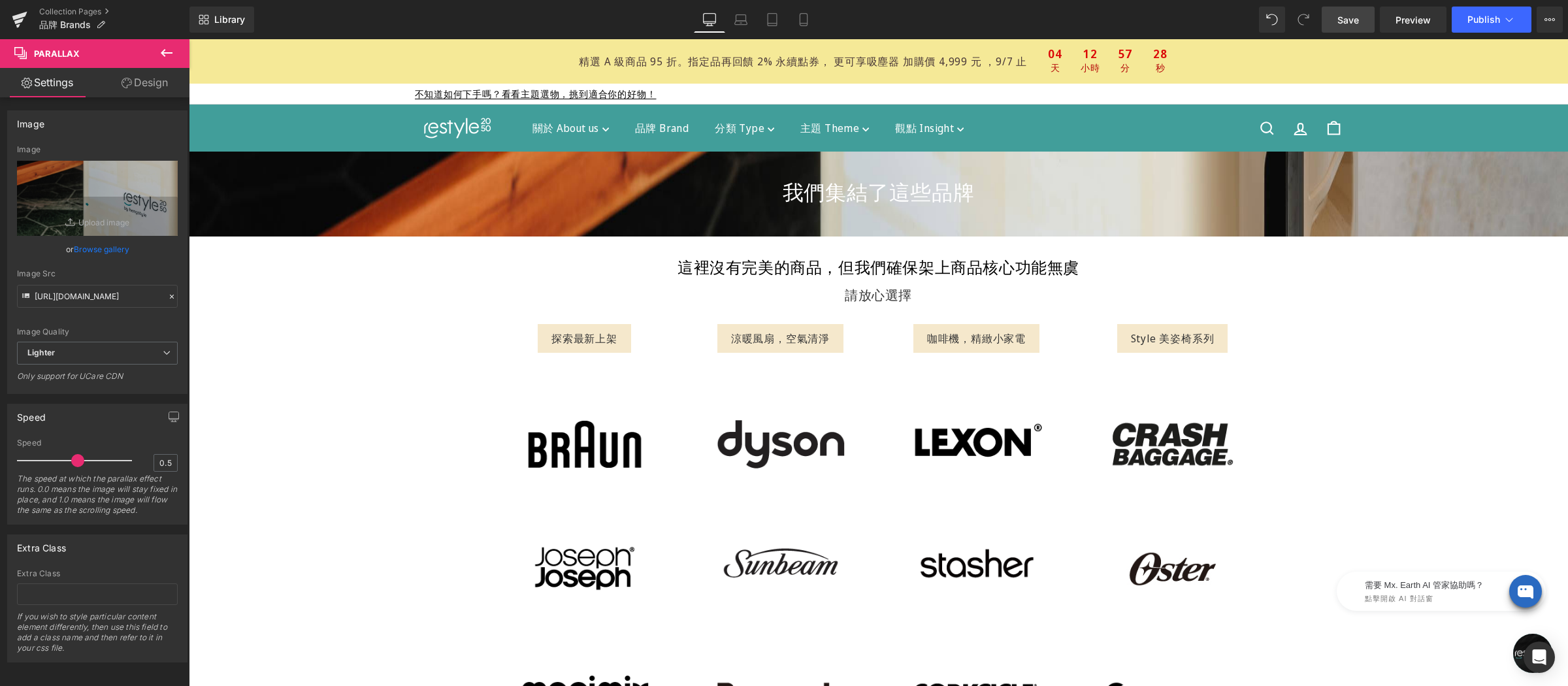
click at [1348, 24] on span "Save" at bounding box center [1348, 20] width 22 height 14
click at [1491, 17] on span "Publish" at bounding box center [1483, 20] width 32 height 11
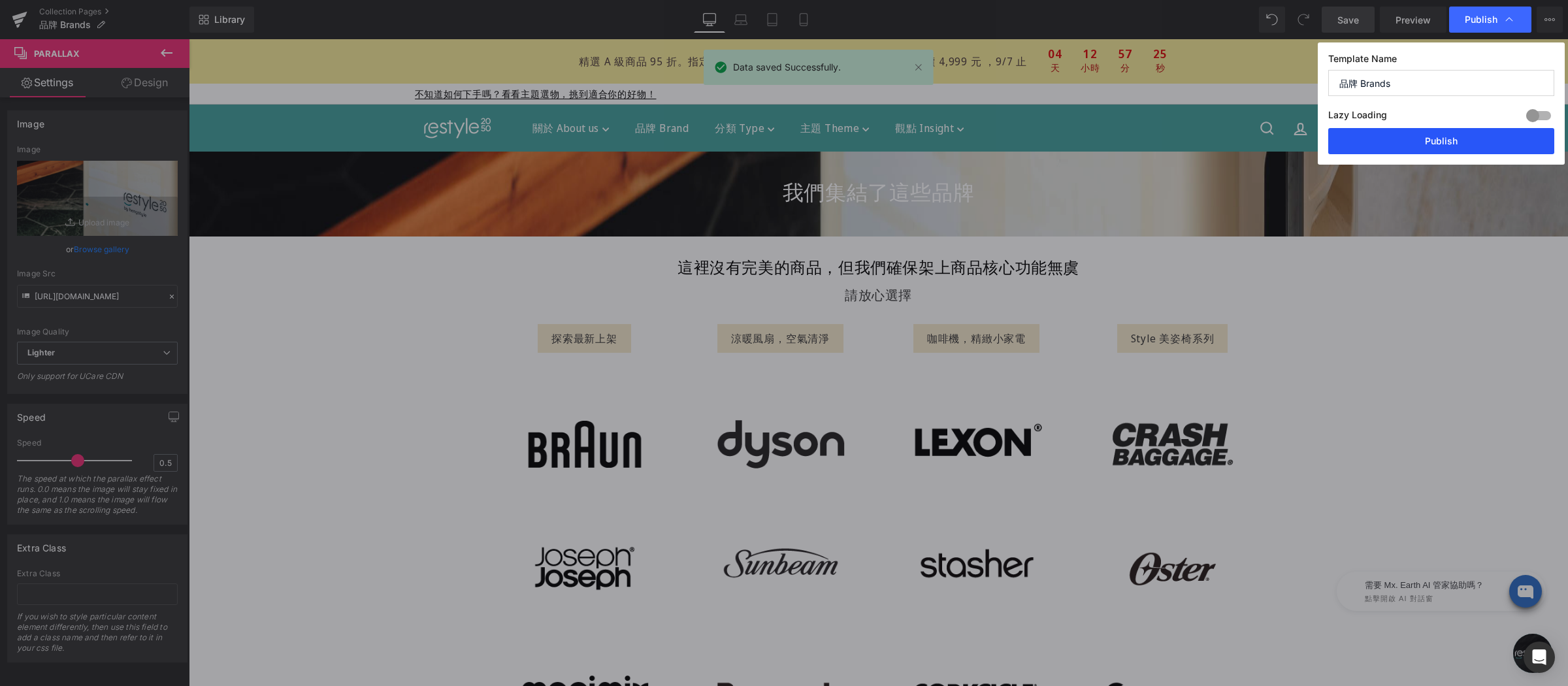
click at [1428, 138] on button "Publish" at bounding box center [1441, 140] width 226 height 26
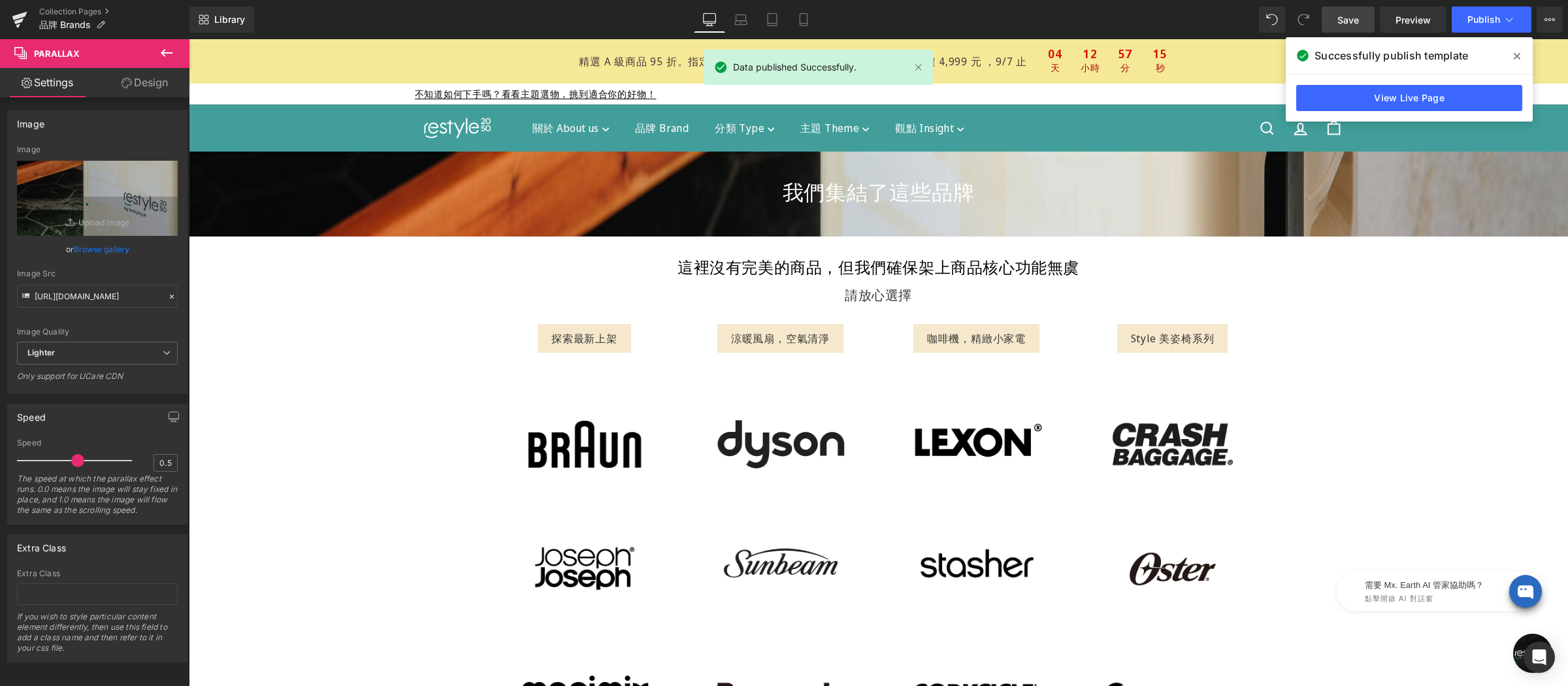
click at [1512, 57] on span at bounding box center [1517, 56] width 21 height 21
